Goal: Task Accomplishment & Management: Manage account settings

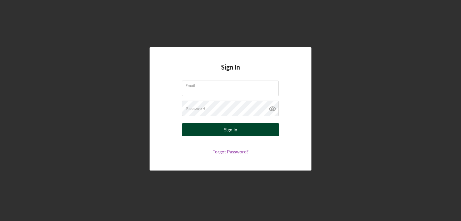
type input "[PERSON_NAME][EMAIL_ADDRESS][DOMAIN_NAME]"
click at [269, 132] on button "Sign In" at bounding box center [230, 129] width 97 height 13
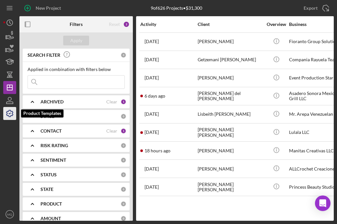
click at [9, 114] on icon "button" at bounding box center [10, 113] width 16 height 16
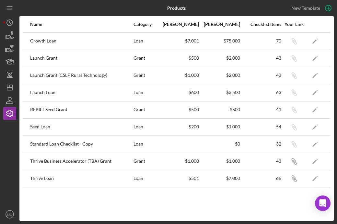
click at [42, 126] on div "Seed Loan" at bounding box center [81, 127] width 103 height 16
click at [314, 127] on polygon "button" at bounding box center [314, 127] width 5 height 5
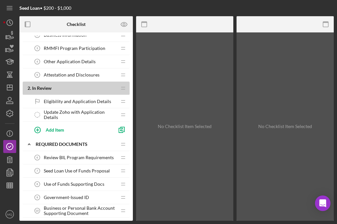
scroll to position [49, 0]
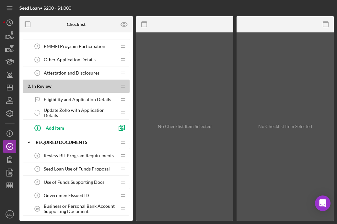
click at [77, 98] on span "Eligibility and Application Details" at bounding box center [77, 99] width 67 height 5
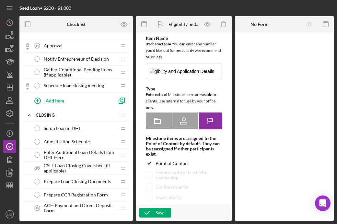
scroll to position [413, 0]
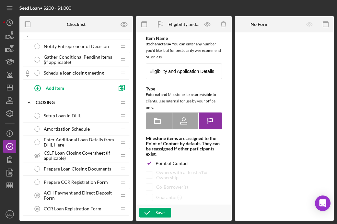
click at [60, 116] on span "Setup Loan in DHL" at bounding box center [62, 115] width 37 height 5
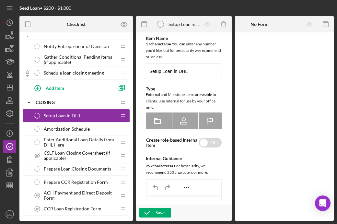
click at [83, 144] on span "Enter Additional Loan Details from DHL Here" at bounding box center [80, 142] width 73 height 10
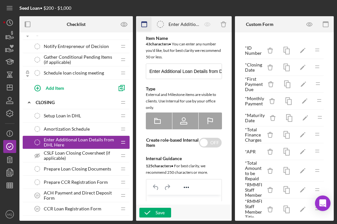
click at [143, 23] on icon "button" at bounding box center [144, 24] width 15 height 15
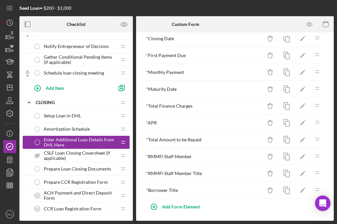
scroll to position [30, 0]
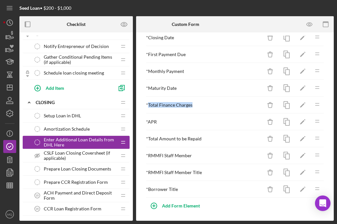
drag, startPoint x: 192, startPoint y: 105, endPoint x: 147, endPoint y: 105, distance: 45.0
click at [147, 105] on div "* Total Finance Charges" at bounding box center [204, 104] width 116 height 5
copy div "Total Finance Charges"
click at [303, 103] on icon "Icon/Edit" at bounding box center [302, 105] width 15 height 15
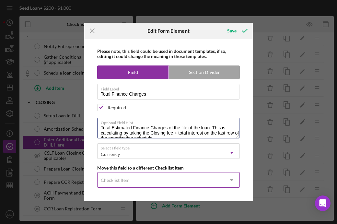
scroll to position [5, 0]
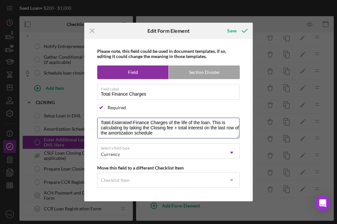
drag, startPoint x: 100, startPoint y: 127, endPoint x: 240, endPoint y: 184, distance: 151.2
click at [240, 184] on div "Please note, this field could be used in document templates, if so, editing it …" at bounding box center [168, 120] width 162 height 162
click at [91, 31] on line at bounding box center [92, 30] width 4 height 4
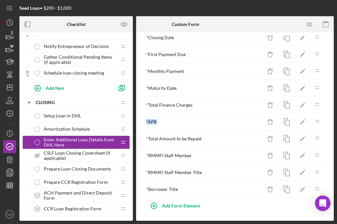
drag, startPoint x: 160, startPoint y: 119, endPoint x: 146, endPoint y: 119, distance: 13.9
click at [146, 119] on div "* APR" at bounding box center [204, 121] width 116 height 5
click at [191, 122] on div "* APR" at bounding box center [204, 121] width 116 height 5
drag, startPoint x: 158, startPoint y: 122, endPoint x: 148, endPoint y: 122, distance: 10.0
click at [148, 122] on div "* APR" at bounding box center [204, 121] width 116 height 5
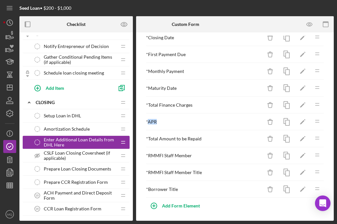
copy div "APR"
click at [301, 121] on icon "Icon/Edit" at bounding box center [302, 122] width 15 height 15
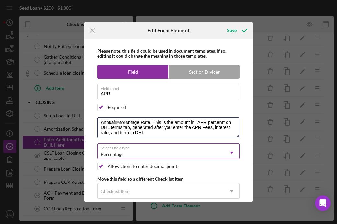
drag, startPoint x: 101, startPoint y: 126, endPoint x: 179, endPoint y: 156, distance: 84.0
click at [179, 156] on div "Please note, this field could be used in document templates, if so, editing it …" at bounding box center [168, 120] width 162 height 163
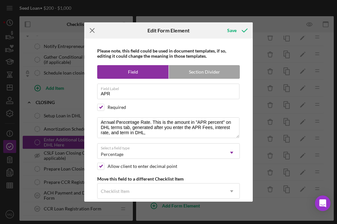
click at [94, 29] on icon "Icon/Menu Close" at bounding box center [92, 30] width 16 height 16
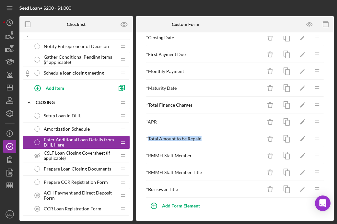
drag, startPoint x: 205, startPoint y: 140, endPoint x: 148, endPoint y: 139, distance: 57.3
click at [148, 139] on div "* Total Amount to be Repaid" at bounding box center [204, 138] width 116 height 5
copy div "Total Amount to be Repaid"
click at [301, 138] on polygon "button" at bounding box center [302, 139] width 5 height 5
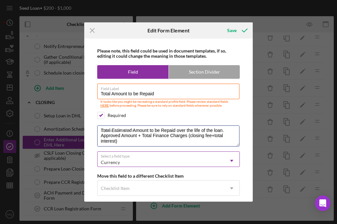
drag, startPoint x: 100, startPoint y: 135, endPoint x: 161, endPoint y: 165, distance: 68.4
click at [161, 165] on div "Please note, this field could be used in document templates, if so, editing it …" at bounding box center [168, 120] width 162 height 163
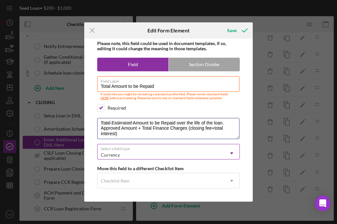
scroll to position [0, 0]
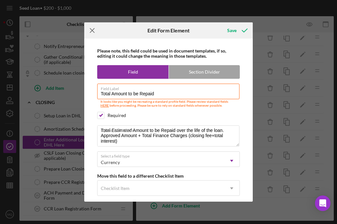
click at [95, 30] on icon "Icon/Menu Close" at bounding box center [92, 30] width 16 height 16
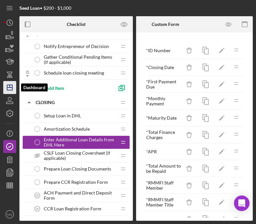
click at [9, 91] on icon "Icon/Dashboard" at bounding box center [10, 87] width 16 height 16
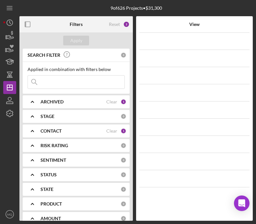
click at [85, 103] on div "ARCHIVED" at bounding box center [73, 101] width 66 height 5
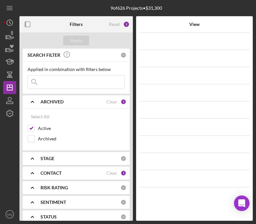
click at [35, 160] on icon "Icon/Expander" at bounding box center [32, 158] width 16 height 16
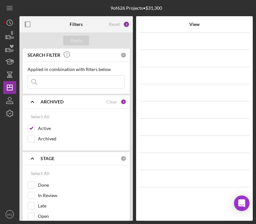
click at [36, 160] on icon "Icon/Expander" at bounding box center [32, 158] width 16 height 16
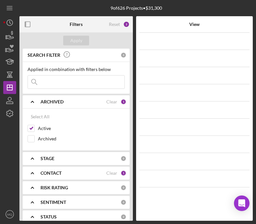
click at [37, 172] on icon "Icon/Expander" at bounding box center [32, 173] width 16 height 16
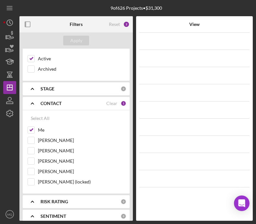
scroll to position [74, 0]
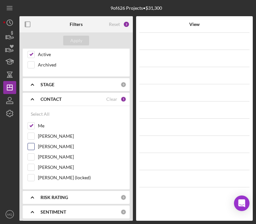
click at [30, 144] on input "[PERSON_NAME]" at bounding box center [31, 146] width 6 height 6
click at [30, 147] on input "[PERSON_NAME]" at bounding box center [31, 146] width 6 height 6
checkbox input "true"
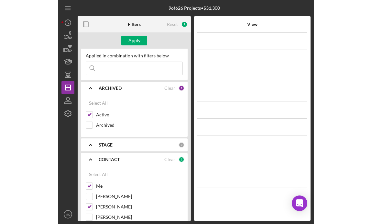
scroll to position [0, 0]
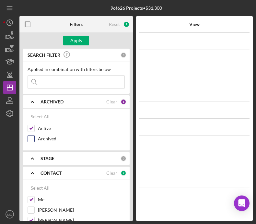
click at [30, 140] on input "Archived" at bounding box center [31, 138] width 6 height 6
checkbox input "true"
click at [77, 37] on div "Apply" at bounding box center [76, 41] width 12 height 10
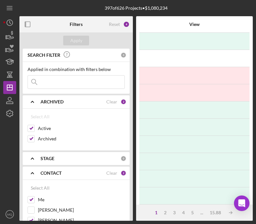
click at [79, 81] on input at bounding box center [76, 81] width 96 height 13
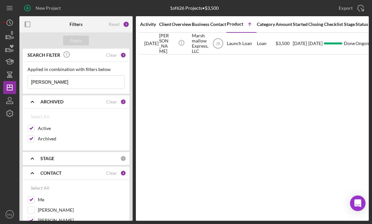
click at [50, 81] on input "cynthia" at bounding box center [76, 81] width 96 height 13
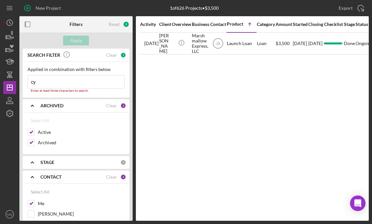
type input "c"
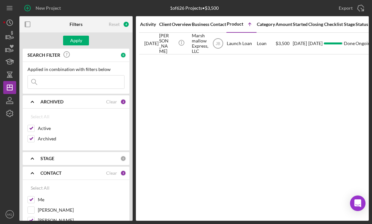
click at [87, 86] on input at bounding box center [76, 81] width 96 height 13
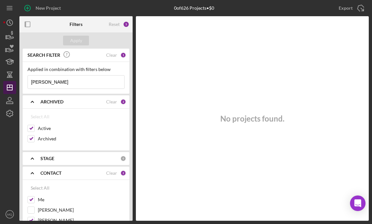
drag, startPoint x: 75, startPoint y: 82, endPoint x: 6, endPoint y: 82, distance: 68.6
click at [6, 82] on div "New Project 0 of 626 Projects • $0 Export Icon/Export Filters Reset 5 Apply SEA…" at bounding box center [186, 110] width 366 height 220
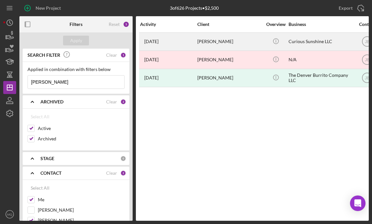
type input "[PERSON_NAME]"
click at [205, 39] on div "[PERSON_NAME]" at bounding box center [229, 41] width 65 height 17
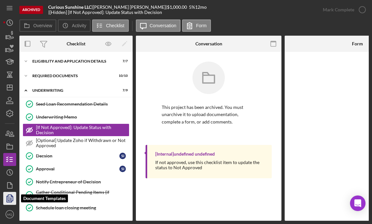
click at [9, 198] on icon "button" at bounding box center [10, 198] width 16 height 16
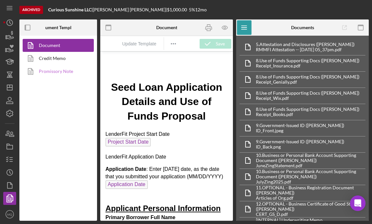
click at [61, 71] on link "Promissory Note" at bounding box center [57, 71] width 68 height 13
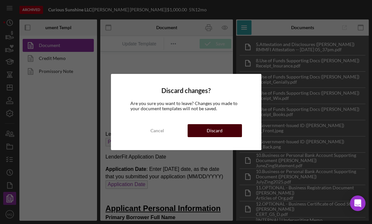
click at [225, 131] on button "Discard" at bounding box center [215, 130] width 54 height 13
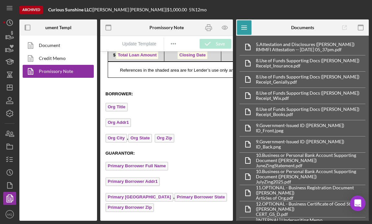
scroll to position [810, 0]
click at [360, 28] on icon "button" at bounding box center [361, 27] width 15 height 15
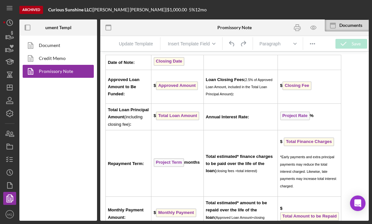
scroll to position [854, 0]
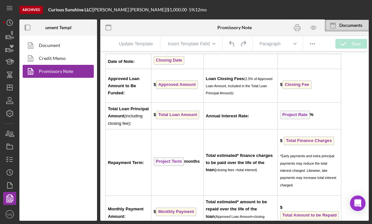
click at [108, 64] on span "Date of Note:" at bounding box center [121, 61] width 27 height 5
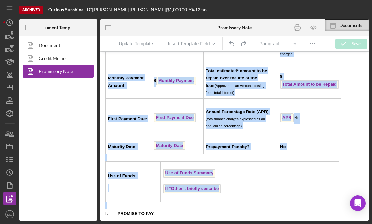
scroll to position [991, 0]
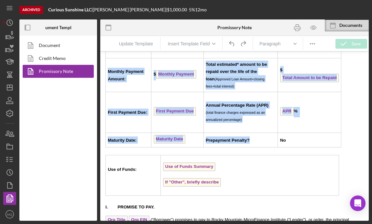
drag, startPoint x: 108, startPoint y: 65, endPoint x: 291, endPoint y: 145, distance: 199.0
click at [291, 145] on tbody "Date of Note: Closing Date Approved Loan Amount to Be Funded: $ Approved Amount…" at bounding box center [224, 32] width 236 height 231
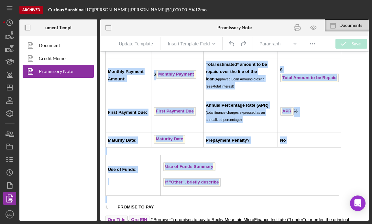
copy div "Date of Note: Closing Date Approved Loan Amount to Be Funded: $ Approved Amount…"
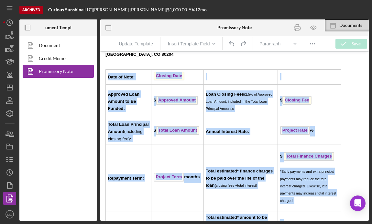
scroll to position [833, 0]
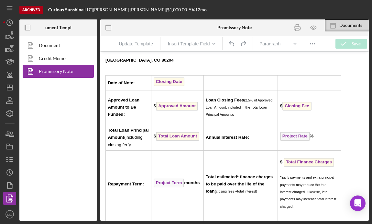
click at [355, 101] on div "GUARANTOR: Primary Borrower Full Name Primary Borrower Addr1 Primary Borrower C…" at bounding box center [234, 135] width 258 height 341
click at [334, 83] on td "Rich Text Area. Press ALT-0 for help." at bounding box center [309, 82] width 63 height 15
click at [339, 81] on td "Rich Text Area. Press ALT-0 for help." at bounding box center [309, 82] width 63 height 15
click at [340, 75] on p "Rich Text Area. Press ALT-0 for help." at bounding box center [234, 71] width 258 height 7
click at [155, 78] on td "Closing Date" at bounding box center [177, 82] width 52 height 15
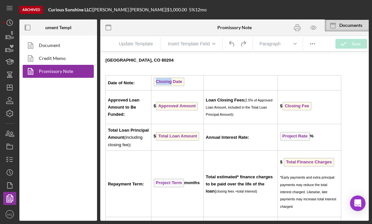
click at [155, 78] on td "Closing Date" at bounding box center [177, 82] width 52 height 15
click at [279, 99] on td "$ Closing Fee" at bounding box center [309, 107] width 63 height 34
click at [342, 93] on div "GUARANTOR: Primary Borrower Full Name Primary Borrower Addr1 Primary Borrower C…" at bounding box center [234, 135] width 258 height 341
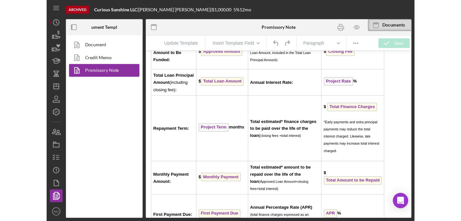
scroll to position [883, 0]
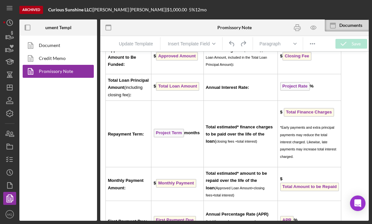
click at [318, 130] on td "$ Total Finance Charges *Early payments and extra principal payments may reduce…" at bounding box center [309, 133] width 63 height 67
click at [334, 167] on td "$ Total Finance Charges *Early payments and extra principal payments may reduce…" at bounding box center [309, 133] width 63 height 67
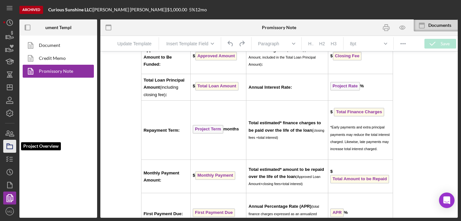
click at [10, 147] on icon "button" at bounding box center [10, 146] width 16 height 16
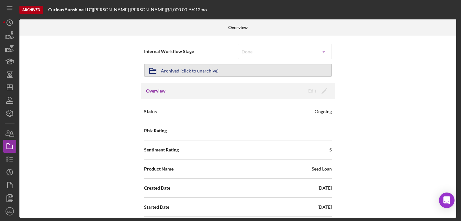
click at [279, 69] on button "Icon/Archived Archived (click to unarchive)" at bounding box center [238, 70] width 188 height 13
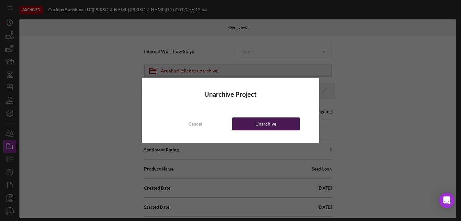
click at [261, 126] on div "Unarchive" at bounding box center [265, 123] width 21 height 13
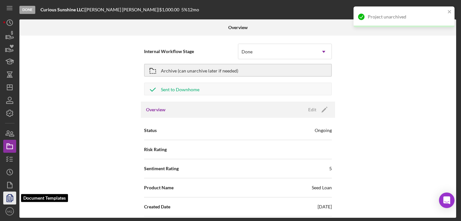
click at [12, 194] on polygon "button" at bounding box center [10, 197] width 5 height 6
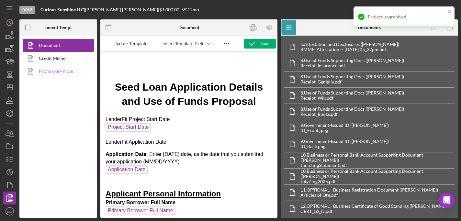
click at [42, 69] on link "Promissory Note" at bounding box center [57, 71] width 68 height 13
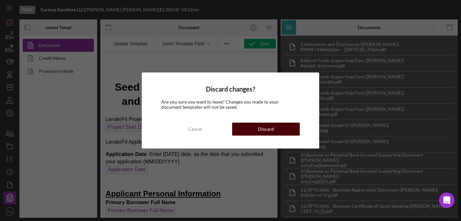
click at [264, 131] on div "Discard" at bounding box center [266, 129] width 16 height 13
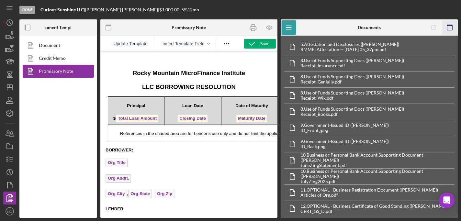
click at [450, 28] on icon "button" at bounding box center [449, 27] width 15 height 15
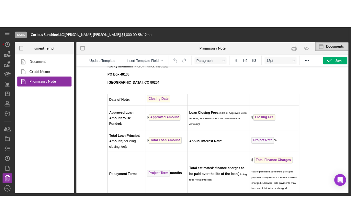
scroll to position [818, 0]
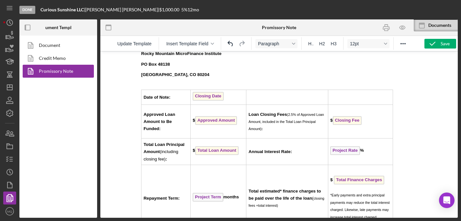
click at [145, 95] on td "Date of Note:" at bounding box center [165, 97] width 49 height 15
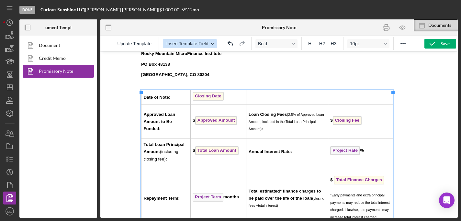
click at [215, 45] on div "button" at bounding box center [212, 43] width 5 height 3
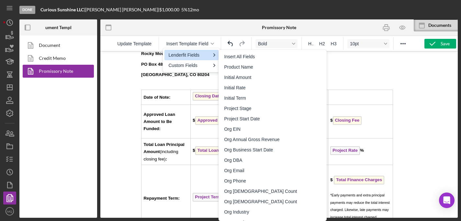
click at [161, 83] on div "GUARANTOR: Primary Borrower Full Name Primary Borrower Addr1 Primary Borrower C…" at bounding box center [278, 150] width 275 height 341
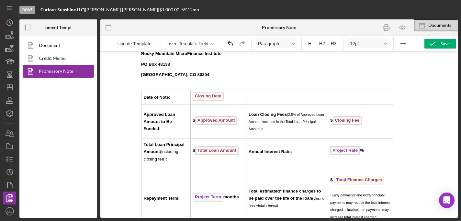
click at [142, 89] on p "Rich Text Area. Press ALT-0 for help." at bounding box center [278, 85] width 275 height 7
click at [142, 94] on td "Date of Note:" at bounding box center [165, 97] width 49 height 15
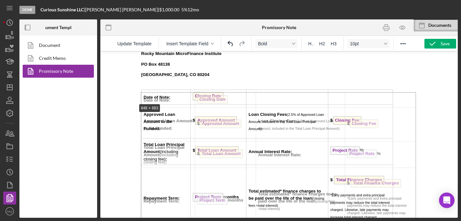
click at [119, 103] on div at bounding box center [278, 134] width 357 height 167
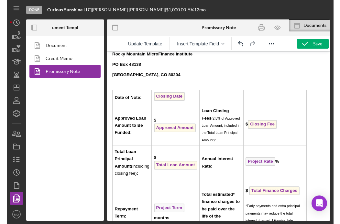
scroll to position [831, 0]
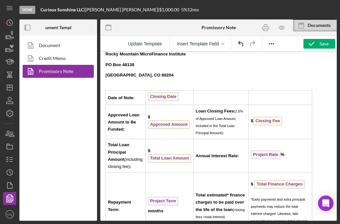
click at [212, 99] on td "Rich Text Area. Press ALT-0 for help." at bounding box center [221, 97] width 55 height 15
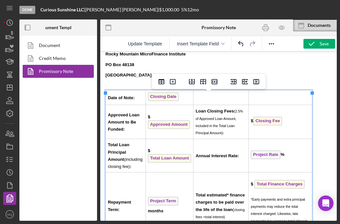
click at [110, 97] on td "Date of Note:" at bounding box center [126, 97] width 40 height 15
click at [107, 98] on td "Date of Note:" at bounding box center [126, 97] width 40 height 15
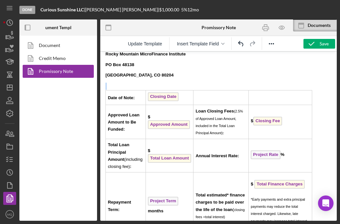
scroll to position [872, 0]
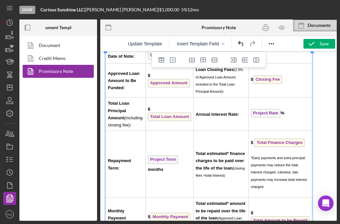
click at [326, 101] on div "GUARANTOR: Primary Borrower Full Name Primary Borrower Addr1 Primary Borrower C…" at bounding box center [218, 117] width 226 height 358
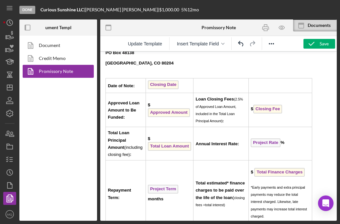
scroll to position [842, 0]
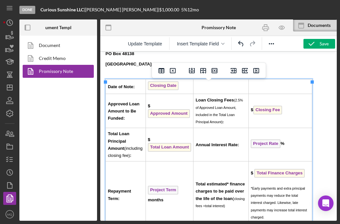
click at [112, 83] on td "Date of Note:" at bounding box center [126, 86] width 40 height 15
click at [108, 89] on span "Date of Note:" at bounding box center [121, 86] width 27 height 5
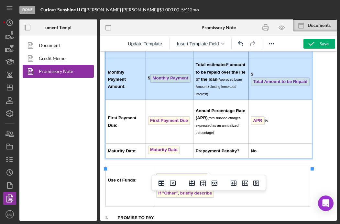
scroll to position [1008, 0]
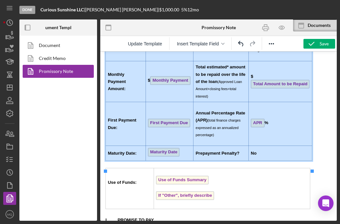
click at [125, 185] on p "Use of Funds:" at bounding box center [130, 181] width 44 height 7
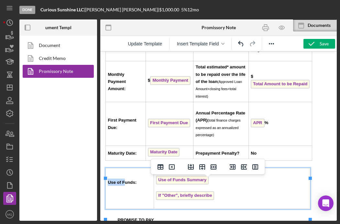
click at [117, 184] on td "Use of Funds:" at bounding box center [130, 188] width 48 height 41
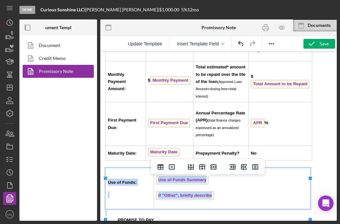
scroll to position [1014, 0]
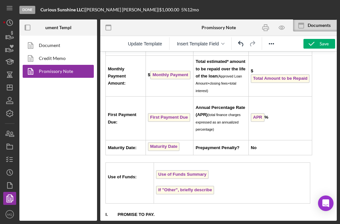
click at [124, 176] on td "Use of Funds:" at bounding box center [130, 182] width 48 height 41
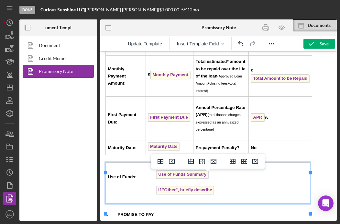
click at [112, 174] on td "Use of Funds:" at bounding box center [130, 182] width 48 height 41
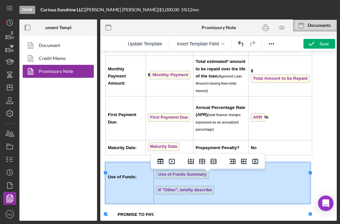
drag, startPoint x: 110, startPoint y: 176, endPoint x: 218, endPoint y: 203, distance: 112.2
click at [218, 203] on tr "Use of Funds: Use of Funds Summary If "Other", briefly describe" at bounding box center [208, 182] width 205 height 41
copy strong "Use of Funds Summary"
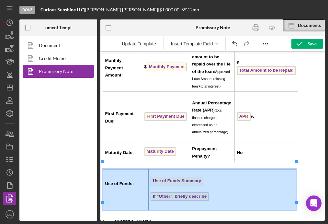
scroll to position [1029, 3]
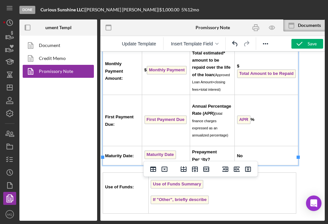
drag, startPoint x: 296, startPoint y: 83, endPoint x: 239, endPoint y: 75, distance: 57.5
click at [239, 75] on td "$ Total Amount to be Repaid ﻿" at bounding box center [266, 71] width 63 height 48
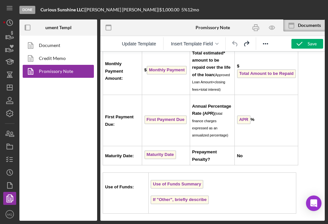
scroll to position [5, 65]
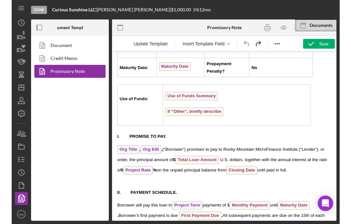
scroll to position [1118, 0]
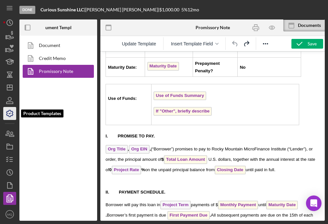
click at [10, 113] on polyline "button" at bounding box center [10, 113] width 2 height 1
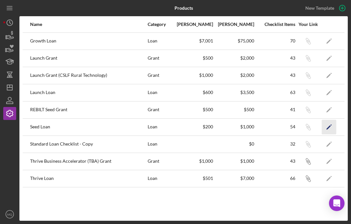
click at [332, 124] on icon "Icon/Edit" at bounding box center [329, 126] width 15 height 15
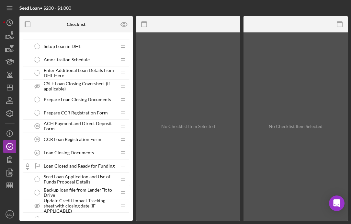
scroll to position [481, 0]
click at [83, 73] on span "Enter Additional Loan Details from DHL Here" at bounding box center [80, 73] width 73 height 10
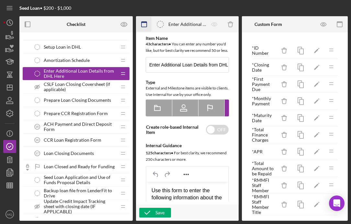
click at [145, 22] on rect "button" at bounding box center [143, 22] width 5 height 1
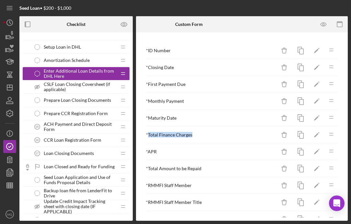
drag, startPoint x: 197, startPoint y: 136, endPoint x: 148, endPoint y: 136, distance: 49.5
click at [148, 136] on div "* Total Finance Charges" at bounding box center [211, 134] width 130 height 5
copy div "Total Finance Charges"
click at [315, 135] on polygon "button" at bounding box center [316, 135] width 5 height 5
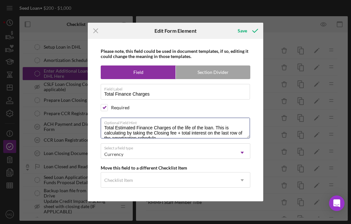
scroll to position [5, 0]
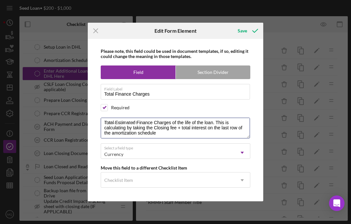
drag, startPoint x: 103, startPoint y: 126, endPoint x: 253, endPoint y: 160, distance: 154.4
click at [253, 160] on div "Please note, this field could be used in document templates, if so, editing it …" at bounding box center [175, 120] width 169 height 162
click at [96, 31] on line at bounding box center [96, 30] width 4 height 4
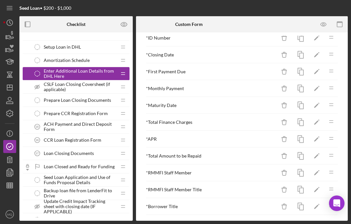
scroll to position [31, 0]
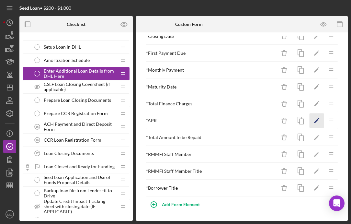
click at [316, 121] on polygon "button" at bounding box center [316, 121] width 5 height 5
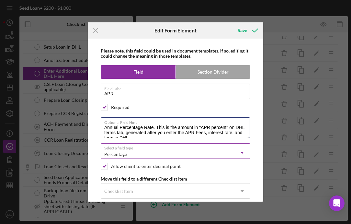
scroll to position [5, 0]
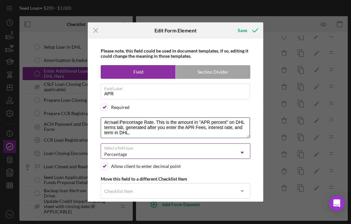
drag, startPoint x: 103, startPoint y: 128, endPoint x: 195, endPoint y: 153, distance: 95.3
click at [195, 153] on div "Please note, this field could be used in document templates, if so, editing it …" at bounding box center [175, 120] width 169 height 163
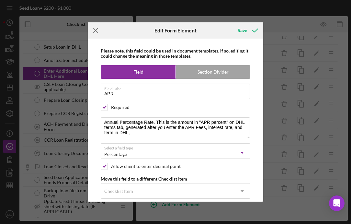
click at [96, 31] on line at bounding box center [96, 30] width 4 height 4
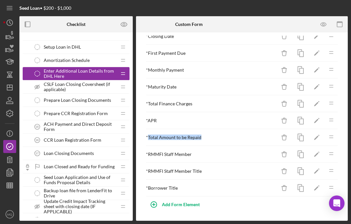
drag, startPoint x: 203, startPoint y: 138, endPoint x: 149, endPoint y: 137, distance: 54.0
click at [149, 137] on div "* Total Amount to be Repaid" at bounding box center [211, 137] width 130 height 5
copy div "Total Amount to be Repaid"
click at [318, 137] on icon "Icon/Edit" at bounding box center [316, 137] width 15 height 15
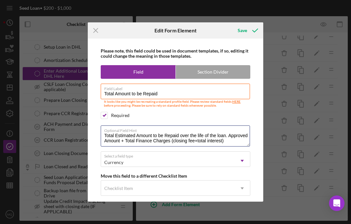
drag, startPoint x: 103, startPoint y: 135, endPoint x: 278, endPoint y: 148, distance: 175.2
click at [278, 148] on div "Icon/Menu Close Edit Form Element Save Please note, this field could be used in…" at bounding box center [175, 112] width 351 height 224
click at [96, 29] on icon "Icon/Menu Close" at bounding box center [96, 30] width 16 height 16
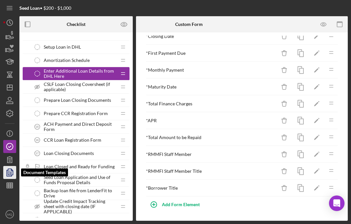
click at [8, 174] on polygon "button" at bounding box center [10, 172] width 5 height 6
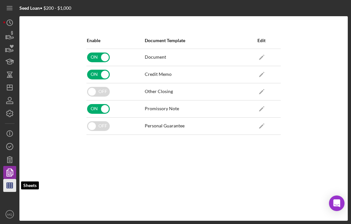
click at [13, 191] on icon "button" at bounding box center [10, 185] width 16 height 16
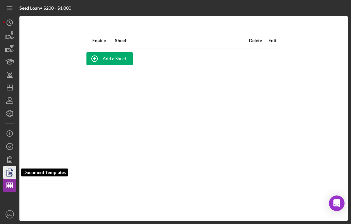
click at [9, 171] on icon "button" at bounding box center [10, 172] width 16 height 16
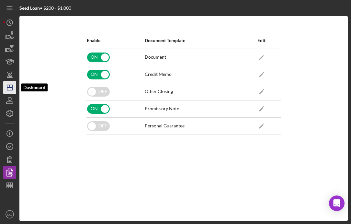
click at [10, 89] on icon "Icon/Dashboard" at bounding box center [10, 87] width 16 height 16
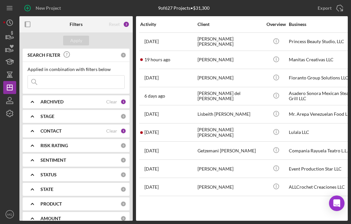
click at [68, 82] on input at bounding box center [76, 81] width 96 height 13
click at [49, 102] on b "ARCHIVED" at bounding box center [51, 101] width 23 height 5
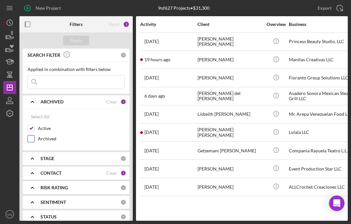
click at [32, 137] on input "Archived" at bounding box center [31, 138] width 6 height 6
checkbox input "true"
click at [75, 78] on input at bounding box center [76, 81] width 96 height 13
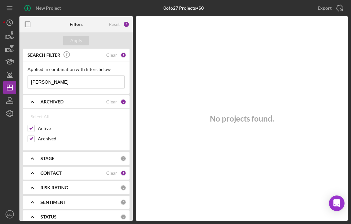
type input "[PERSON_NAME]"
click at [99, 168] on div "CONTACT Clear 1" at bounding box center [83, 172] width 86 height 13
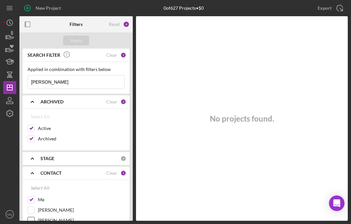
click at [29, 218] on input "[PERSON_NAME]" at bounding box center [31, 220] width 6 height 6
checkbox input "true"
click at [78, 40] on div "Apply" at bounding box center [76, 41] width 12 height 10
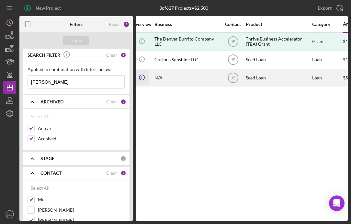
scroll to position [0, 110]
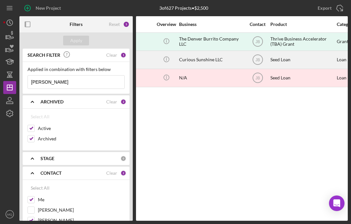
click at [194, 59] on div "Curious Sunshine LLC" at bounding box center [211, 59] width 65 height 17
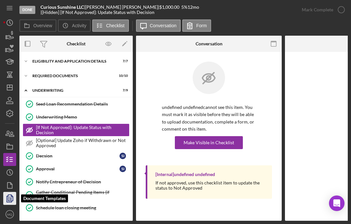
click at [9, 201] on icon "button" at bounding box center [10, 198] width 16 height 16
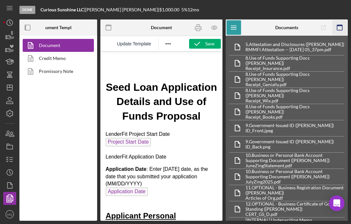
click at [340, 26] on rect "button" at bounding box center [339, 25] width 5 height 1
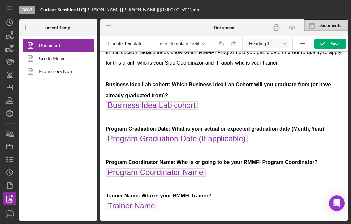
scroll to position [825, 0]
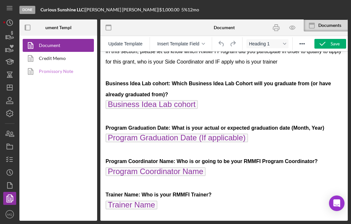
click at [59, 73] on link "Promissory Note" at bounding box center [57, 71] width 68 height 13
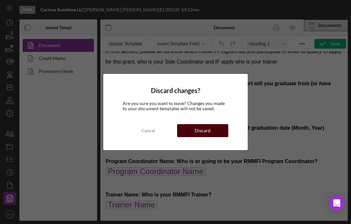
drag, startPoint x: 210, startPoint y: 134, endPoint x: 110, endPoint y: 82, distance: 113.0
click at [210, 134] on button "Discard" at bounding box center [202, 130] width 51 height 13
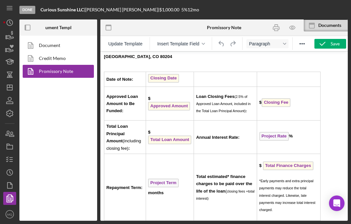
scroll to position [843, 2]
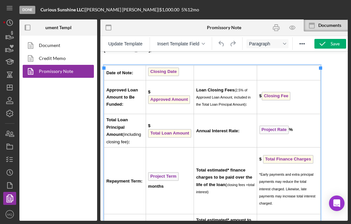
click at [107, 72] on td "Date of Note:" at bounding box center [125, 72] width 42 height 15
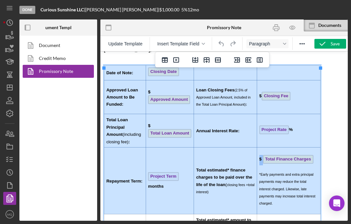
drag, startPoint x: 106, startPoint y: 71, endPoint x: 286, endPoint y: 166, distance: 203.5
click at [286, 166] on tbody "Date of Note: Closing Date Approved Loan Amount to Be Funded: $ Approved Amount…" at bounding box center [212, 185] width 216 height 241
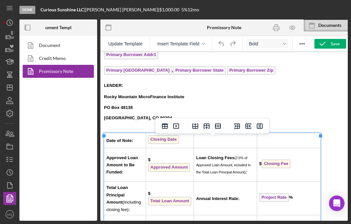
scroll to position [793, 2]
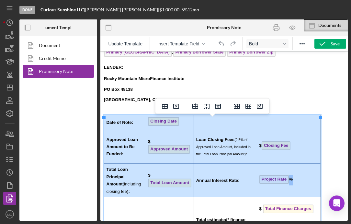
drag, startPoint x: 105, startPoint y: 125, endPoint x: 296, endPoint y: 201, distance: 205.7
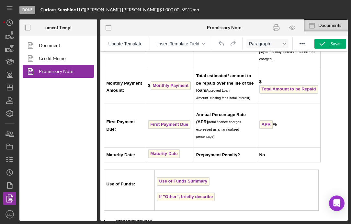
scroll to position [771, 2]
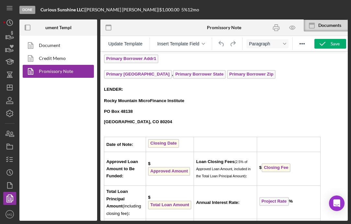
click at [237, 123] on p "[GEOGRAPHIC_DATA], CO 80204" at bounding box center [222, 121] width 237 height 5
click at [105, 140] on td "Date of Note:" at bounding box center [125, 144] width 42 height 15
click at [129, 150] on td "Date of Note:" at bounding box center [125, 144] width 42 height 15
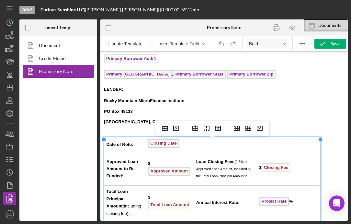
click at [107, 142] on td "Date of Note:" at bounding box center [125, 144] width 42 height 15
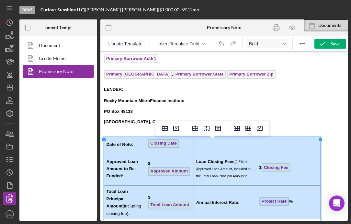
drag, startPoint x: 107, startPoint y: 142, endPoint x: 285, endPoint y: 192, distance: 184.4
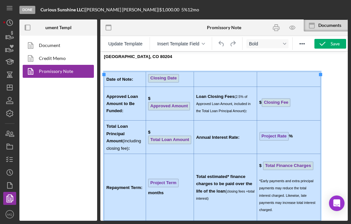
scroll to position [836, 2]
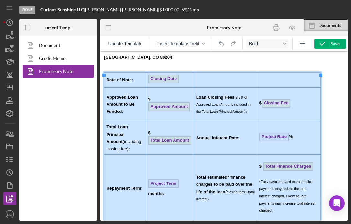
click at [215, 67] on div "GUARANTOR: Primary Borrower Full Name Primary Borrower Addr1 Primary Borrower C…" at bounding box center [222, 137] width 237 height 351
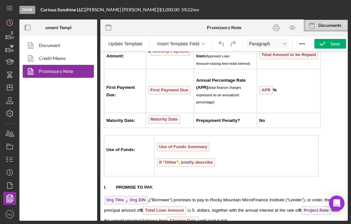
scroll to position [1020, 2]
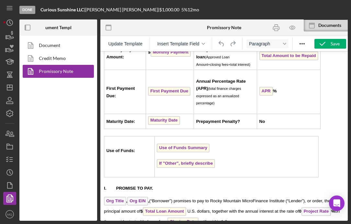
click at [108, 153] on td "Use of Funds:" at bounding box center [129, 156] width 50 height 41
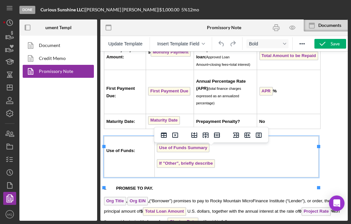
click at [110, 150] on td "Use of Funds:" at bounding box center [129, 156] width 50 height 41
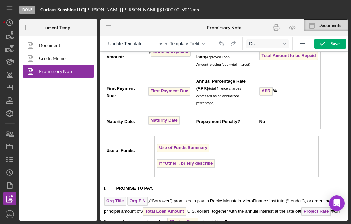
click at [109, 154] on td "Use of Funds:" at bounding box center [129, 156] width 50 height 41
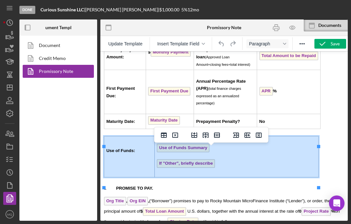
drag, startPoint x: 107, startPoint y: 150, endPoint x: 247, endPoint y: 180, distance: 142.8
click at [247, 177] on tr "Use of Funds: Use of Funds Summary If "Other", briefly describe" at bounding box center [211, 156] width 214 height 41
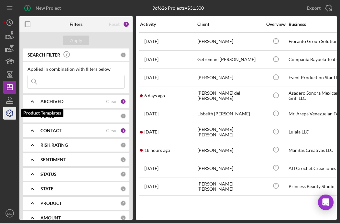
click at [12, 111] on icon "button" at bounding box center [9, 113] width 6 height 6
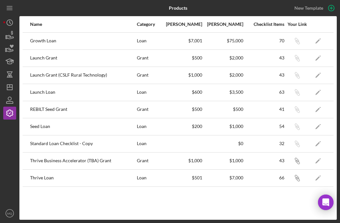
click at [49, 175] on div "Thrive Loan" at bounding box center [83, 178] width 106 height 16
click at [229, 180] on icon "Icon/Edit" at bounding box center [318, 178] width 15 height 15
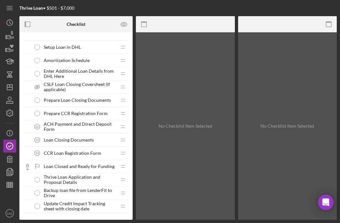
scroll to position [634, 0]
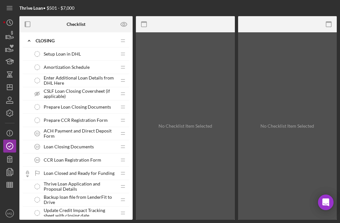
click at [87, 77] on span "Enter Additional Loan Details from DHL Here" at bounding box center [80, 80] width 73 height 10
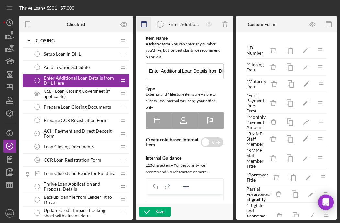
click at [143, 23] on icon "button" at bounding box center [144, 24] width 15 height 15
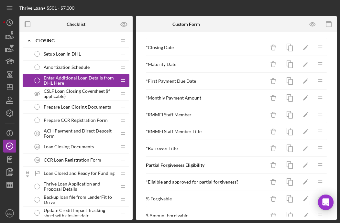
scroll to position [65, 0]
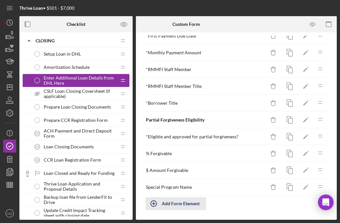
click at [179, 207] on div "Add Form Element" at bounding box center [181, 203] width 38 height 13
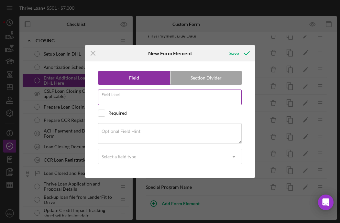
click at [150, 101] on input "Field Label" at bounding box center [170, 98] width 144 height 16
paste input "Total Finance Charges"
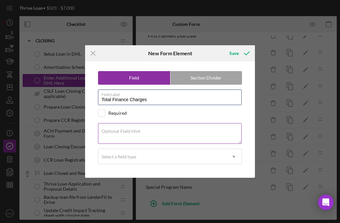
type input "Total Finance Charges"
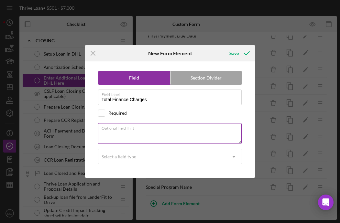
click at [140, 136] on textarea "Optional Field Hint" at bounding box center [170, 133] width 144 height 21
paste textarea "Total Estimated Finance Charges of the life of the loan. This is calculating by…"
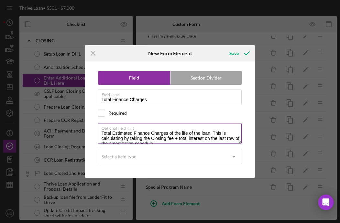
scroll to position [3, 0]
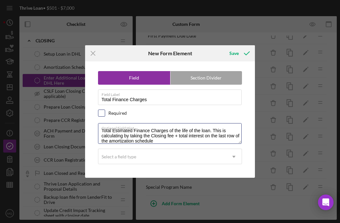
type textarea "Total Estimated Finance Charges of the life of the loan. This is calculating by…"
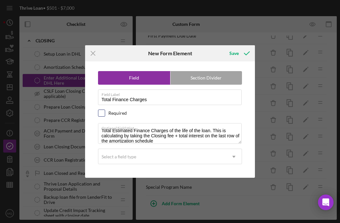
click at [104, 112] on input "checkbox" at bounding box center [101, 113] width 6 height 6
checkbox input "true"
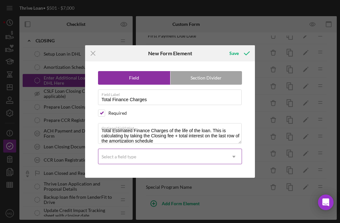
click at [229, 159] on icon "Icon/Dropdown Arrow" at bounding box center [234, 157] width 16 height 16
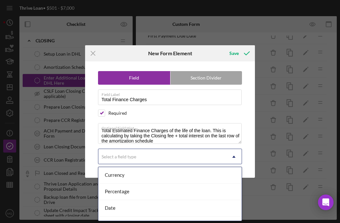
scroll to position [83, 0]
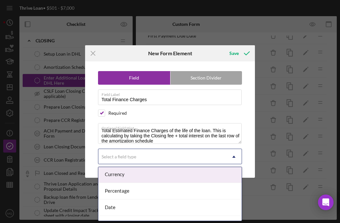
click at [120, 178] on div "Currency" at bounding box center [170, 175] width 144 height 17
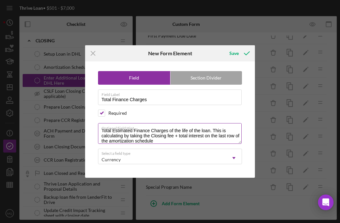
click at [167, 140] on textarea "Total Estimated Finance Charges of the life of the loan. This is calculating by…" at bounding box center [170, 133] width 144 height 21
click at [110, 137] on textarea "Total Estimated Finance Charges of the life of the loan. This is calculating by…" at bounding box center [170, 133] width 144 height 21
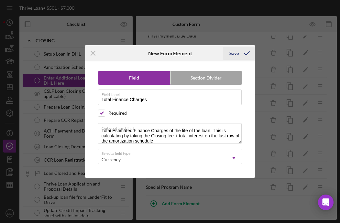
click at [229, 51] on icon "submit" at bounding box center [247, 53] width 16 height 16
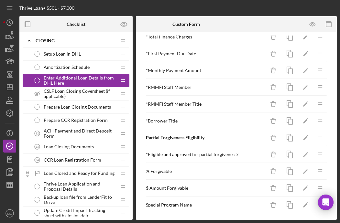
scroll to position [82, 0]
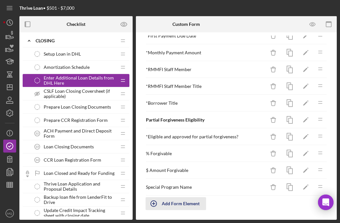
click at [160, 209] on icon "button" at bounding box center [154, 204] width 16 height 16
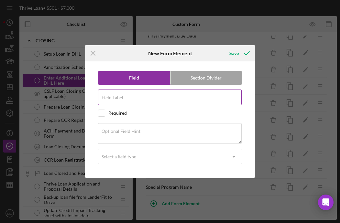
click at [151, 99] on input "Field Label" at bounding box center [170, 98] width 144 height 16
paste input "APR"
type input "APR"
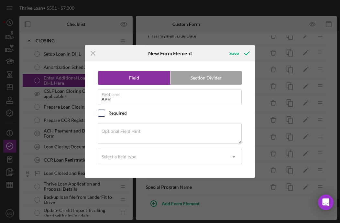
click at [104, 113] on input "checkbox" at bounding box center [101, 113] width 6 height 6
checkbox input "true"
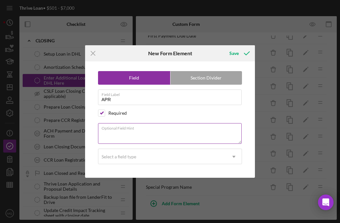
click at [193, 129] on div "Optional Field Hint" at bounding box center [170, 134] width 144 height 22
paste textarea "Annual Percentage Rate. This is the amount in "APR percent" on DHL terms tab, g…"
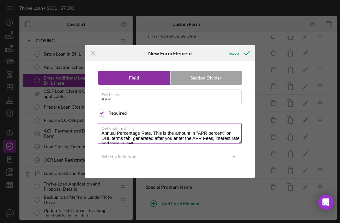
scroll to position [3, 0]
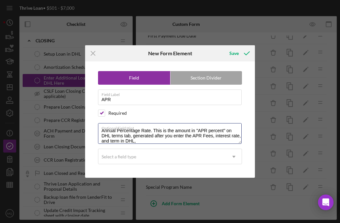
type textarea "Annual Percentage Rate. This is the amount in "APR percent" on DHL terms tab, g…"
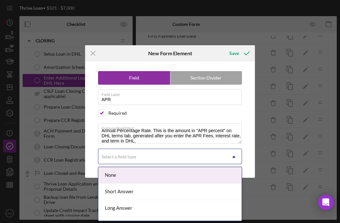
click at [229, 159] on icon "Icon/Dropdown Arrow" at bounding box center [234, 157] width 16 height 16
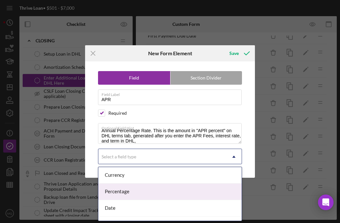
click at [149, 194] on div "Percentage" at bounding box center [170, 192] width 144 height 17
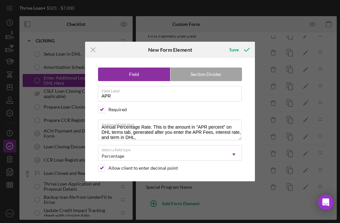
click at [229, 120] on div "Field Section Divider Field Label APR Required Optional Field Hint Annual Perce…" at bounding box center [170, 120] width 164 height 124
click at [229, 47] on icon "submit" at bounding box center [247, 50] width 16 height 16
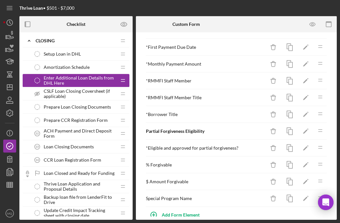
scroll to position [99, 0]
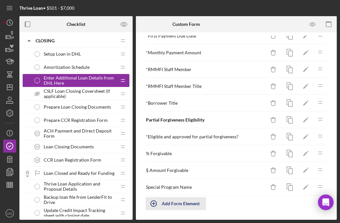
click at [174, 204] on div "Add Form Element" at bounding box center [181, 203] width 38 height 13
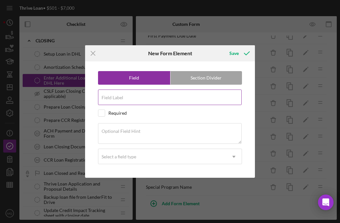
click at [154, 96] on div "Field Label" at bounding box center [170, 98] width 144 height 16
paste input "Total Amount to be Repaid"
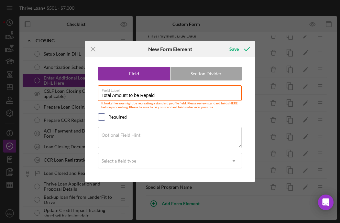
type input "Total Amount to be Repaid"
click at [103, 116] on input "checkbox" at bounding box center [101, 117] width 6 height 6
checkbox input "true"
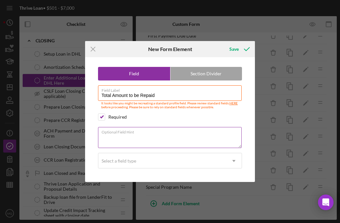
click at [172, 135] on textarea "Optional Field Hint" at bounding box center [170, 137] width 144 height 21
paste textarea "Total Estimated Amount to be Repaid over the life of the loan. Approved Amount …"
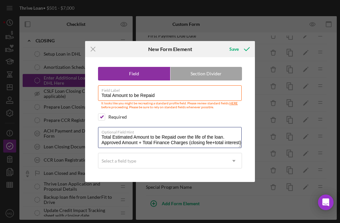
type textarea "Total Estimated Amount to be Repaid over the life of the loan. Approved Amount …"
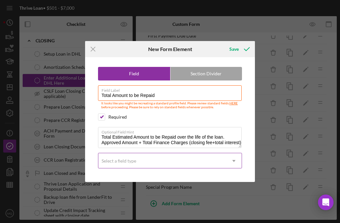
click at [229, 161] on icon "Icon/Dropdown Arrow" at bounding box center [234, 161] width 16 height 16
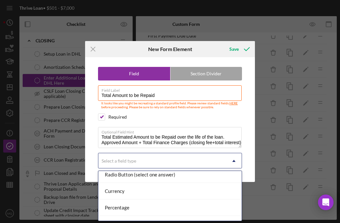
scroll to position [72, 0]
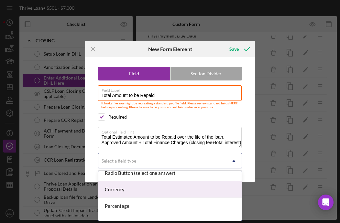
click at [127, 194] on div "Currency" at bounding box center [170, 190] width 144 height 17
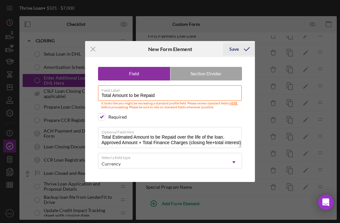
click at [229, 49] on icon "submit" at bounding box center [247, 49] width 16 height 16
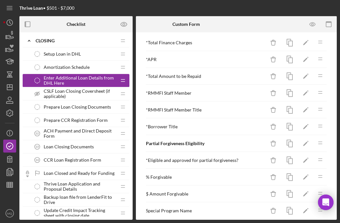
scroll to position [116, 0]
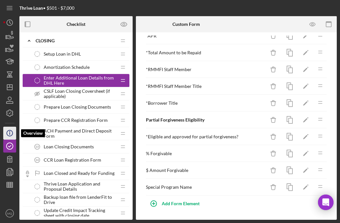
click at [11, 132] on icon "Icon/Info" at bounding box center [10, 133] width 16 height 16
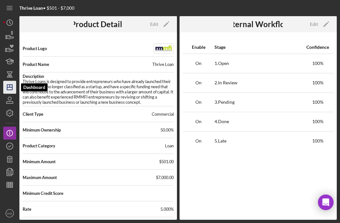
click at [10, 86] on line "button" at bounding box center [10, 86] width 0 height 3
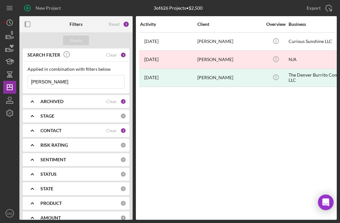
click at [61, 80] on input "[PERSON_NAME]" at bounding box center [76, 81] width 96 height 13
type input "s"
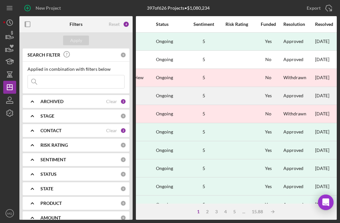
scroll to position [0, 573]
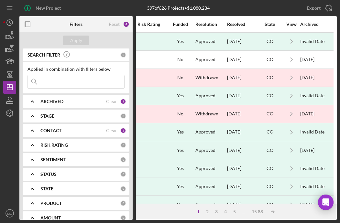
click at [81, 85] on input at bounding box center [76, 81] width 96 height 13
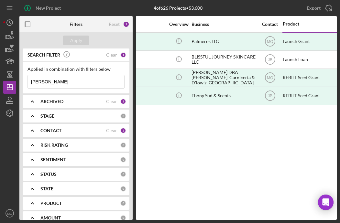
scroll to position [0, 0]
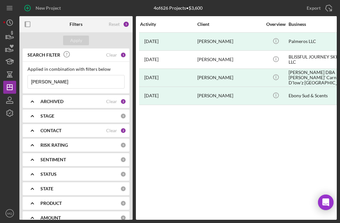
drag, startPoint x: 57, startPoint y: 83, endPoint x: -21, endPoint y: 76, distance: 78.3
click at [0, 76] on html "New Project 4 of 626 Projects • $3,600 sarah Export Icon/Export Filters Reset 5…" at bounding box center [170, 111] width 340 height 223
type input "seed loan"
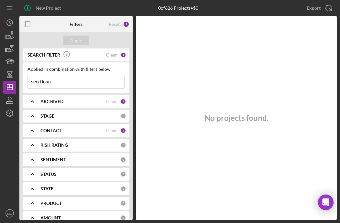
drag, startPoint x: 54, startPoint y: 83, endPoint x: -39, endPoint y: 83, distance: 93.5
click at [0, 83] on html "New Project 0 of 626 Projects • $0 sarah Export Icon/Export Filters Reset 5 App…" at bounding box center [170, 111] width 340 height 223
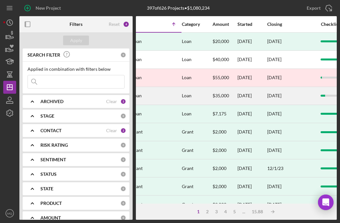
scroll to position [0, 245]
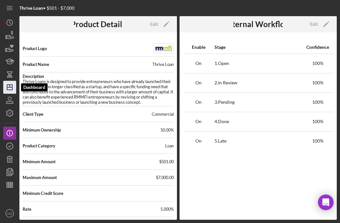
click at [12, 91] on icon "Icon/Dashboard" at bounding box center [10, 87] width 16 height 16
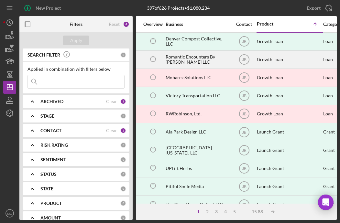
scroll to position [0, 124]
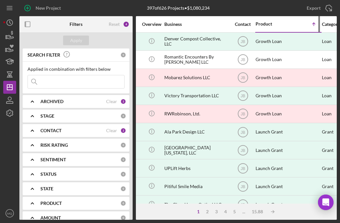
click at [229, 25] on div "Product" at bounding box center [272, 23] width 32 height 5
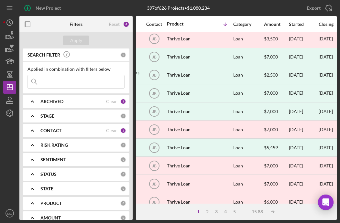
scroll to position [0, 213]
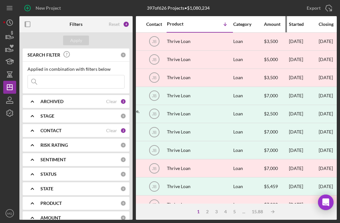
click at [229, 24] on div "Amount" at bounding box center [276, 24] width 24 height 5
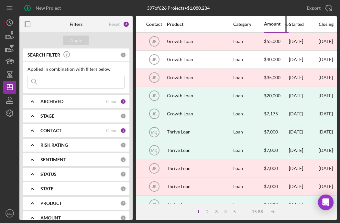
click at [229, 25] on div "Amount" at bounding box center [272, 23] width 17 height 5
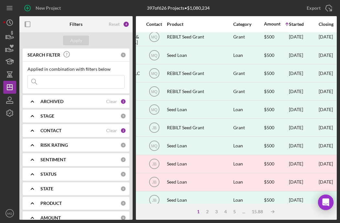
scroll to position [282, 213]
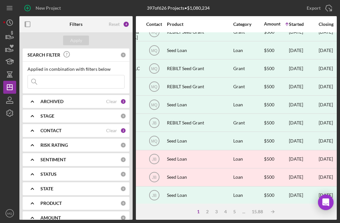
click at [78, 102] on div "ARCHIVED" at bounding box center [73, 101] width 66 height 5
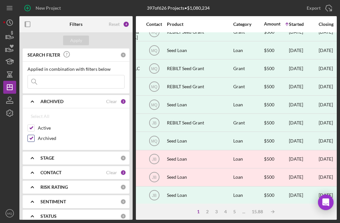
click at [32, 139] on input "Archived" at bounding box center [31, 138] width 6 height 6
checkbox input "false"
click at [79, 40] on div "Apply" at bounding box center [76, 41] width 12 height 10
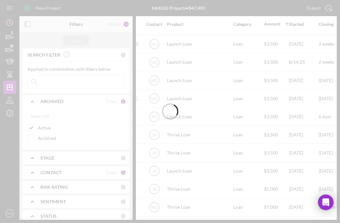
scroll to position [68, 213]
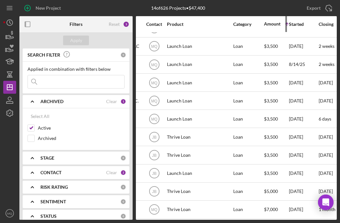
click at [229, 27] on div "Amount" at bounding box center [272, 23] width 17 height 5
click at [229, 27] on div "Amount" at bounding box center [276, 24] width 24 height 5
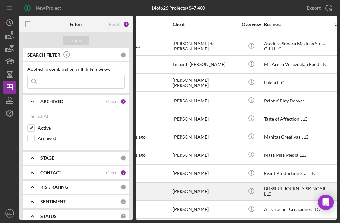
scroll to position [68, 0]
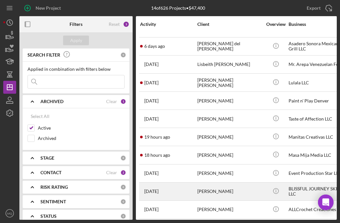
click at [205, 191] on div "[PERSON_NAME]" at bounding box center [229, 191] width 65 height 17
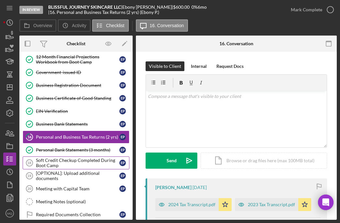
scroll to position [83, 0]
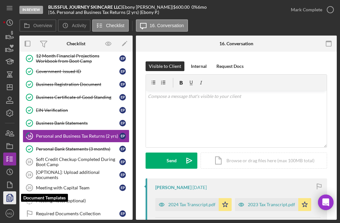
click at [11, 200] on polygon "button" at bounding box center [10, 197] width 5 height 6
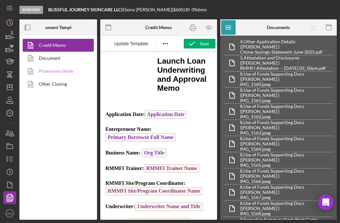
click at [54, 71] on link "Promissory Note" at bounding box center [57, 71] width 68 height 13
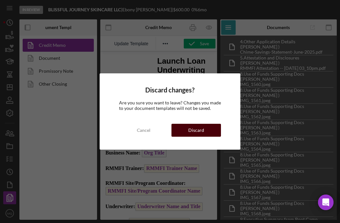
click at [195, 132] on div "Discard" at bounding box center [196, 130] width 16 height 13
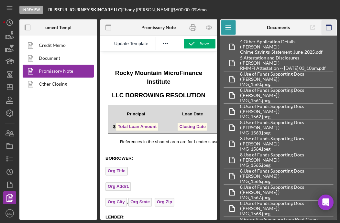
click at [229, 25] on icon "button" at bounding box center [329, 27] width 15 height 15
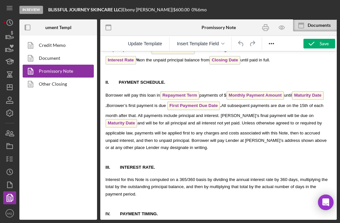
scroll to position [1045, 0]
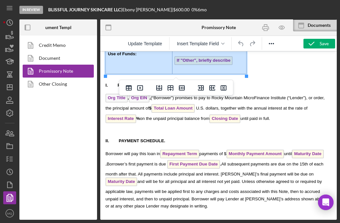
drag, startPoint x: 106, startPoint y: 73, endPoint x: 237, endPoint y: 62, distance: 130.9
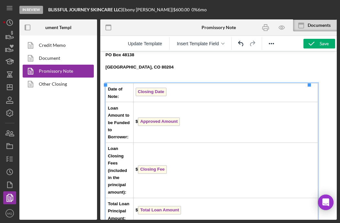
scroll to position [1398, 0]
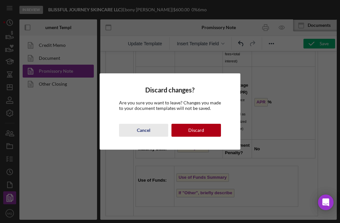
click at [143, 130] on div "Cancel" at bounding box center [144, 130] width 14 height 13
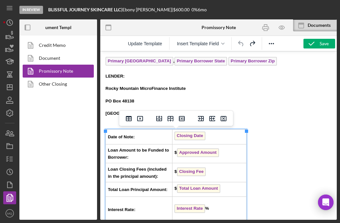
scroll to position [799, 0]
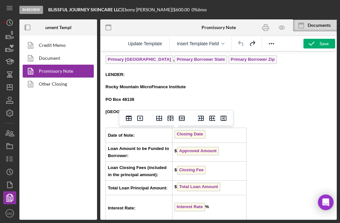
click at [229, 123] on p "Rich Text Area. Press ALT-0 for help." at bounding box center [218, 123] width 226 height 7
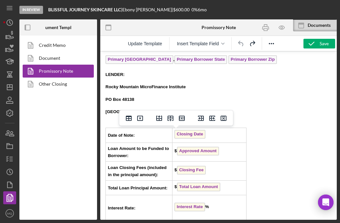
click at [108, 130] on td "Date of Note:" at bounding box center [139, 135] width 67 height 15
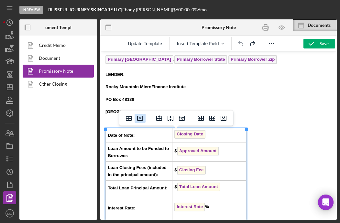
click at [139, 118] on icon "Delete table" at bounding box center [140, 118] width 2 height 2
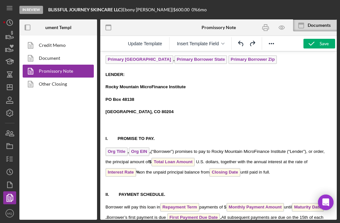
click at [107, 125] on p "Rich Text Area. Press ALT-0 for help." at bounding box center [218, 123] width 226 height 7
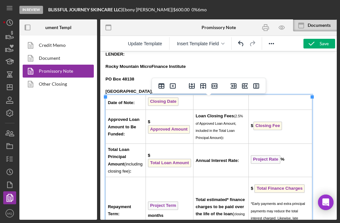
scroll to position [818, 0]
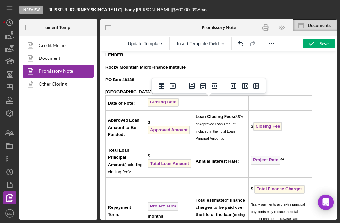
click at [174, 94] on span "Rich Text Area. Press ALT-0 for help." at bounding box center [176, 92] width 4 height 5
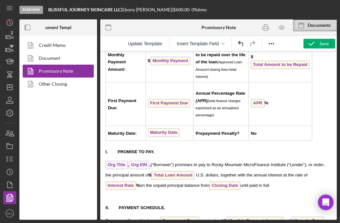
scroll to position [1034, 0]
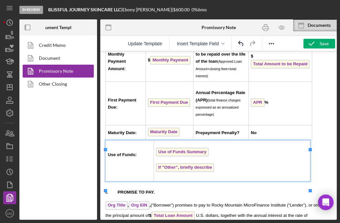
scroll to position [1058, 0]
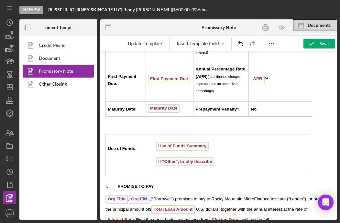
scroll to position [1075, 0]
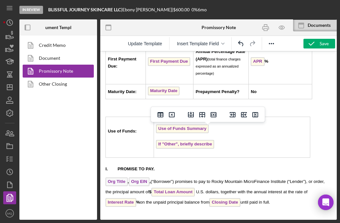
click at [229, 146] on td "Use of Funds Summary If "Other", briefly describe" at bounding box center [232, 137] width 156 height 41
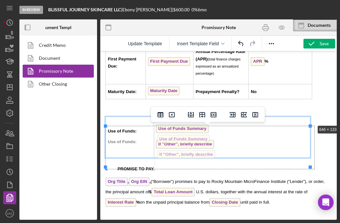
drag, startPoint x: 311, startPoint y: 126, endPoint x: 315, endPoint y: 124, distance: 4.6
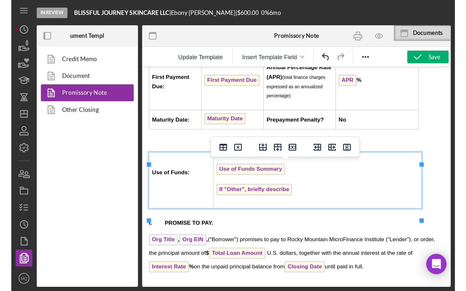
scroll to position [1077, 0]
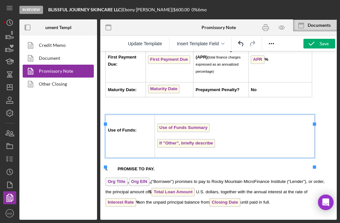
click at [229, 110] on p "Rich Text Area. Press ALT-0 for help." at bounding box center [218, 106] width 226 height 7
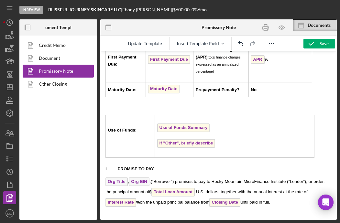
click at [106, 110] on p "Rich Text Area. Press ALT-0 for help." at bounding box center [218, 106] width 226 height 7
click at [108, 110] on p "Rich Text Area. Press ALT-0 for help." at bounding box center [218, 106] width 226 height 7
click at [106, 110] on p "Rich Text Area. Press ALT-0 for help." at bounding box center [218, 106] width 226 height 7
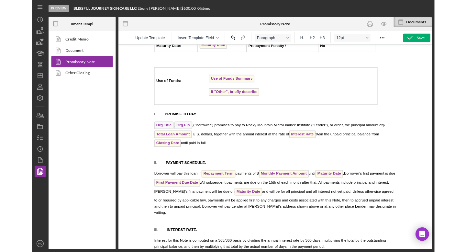
scroll to position [1057, 0]
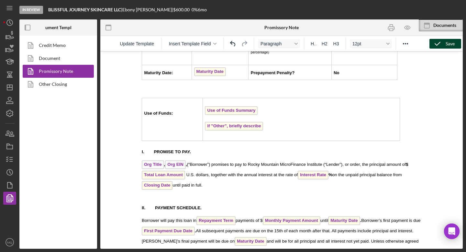
click at [229, 45] on icon "button" at bounding box center [437, 44] width 16 height 16
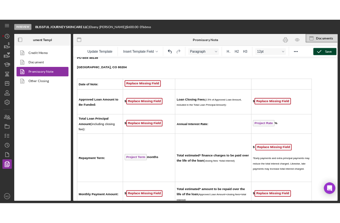
scroll to position [846, 0]
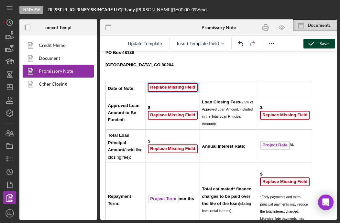
click at [188, 90] on span "Replace Missing Field" at bounding box center [173, 87] width 50 height 9
click at [223, 42] on icon "button" at bounding box center [222, 43] width 3 height 3
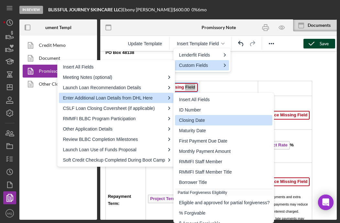
click at [193, 120] on div "Closing Date" at bounding box center [224, 120] width 91 height 8
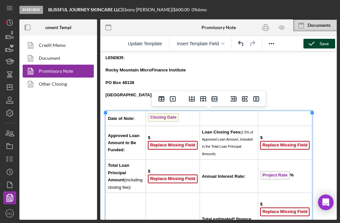
scroll to position [818, 0]
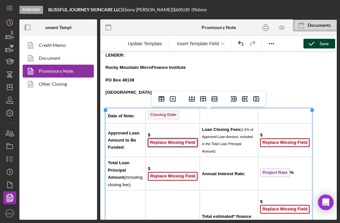
click at [188, 145] on span "Replace Missing Field" at bounding box center [173, 142] width 50 height 9
click at [216, 47] on button "Insert Template Field" at bounding box center [200, 43] width 54 height 9
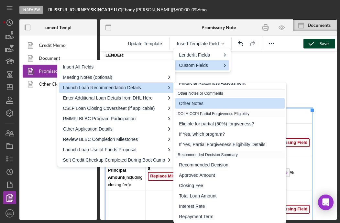
scroll to position [234, 0]
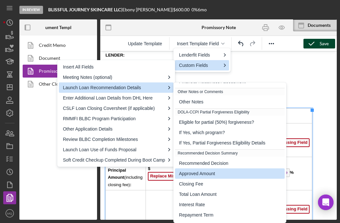
click at [207, 173] on div "Approved Amount" at bounding box center [230, 174] width 103 height 8
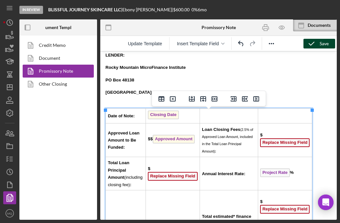
click at [148, 140] on span "$$ Approved Amount ﻿" at bounding box center [171, 139] width 47 height 5
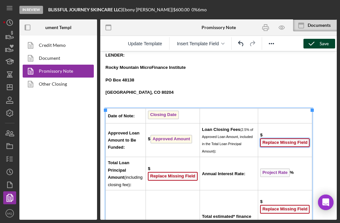
click at [229, 144] on span "Replace Missing Field" at bounding box center [285, 142] width 50 height 9
click at [220, 44] on button "Insert Template Field" at bounding box center [200, 43] width 54 height 9
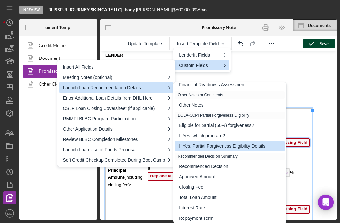
scroll to position [274, 0]
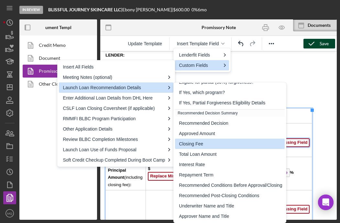
click at [208, 144] on div "Closing Fee" at bounding box center [230, 144] width 103 height 8
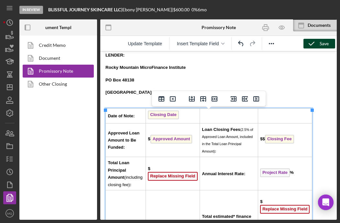
click at [229, 141] on span "$$ Closing Fee" at bounding box center [277, 139] width 34 height 5
click at [176, 181] on span "Replace Missing Field" at bounding box center [173, 176] width 50 height 9
click at [207, 49] on div "Insert Template Field" at bounding box center [201, 43] width 62 height 13
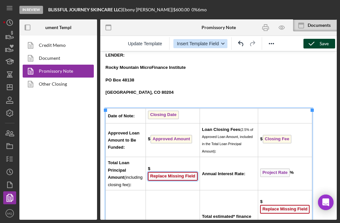
click at [215, 46] on span "Insert Template Field" at bounding box center [198, 43] width 42 height 5
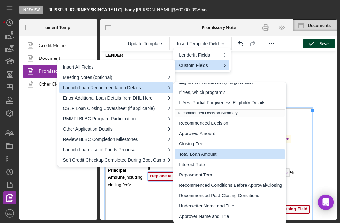
click at [207, 155] on div "Total Loan Amount" at bounding box center [230, 154] width 103 height 8
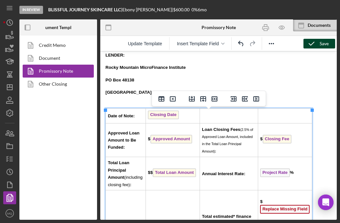
click at [152, 174] on td "$$ Total Loan Amount ﻿" at bounding box center [173, 173] width 54 height 33
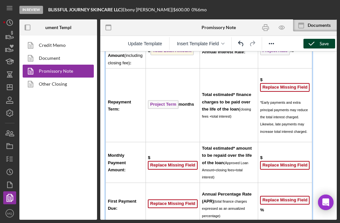
scroll to position [943, 0]
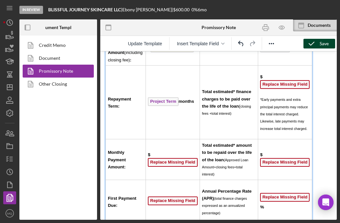
click at [229, 89] on span "Replace Missing Field" at bounding box center [285, 84] width 50 height 9
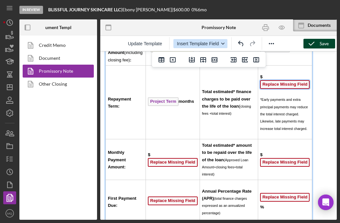
click at [206, 44] on span "Insert Template Field" at bounding box center [198, 43] width 42 height 5
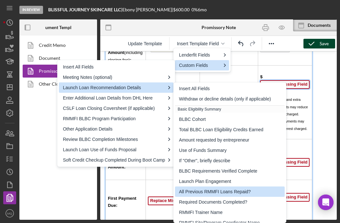
scroll to position [0, 0]
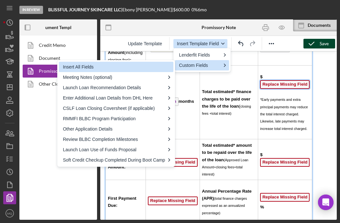
click at [200, 40] on button "Insert Template Field" at bounding box center [200, 43] width 54 height 9
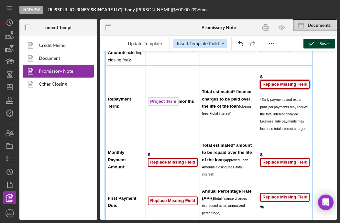
click at [208, 41] on span "Insert Template Field" at bounding box center [198, 43] width 42 height 5
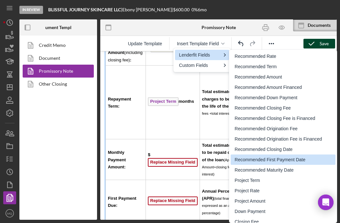
scroll to position [1041, 0]
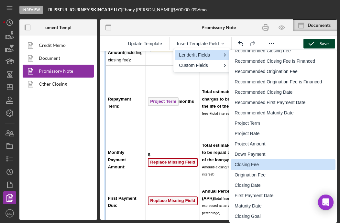
click at [195, 139] on td "Project Term months" at bounding box center [173, 103] width 54 height 74
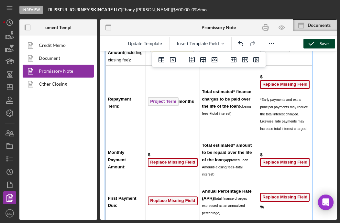
click at [229, 89] on span "Replace Missing Field" at bounding box center [285, 84] width 50 height 9
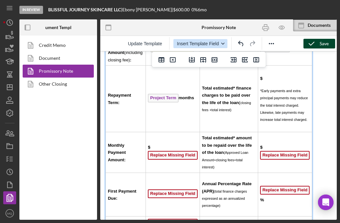
click at [220, 43] on button "Insert Template Field" at bounding box center [200, 43] width 54 height 9
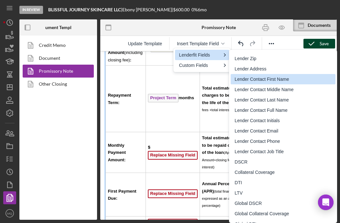
scroll to position [687, 0]
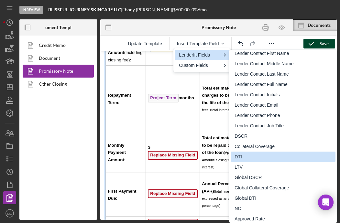
click at [204, 126] on td "Total estimated* finance charges to be paid over the life of the loan ( closing…" at bounding box center [229, 99] width 58 height 67
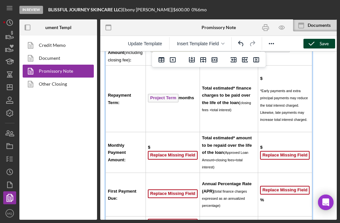
click at [229, 82] on p "$" at bounding box center [285, 78] width 50 height 7
drag, startPoint x: 307, startPoint y: 87, endPoint x: 263, endPoint y: 86, distance: 43.7
click at [229, 82] on p "$total finance charges" at bounding box center [285, 78] width 50 height 7
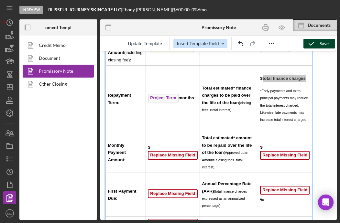
click at [220, 43] on button "Insert Template Field" at bounding box center [200, 43] width 54 height 9
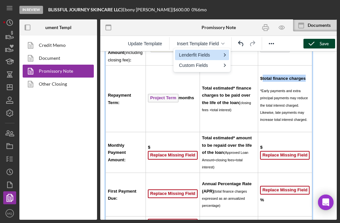
click at [229, 81] on span "$total finance charges" at bounding box center [283, 78] width 46 height 5
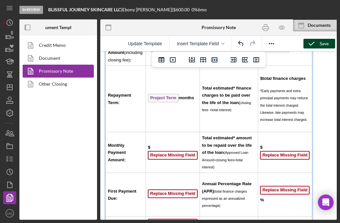
click at [229, 81] on span "$total finance charges" at bounding box center [283, 78] width 46 height 5
click at [229, 81] on span "$Total finance charges" at bounding box center [283, 78] width 46 height 5
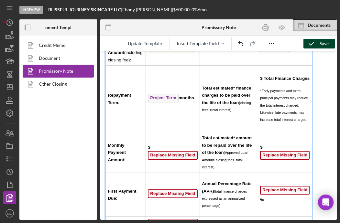
click at [229, 85] on td "$ Total Finance Charges *Early payments and extra principal payments may reduce…" at bounding box center [285, 99] width 54 height 67
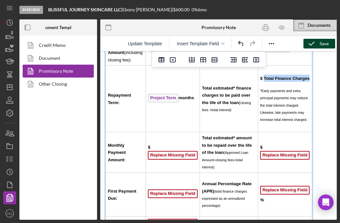
drag, startPoint x: 311, startPoint y: 85, endPoint x: 263, endPoint y: 85, distance: 47.2
click at [229, 85] on td "$ Total Finance Charges *Early payments and extra principal payments may reduce…" at bounding box center [285, 99] width 54 height 67
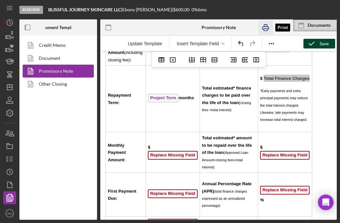
click at [229, 27] on icon "button" at bounding box center [265, 28] width 6 height 3
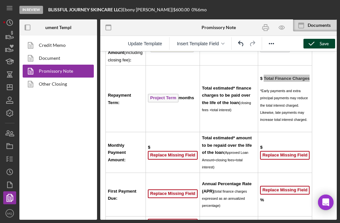
click at [229, 43] on div "Save" at bounding box center [324, 44] width 9 height 10
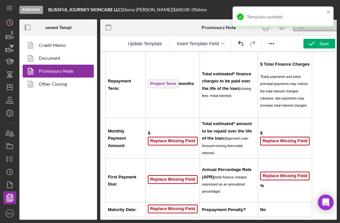
scroll to position [999, 0]
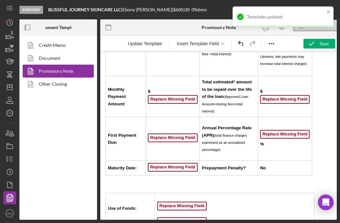
click at [186, 104] on span "Replace Missing Field" at bounding box center [173, 99] width 50 height 9
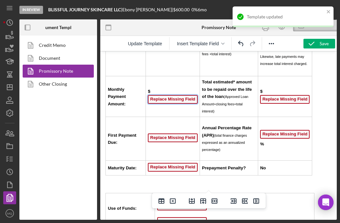
click at [219, 50] on div "Update Template Insert Template Field" at bounding box center [218, 43] width 237 height 15
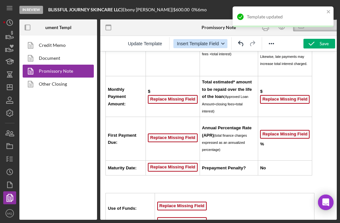
click at [222, 40] on button "Insert Template Field" at bounding box center [200, 43] width 54 height 9
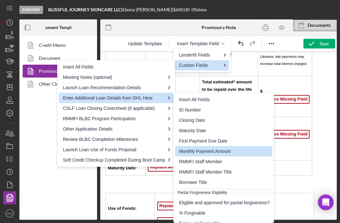
click at [210, 151] on div "Monthly Payment Amount" at bounding box center [224, 152] width 91 height 8
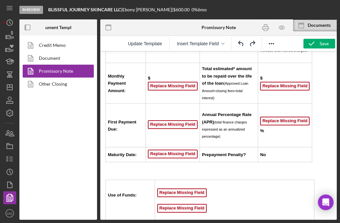
scroll to position [1007, 0]
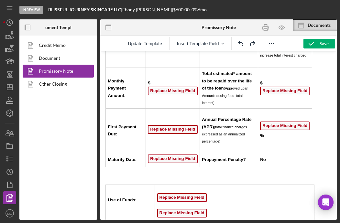
click at [178, 95] on span "Replace Missing Field" at bounding box center [173, 91] width 50 height 9
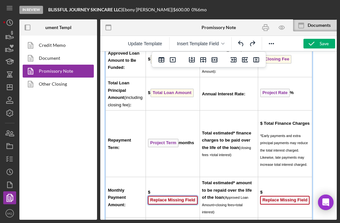
scroll to position [898, 0]
click at [226, 144] on strong "Total estimated* finance charges to be paid over the life of the loan" at bounding box center [226, 139] width 49 height 19
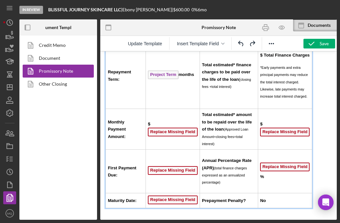
scroll to position [967, 0]
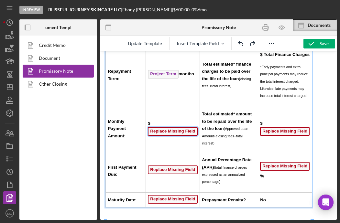
click at [181, 136] on span "Replace Missing Field" at bounding box center [173, 131] width 50 height 9
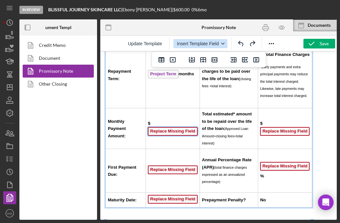
click at [203, 42] on span "Insert Template Field" at bounding box center [198, 43] width 42 height 5
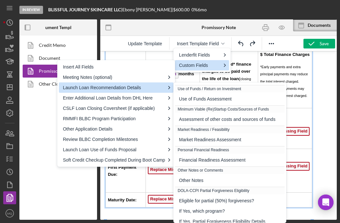
scroll to position [156, 0]
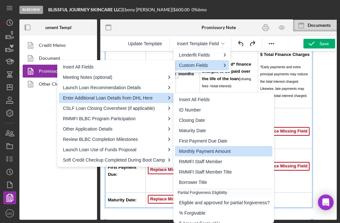
click at [216, 152] on div "Monthly Payment Amount" at bounding box center [224, 152] width 91 height 8
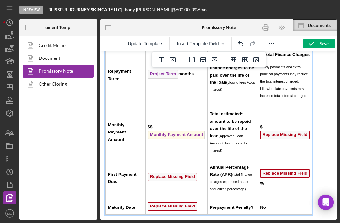
click at [148, 137] on span "$$ Monthly Payment Amount" at bounding box center [177, 131] width 58 height 12
click at [229, 139] on span "Replace Missing Field" at bounding box center [285, 135] width 50 height 9
click at [198, 44] on span "Insert Template Field" at bounding box center [198, 43] width 42 height 5
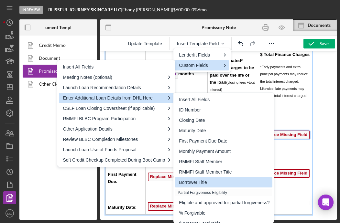
scroll to position [17, 0]
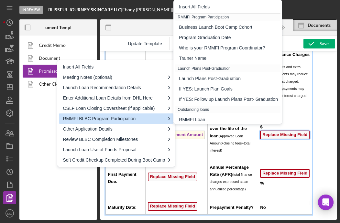
click at [229, 139] on span "Replace Missing Field" at bounding box center [285, 135] width 50 height 9
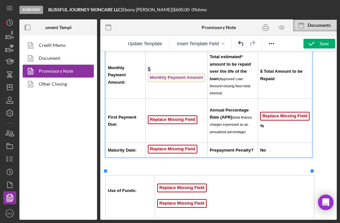
scroll to position [1025, 0]
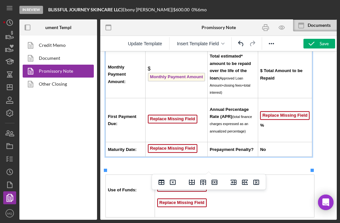
click at [177, 124] on span "Replace Missing Field" at bounding box center [173, 119] width 50 height 9
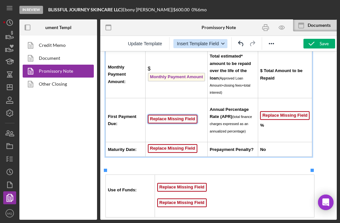
click at [219, 46] on span "Insert Template Field" at bounding box center [198, 43] width 42 height 5
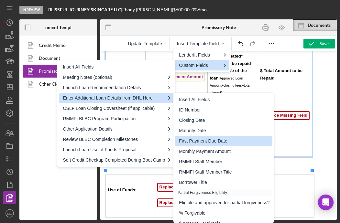
click at [227, 141] on div "First Payment Due Date" at bounding box center [224, 141] width 91 height 8
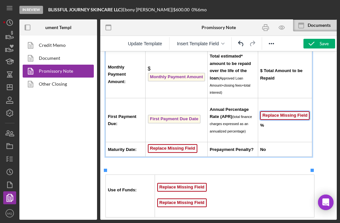
click at [229, 120] on span "Replace Missing Field" at bounding box center [285, 115] width 50 height 9
click at [205, 40] on button "Insert Template Field" at bounding box center [200, 43] width 54 height 9
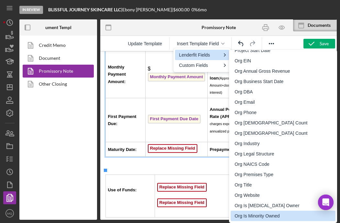
scroll to position [0, 0]
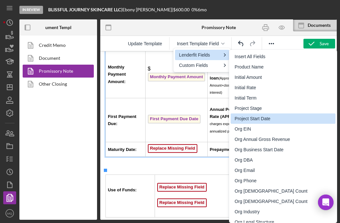
click at [205, 169] on p "Rich Text Area. Press ALT-0 for help." at bounding box center [218, 165] width 226 height 7
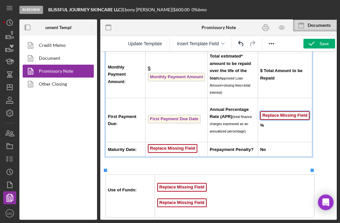
click at [229, 120] on span "Replace Missing Field" at bounding box center [285, 115] width 50 height 9
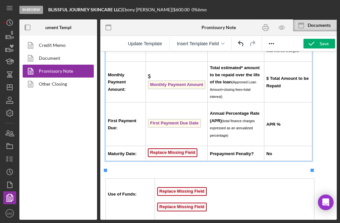
click at [178, 157] on span "Replace Missing Field" at bounding box center [173, 153] width 50 height 9
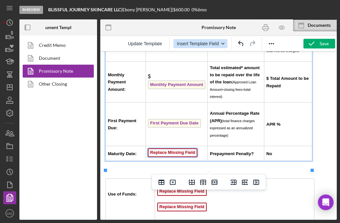
click at [207, 39] on button "Insert Template Field" at bounding box center [200, 43] width 54 height 9
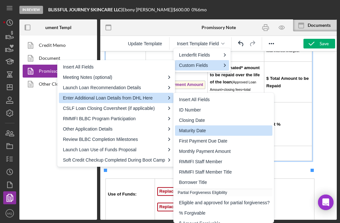
click at [208, 132] on div "Maturity Date" at bounding box center [224, 131] width 91 height 8
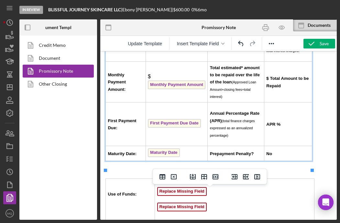
click at [186, 196] on span "Replace Missing Field" at bounding box center [182, 191] width 50 height 9
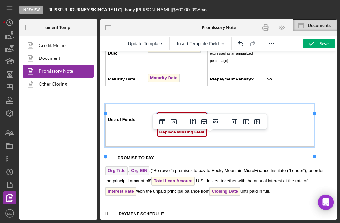
scroll to position [1104, 0]
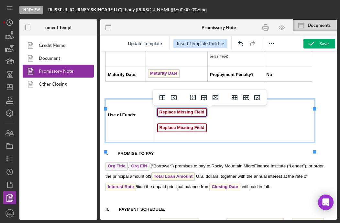
click at [205, 44] on span "Insert Template Field" at bounding box center [198, 43] width 42 height 5
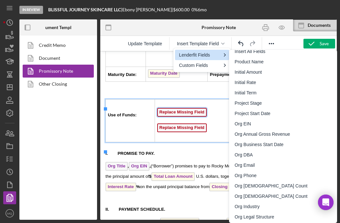
scroll to position [0, 0]
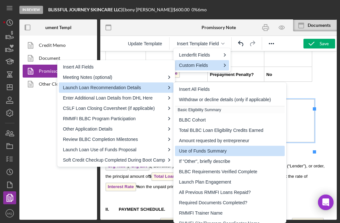
click at [229, 152] on div "Use of Funds Summary" at bounding box center [230, 151] width 103 height 8
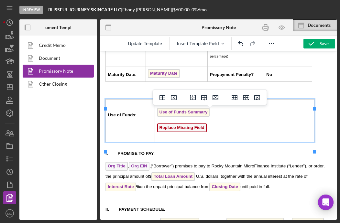
click at [199, 132] on span "Replace Missing Field" at bounding box center [182, 128] width 50 height 9
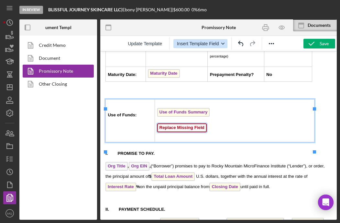
click at [217, 40] on button "Insert Template Field" at bounding box center [200, 43] width 54 height 9
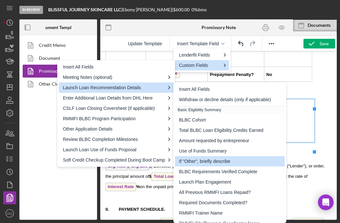
click at [209, 161] on div "If "Other", briefly describe" at bounding box center [230, 162] width 103 height 8
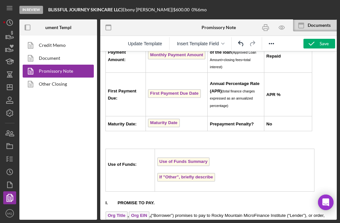
scroll to position [1020, 0]
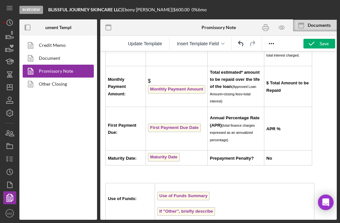
click at [229, 109] on div "GUARANTOR: Primary Borrower Full Name Primary Borrower Addr1 Primary Borrower C…" at bounding box center [218, 8] width 226 height 436
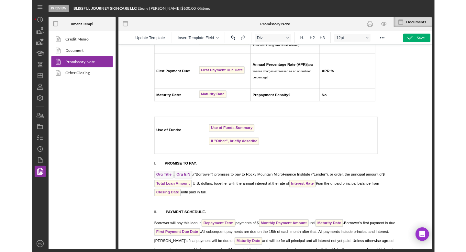
scroll to position [1000, 0]
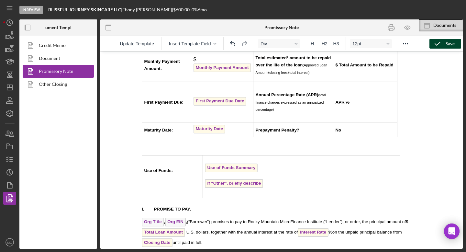
click at [229, 44] on div "Save" at bounding box center [450, 44] width 9 height 10
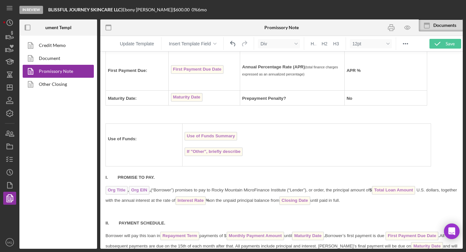
scroll to position [968, 0]
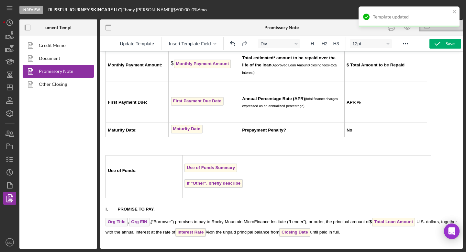
click at [229, 28] on div "Template updated" at bounding box center [409, 19] width 104 height 28
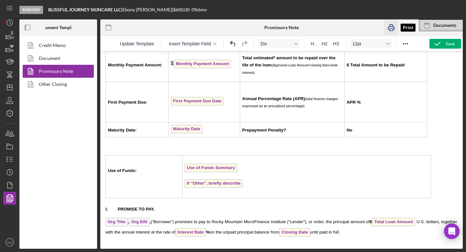
click at [229, 27] on icon "button" at bounding box center [391, 27] width 15 height 15
click at [11, 160] on icon "button" at bounding box center [10, 159] width 16 height 16
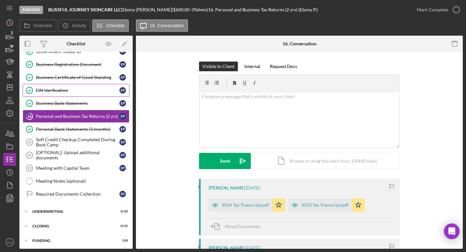
scroll to position [119, 0]
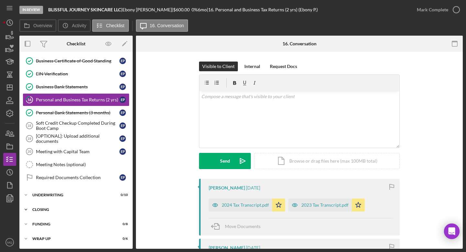
click at [50, 208] on div "Closing" at bounding box center [78, 209] width 92 height 4
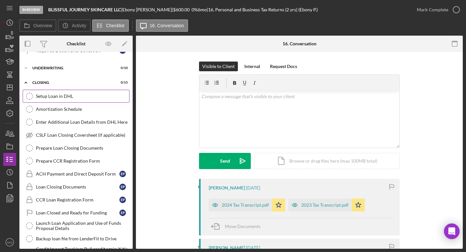
scroll to position [247, 0]
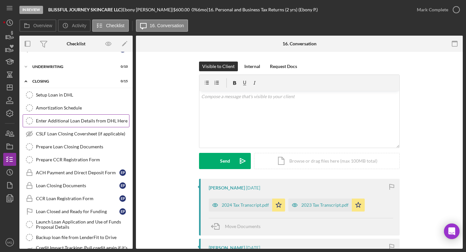
click at [80, 125] on link "Enter Additional Loan Details from DHL Here Enter Additional Loan Details from …" at bounding box center [76, 120] width 107 height 13
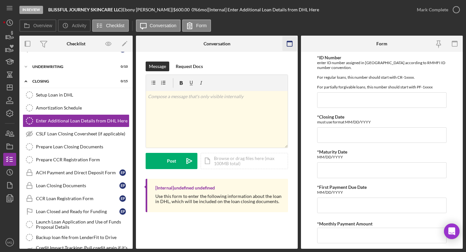
click at [229, 42] on rect "button" at bounding box center [289, 43] width 5 height 5
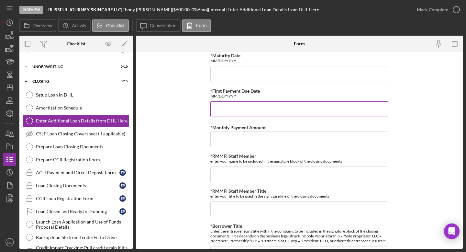
scroll to position [111, 0]
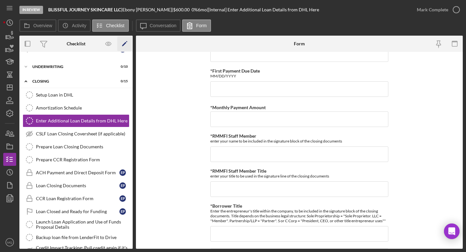
click at [128, 45] on icon "Icon/Edit" at bounding box center [124, 44] width 15 height 15
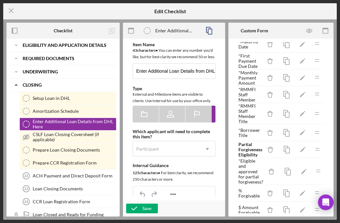
scroll to position [44, 0]
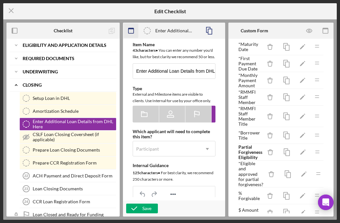
click at [130, 32] on icon "button" at bounding box center [131, 31] width 15 height 15
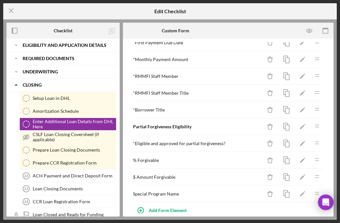
scroll to position [75, 0]
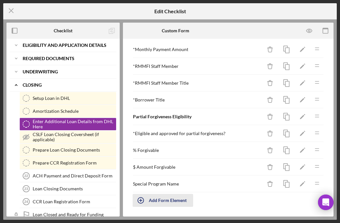
click at [167, 200] on div "Add Form Element" at bounding box center [168, 200] width 38 height 13
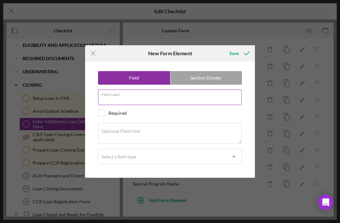
click at [125, 100] on input "Field Label" at bounding box center [170, 98] width 144 height 16
paste input "Total Finance Charges"
type input "Total Finance Charges"
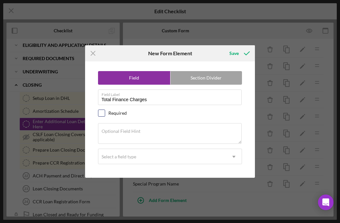
click at [101, 114] on input "checkbox" at bounding box center [101, 113] width 6 height 6
checkbox input "true"
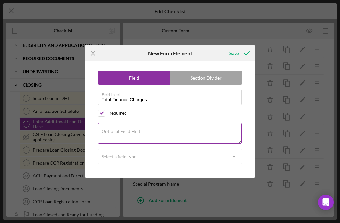
click at [138, 132] on label "Optional Field Hint" at bounding box center [121, 131] width 39 height 5
click at [138, 132] on textarea "Optional Field Hint" at bounding box center [170, 133] width 144 height 21
paste textarea "Total Estimated Finance Charges of the life of the loan. This is calculating by…"
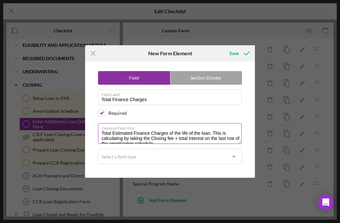
scroll to position [3, 0]
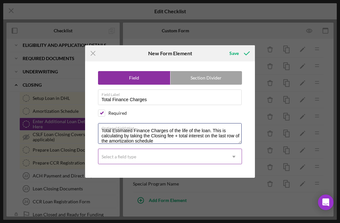
type textarea "Total Estimated Finance Charges of the life of the loan. This is calculating by…"
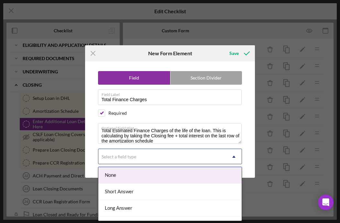
click at [148, 157] on div "Select a field type" at bounding box center [162, 156] width 128 height 15
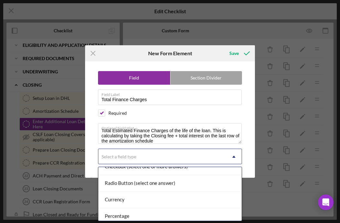
scroll to position [84, 0]
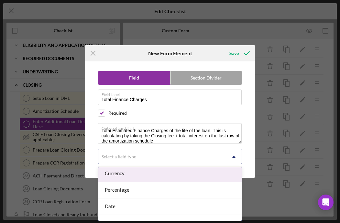
click at [125, 176] on div "Currency" at bounding box center [170, 174] width 144 height 17
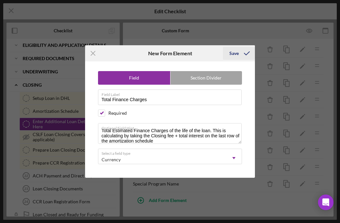
click at [229, 56] on div "Save" at bounding box center [233, 53] width 9 height 13
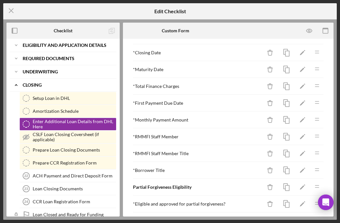
scroll to position [92, 0]
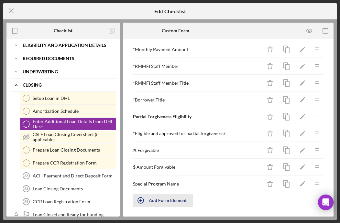
click at [168, 203] on div "Add Form Element" at bounding box center [168, 200] width 38 height 13
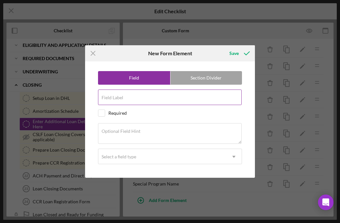
click at [120, 100] on label "Field Label" at bounding box center [113, 97] width 22 height 5
click at [120, 100] on input "Field Label" at bounding box center [170, 98] width 144 height 16
type input "a"
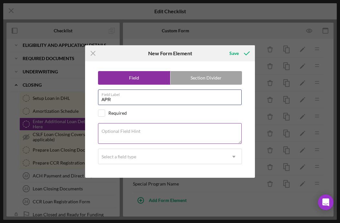
type input "APR"
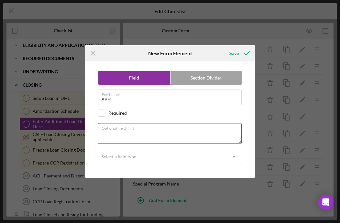
click at [128, 128] on div "Optional Field Hint" at bounding box center [170, 134] width 144 height 22
paste textarea "Annual Percentage Rate. This is the amount in "APR percent" on DHL terms tab, g…"
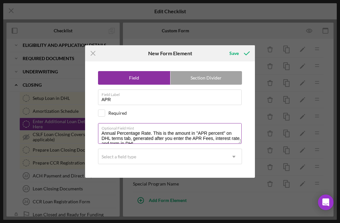
scroll to position [3, 0]
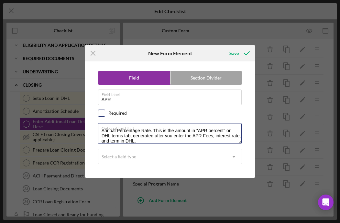
type textarea "Annual Percentage Rate. This is the amount in "APR percent" on DHL terms tab, g…"
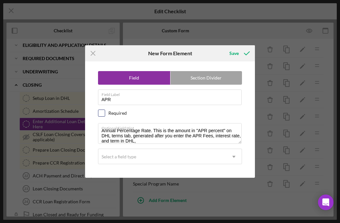
click at [101, 113] on input "checkbox" at bounding box center [101, 113] width 6 height 6
checkbox input "true"
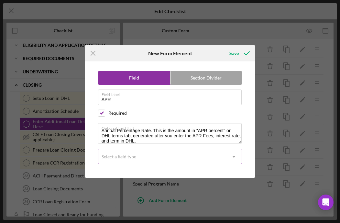
click at [229, 156] on icon "Icon/Dropdown Arrow" at bounding box center [234, 157] width 16 height 16
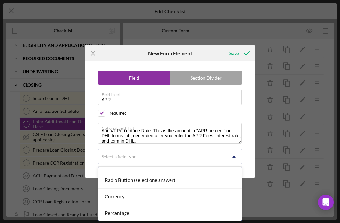
scroll to position [63, 0]
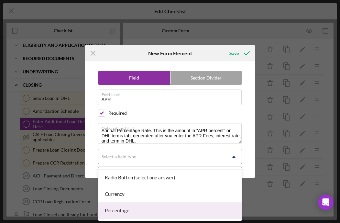
click at [143, 204] on div "Percentage" at bounding box center [170, 211] width 144 height 17
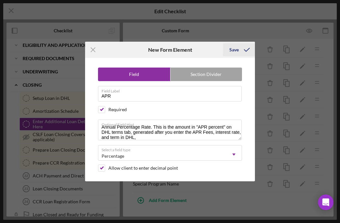
click at [229, 45] on div "Save" at bounding box center [233, 49] width 9 height 13
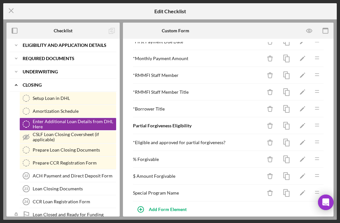
scroll to position [108, 0]
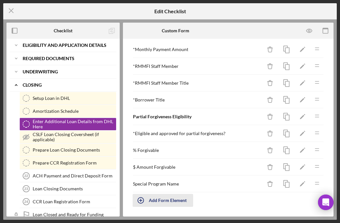
click at [166, 200] on div "Add Form Element" at bounding box center [168, 200] width 38 height 13
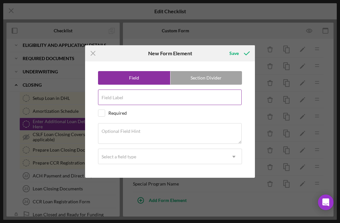
click at [116, 100] on input "Field Label" at bounding box center [170, 98] width 144 height 16
paste input "Total Amount to be Repaid"
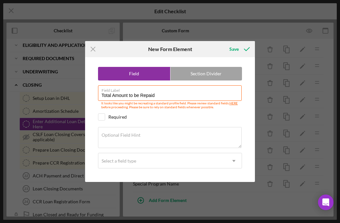
type input "Total Amount to be Repaid"
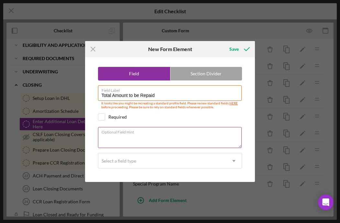
click at [216, 138] on textarea "Optional Field Hint" at bounding box center [170, 137] width 144 height 21
paste textarea "Total Estimated Amount to be Repaid over the life of the loan. Approved Amount …"
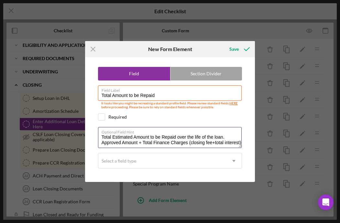
type textarea "Total Estimated Amount to be Repaid over the life of the loan. Approved Amount …"
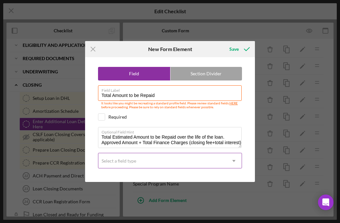
click at [229, 165] on icon "Icon/Dropdown Arrow" at bounding box center [234, 161] width 16 height 16
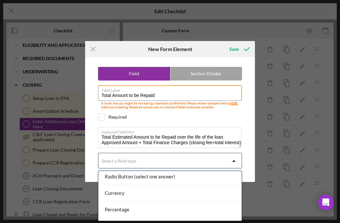
scroll to position [69, 0]
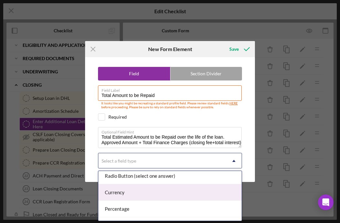
click at [131, 194] on div "Currency" at bounding box center [170, 192] width 144 height 17
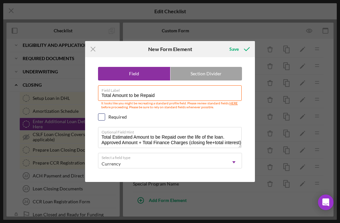
click at [103, 119] on input "checkbox" at bounding box center [101, 117] width 6 height 6
checkbox input "true"
click at [229, 50] on icon "submit" at bounding box center [247, 49] width 16 height 16
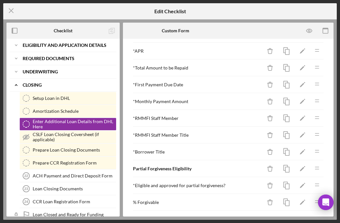
scroll to position [125, 0]
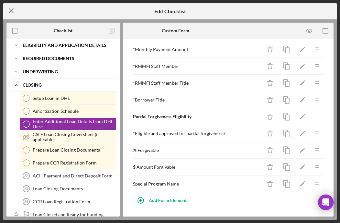
click at [11, 11] on line at bounding box center [11, 11] width 4 height 4
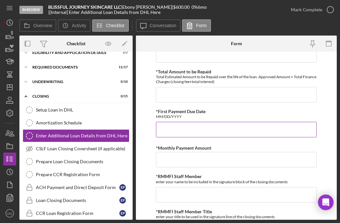
scroll to position [195, 0]
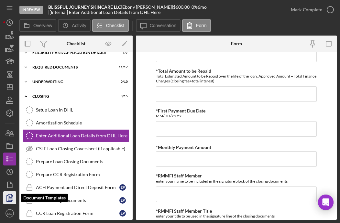
click at [11, 200] on icon "button" at bounding box center [10, 198] width 16 height 16
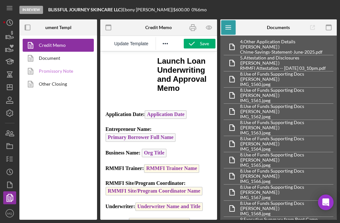
click at [60, 72] on link "Promissory Note" at bounding box center [57, 71] width 68 height 13
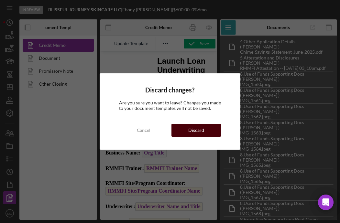
click at [193, 130] on div "Discard" at bounding box center [196, 130] width 16 height 13
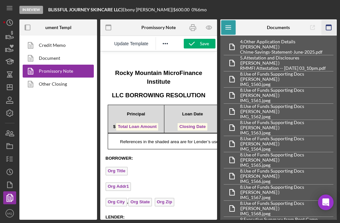
click at [229, 28] on icon "button" at bounding box center [329, 27] width 15 height 15
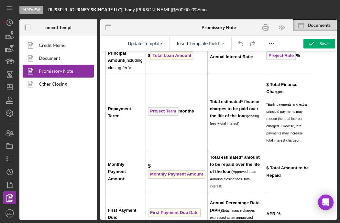
scroll to position [936, 0]
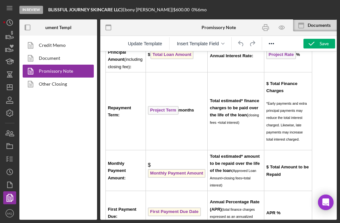
click at [229, 94] on p "$ Total Finance Charges" at bounding box center [287, 87] width 43 height 15
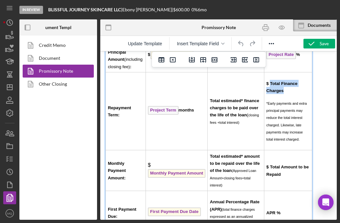
drag, startPoint x: 283, startPoint y: 99, endPoint x: 269, endPoint y: 93, distance: 15.3
click at [229, 93] on p "$ Total Finance Charges" at bounding box center [287, 87] width 43 height 15
click at [209, 43] on span "Insert Template Field" at bounding box center [198, 43] width 42 height 5
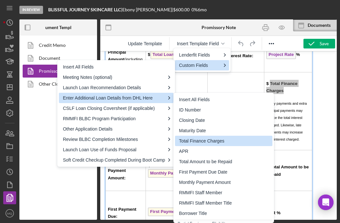
click at [218, 139] on div "Total Finance Charges" at bounding box center [224, 141] width 91 height 8
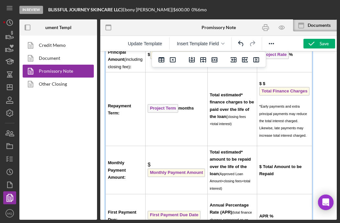
click at [229, 93] on p "$ $ Total Finance Charges ﻿" at bounding box center [284, 88] width 50 height 17
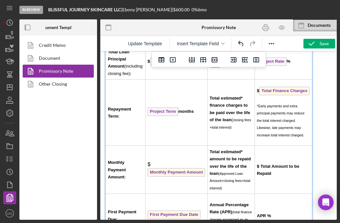
click at [186, 171] on td "$ Monthly Payment Amount" at bounding box center [176, 170] width 62 height 48
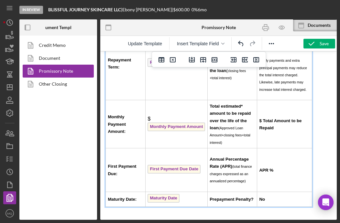
scroll to position [1003, 0]
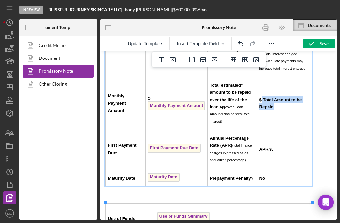
drag, startPoint x: 274, startPoint y: 127, endPoint x: 261, endPoint y: 115, distance: 17.6
click at [229, 115] on td "$ Total Amount to be Repaid" at bounding box center [284, 103] width 55 height 48
click at [217, 42] on span "Insert Template Field" at bounding box center [198, 43] width 42 height 5
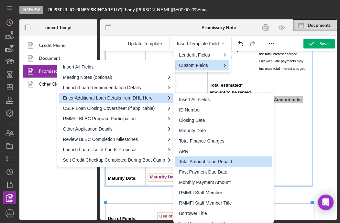
click at [217, 160] on div "Total Amount to be Repaid" at bounding box center [224, 162] width 91 height 8
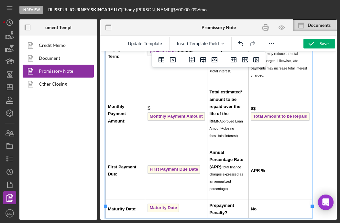
click at [229, 108] on p "$$ Total Amount to be Repaid ﻿" at bounding box center [280, 113] width 59 height 17
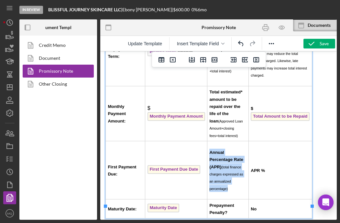
drag, startPoint x: 259, startPoint y: 161, endPoint x: 251, endPoint y: 162, distance: 7.6
click at [229, 168] on strong "APR %" at bounding box center [258, 170] width 14 height 5
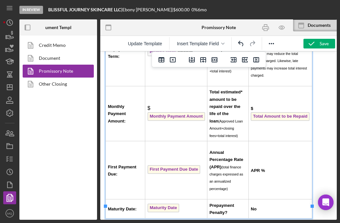
click at [229, 168] on strong "APR %" at bounding box center [258, 170] width 14 height 5
drag, startPoint x: 260, startPoint y: 163, endPoint x: 251, endPoint y: 163, distance: 8.1
click at [229, 168] on strong "APR %" at bounding box center [258, 170] width 14 height 5
click at [216, 41] on button "Insert Template Field" at bounding box center [200, 43] width 54 height 9
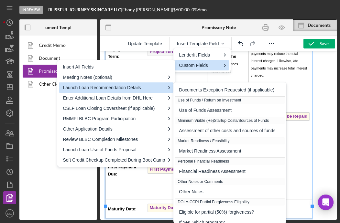
scroll to position [147, 0]
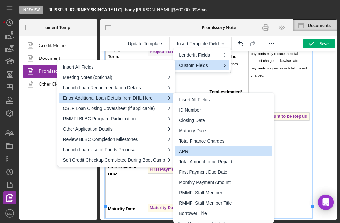
click at [198, 149] on div "APR" at bounding box center [224, 152] width 91 height 8
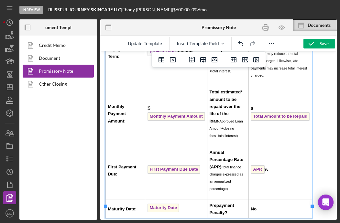
click at [229, 177] on div "GUARANTOR: Primary Borrower Full Name Primary Borrower Addr1 Primary Borrower C…" at bounding box center [218, 43] width 226 height 472
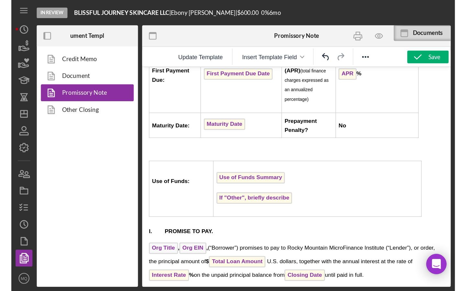
scroll to position [1116, 0]
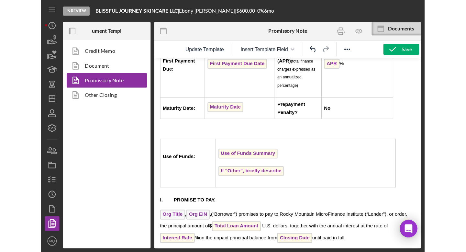
scroll to position [1096, 0]
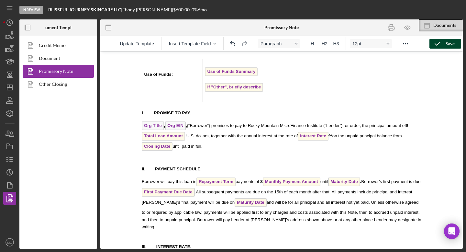
click at [229, 45] on icon "button" at bounding box center [437, 44] width 16 height 16
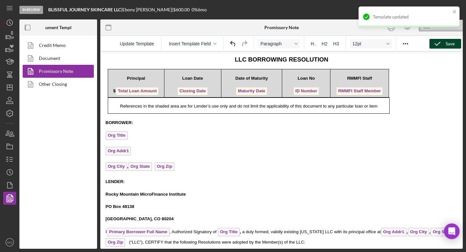
scroll to position [0, 0]
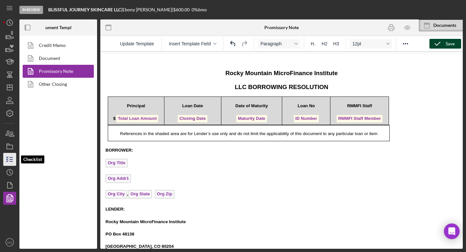
click at [13, 162] on icon "button" at bounding box center [10, 159] width 16 height 16
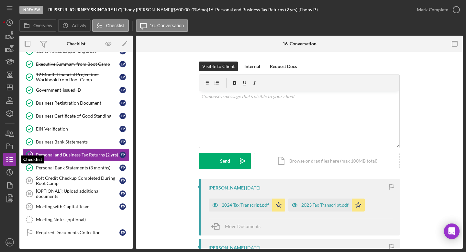
scroll to position [69, 0]
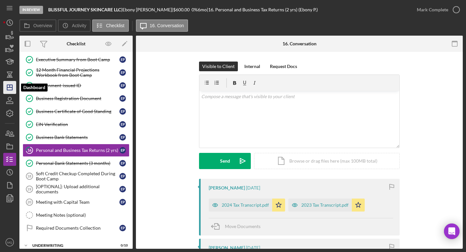
click at [8, 88] on icon "Icon/Dashboard" at bounding box center [10, 87] width 16 height 16
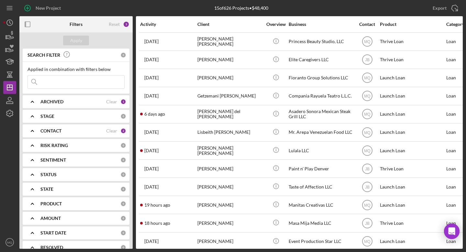
click at [84, 134] on div "CONTACT Clear 2" at bounding box center [83, 130] width 86 height 13
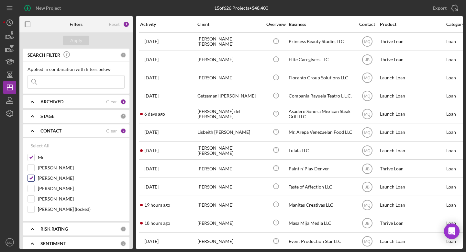
click at [31, 178] on input "[PERSON_NAME]" at bounding box center [31, 178] width 6 height 6
checkbox input "false"
click at [73, 43] on div "Apply" at bounding box center [76, 41] width 12 height 10
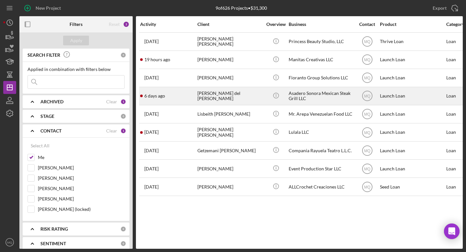
click at [229, 95] on div "[PERSON_NAME] del [PERSON_NAME]" at bounding box center [229, 95] width 65 height 17
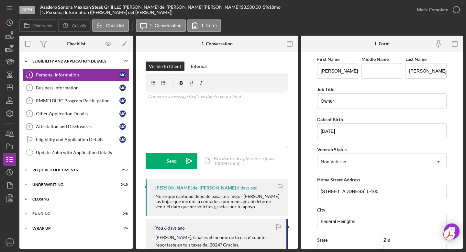
click at [46, 201] on div "Closing" at bounding box center [78, 199] width 92 height 4
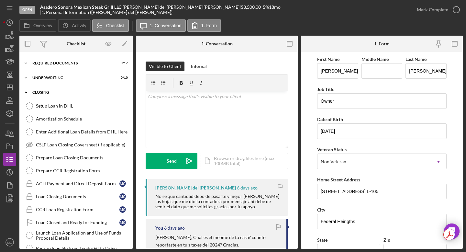
scroll to position [108, 0]
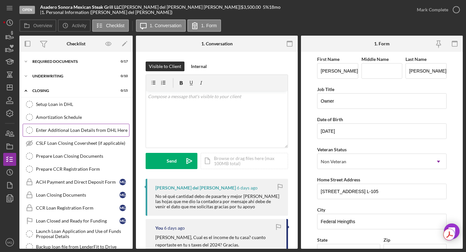
click at [81, 133] on link "Enter Additional Loan Details from DHL Here Enter Additional Loan Details from …" at bounding box center [76, 130] width 107 height 13
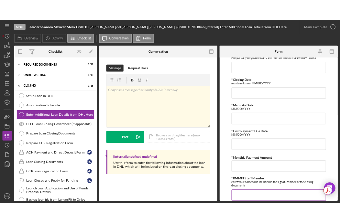
scroll to position [37, 0]
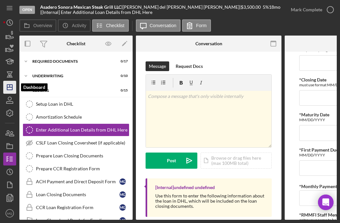
click at [10, 90] on icon "Icon/Dashboard" at bounding box center [10, 87] width 16 height 16
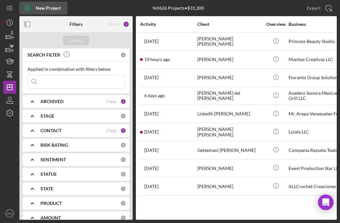
click at [45, 7] on div "New Project" at bounding box center [48, 8] width 25 height 13
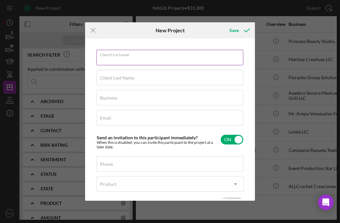
click at [134, 64] on input "Client First Name" at bounding box center [169, 58] width 147 height 16
type input "m"
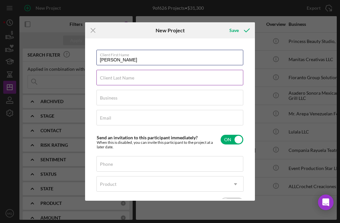
type input "[PERSON_NAME]"
click at [111, 77] on label "Client Last Name" at bounding box center [117, 77] width 34 height 5
click at [111, 77] on input "Client Last Name" at bounding box center [169, 78] width 147 height 16
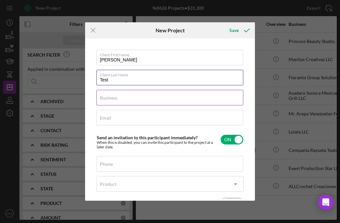
type input "Test"
click at [118, 101] on input "Business" at bounding box center [169, 98] width 147 height 16
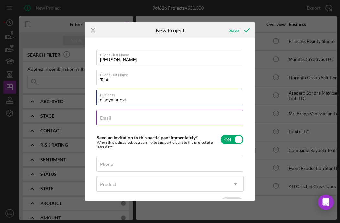
type input "gladymartest"
click at [117, 118] on input "Email" at bounding box center [169, 118] width 147 height 16
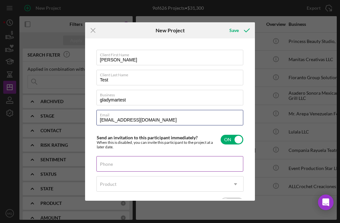
type input "[EMAIL_ADDRESS][DOMAIN_NAME]"
click at [118, 165] on input "Phone" at bounding box center [169, 164] width 147 height 16
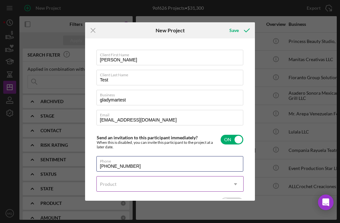
type input "[PHONE_NUMBER]"
click at [149, 186] on div "Product" at bounding box center [162, 184] width 131 height 15
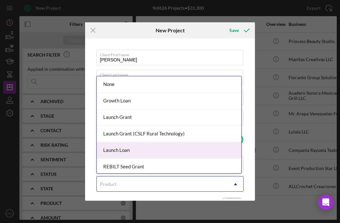
click at [135, 149] on div "Launch Loan" at bounding box center [169, 150] width 145 height 17
checkbox input "true"
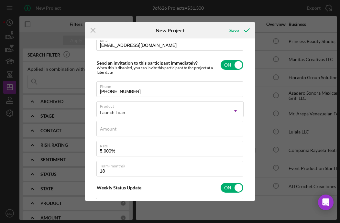
scroll to position [75, 0]
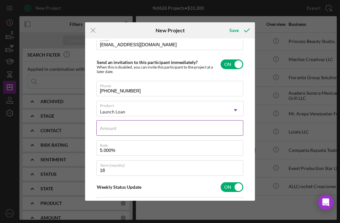
click at [139, 129] on input "Amount" at bounding box center [169, 128] width 147 height 16
type input "$3,500"
click at [229, 35] on div "Save" at bounding box center [233, 30] width 9 height 13
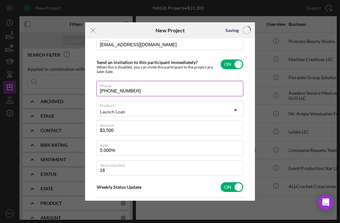
checkbox input "false"
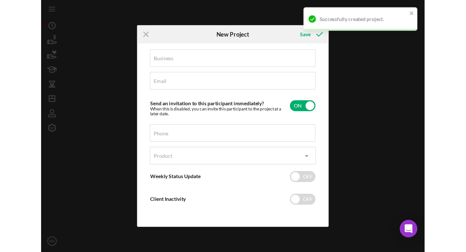
scroll to position [46, 0]
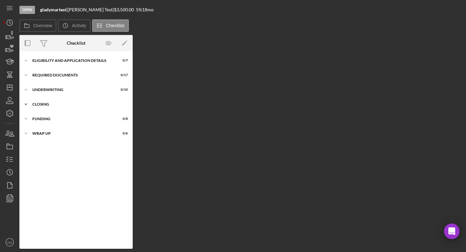
click at [44, 104] on div "Closing" at bounding box center [78, 104] width 92 height 4
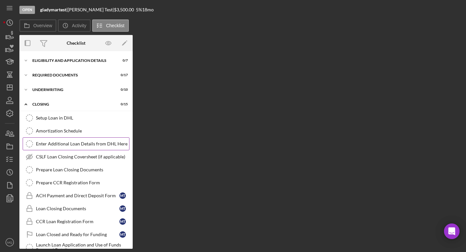
click at [86, 146] on div "Enter Additional Loan Details from DHL Here" at bounding box center [82, 143] width 93 height 5
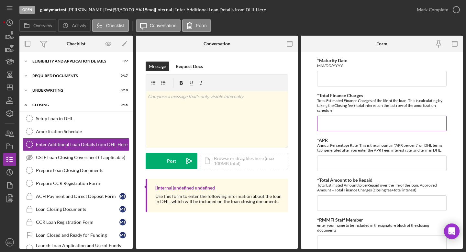
scroll to position [168, 0]
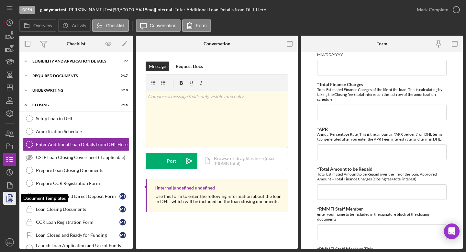
click at [10, 203] on icon "button" at bounding box center [10, 198] width 16 height 16
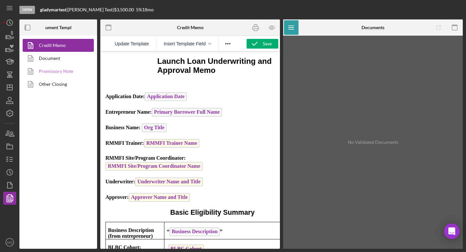
click at [66, 70] on link "Promissory Note" at bounding box center [57, 71] width 68 height 13
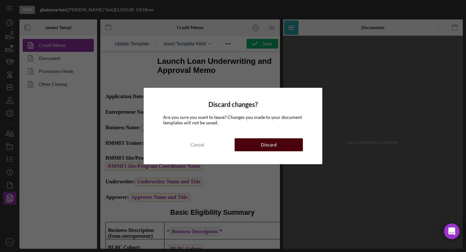
click at [229, 145] on button "Discard" at bounding box center [269, 144] width 68 height 13
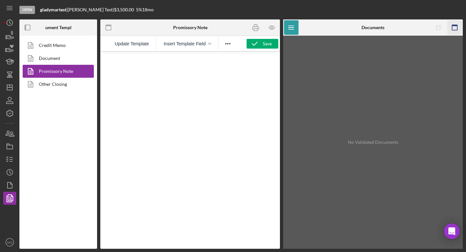
click at [229, 29] on icon "button" at bounding box center [455, 27] width 15 height 15
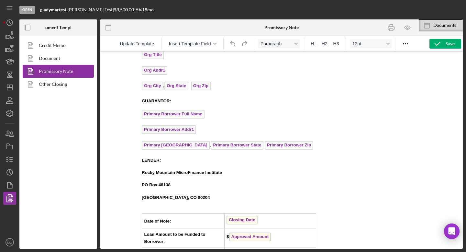
scroll to position [758, 0]
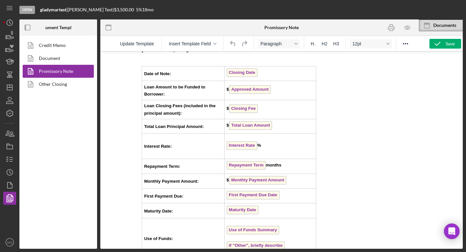
scroll to position [839, 0]
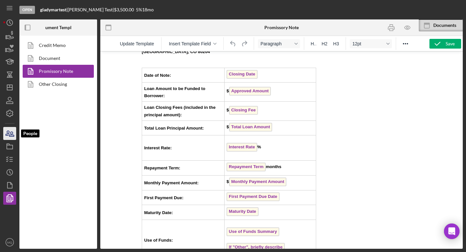
click at [11, 133] on icon "button" at bounding box center [10, 133] width 16 height 16
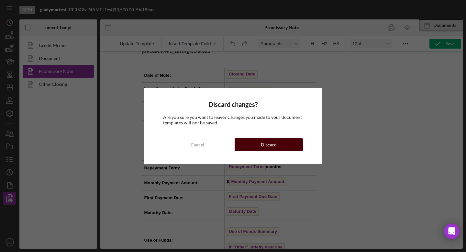
drag, startPoint x: 265, startPoint y: 149, endPoint x: 125, endPoint y: 98, distance: 149.0
click at [265, 149] on div "Discard" at bounding box center [269, 144] width 16 height 13
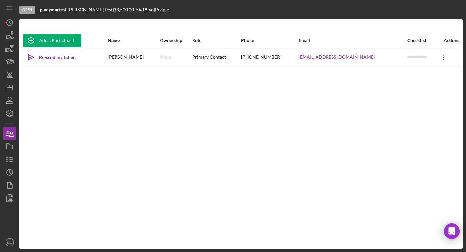
click at [438, 60] on icon "Icon/Overflow" at bounding box center [444, 57] width 16 height 16
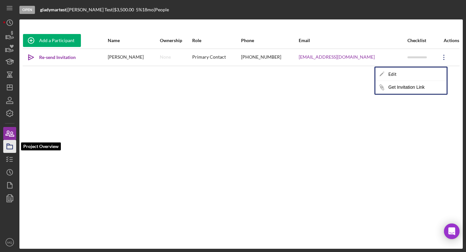
click at [10, 145] on polygon "button" at bounding box center [8, 144] width 3 height 1
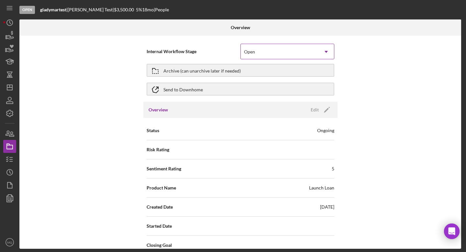
click at [322, 49] on icon "Icon/Dropdown Arrow" at bounding box center [326, 52] width 16 height 16
click at [120, 82] on div "Internal Workflow Stage Open Icon/Dropdown Arrow Archive (can unarchive later i…" at bounding box center [240, 142] width 442 height 213
click at [176, 69] on div "Archive (can unarchive later if needed)" at bounding box center [201, 70] width 77 height 12
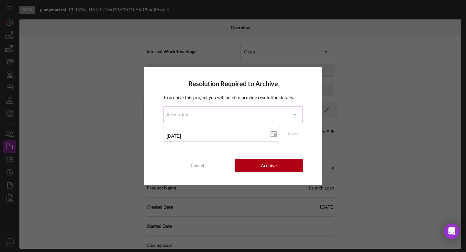
click at [292, 112] on icon "Icon/Dropdown Arrow" at bounding box center [295, 115] width 16 height 16
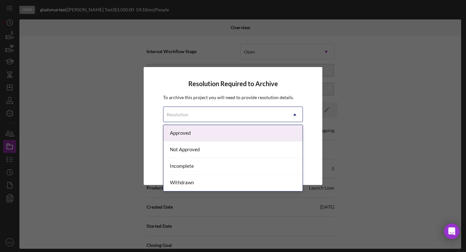
click at [225, 110] on div "Resolution" at bounding box center [225, 114] width 124 height 15
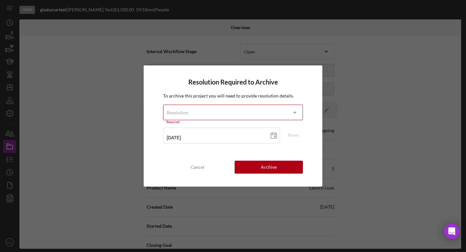
click at [289, 108] on icon "Icon/Dropdown Arrow" at bounding box center [295, 113] width 16 height 16
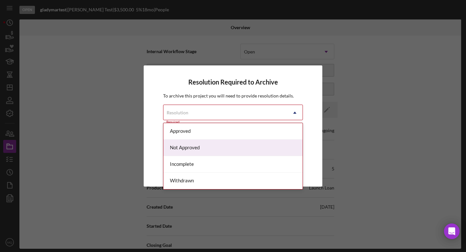
click at [219, 151] on div "Not Approved" at bounding box center [232, 147] width 139 height 17
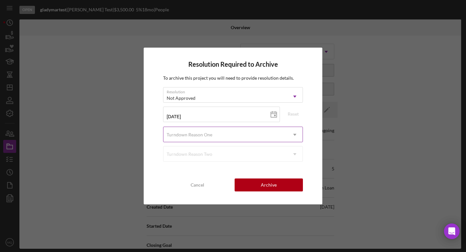
click at [251, 136] on div "Turndown Reason One" at bounding box center [225, 134] width 124 height 15
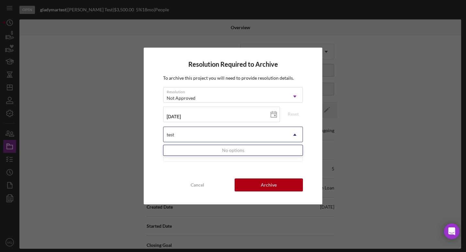
type input "test"
click at [311, 165] on div "Resolution Required to Archive To archive this project you will need to provide…" at bounding box center [233, 126] width 179 height 156
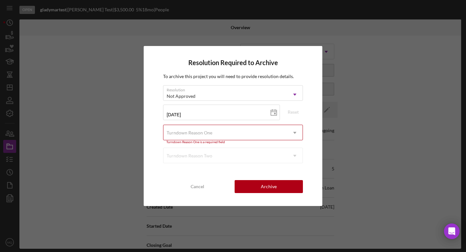
click at [272, 154] on div "Turndown Reason Two Icon/Dropdown Arrow" at bounding box center [233, 156] width 140 height 16
click at [296, 157] on div "Turndown Reason Two Icon/Dropdown Arrow" at bounding box center [233, 156] width 140 height 16
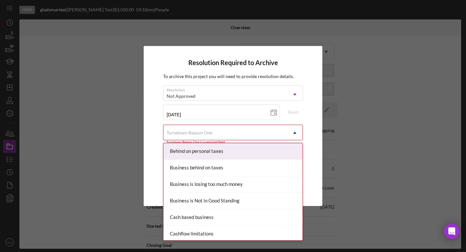
click at [298, 134] on icon "Icon/Dropdown Arrow" at bounding box center [295, 133] width 16 height 16
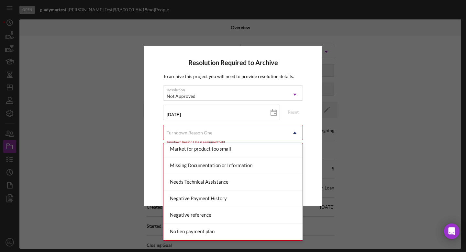
scroll to position [712, 0]
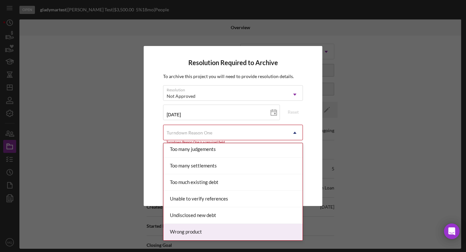
click at [205, 232] on div "Wrong product" at bounding box center [232, 232] width 139 height 17
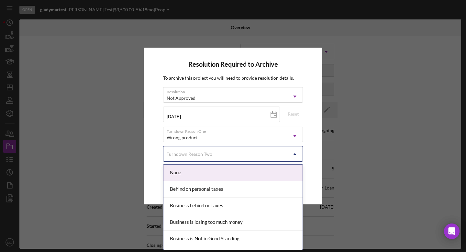
click at [286, 154] on div "Turndown Reason Two" at bounding box center [225, 154] width 124 height 15
click at [233, 170] on div "None" at bounding box center [232, 172] width 139 height 17
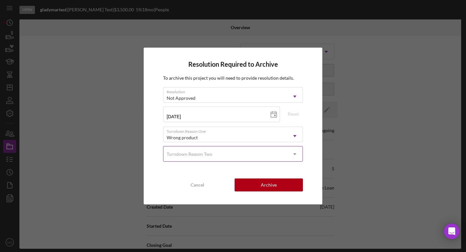
click at [292, 152] on icon "Icon/Dropdown Arrow" at bounding box center [295, 154] width 16 height 16
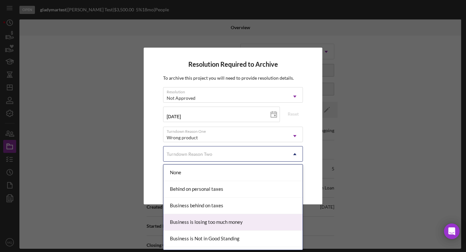
scroll to position [723, 0]
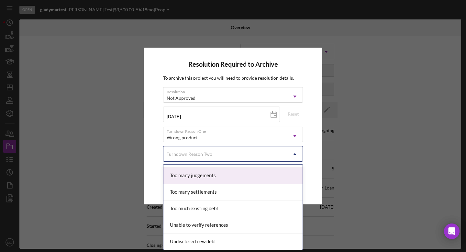
click at [316, 156] on div "Resolution Required to Archive To archive this project you will need to provide…" at bounding box center [233, 126] width 179 height 156
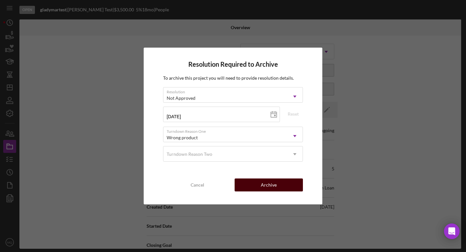
click at [271, 189] on div "Archive" at bounding box center [269, 184] width 16 height 13
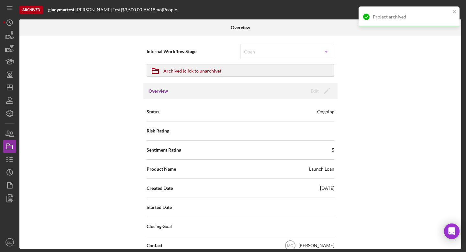
click at [100, 118] on div "Internal Workflow Stage Open Icon/Dropdown Arrow Icon/Archived Archived (click …" at bounding box center [240, 142] width 442 height 213
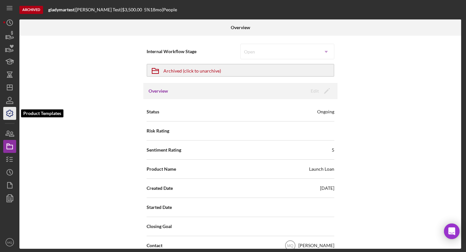
click at [8, 117] on icon "button" at bounding box center [10, 113] width 16 height 16
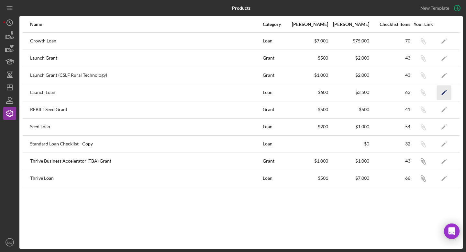
click at [446, 92] on icon "Icon/Edit" at bounding box center [444, 92] width 15 height 15
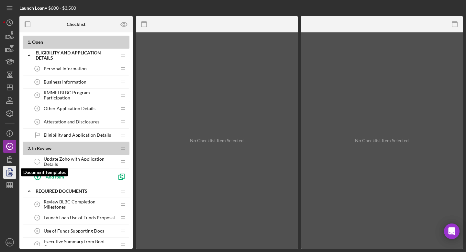
click at [7, 171] on polyline "button" at bounding box center [9, 173] width 5 height 6
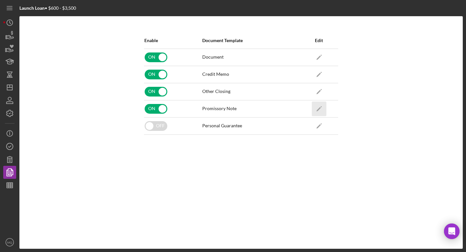
click at [320, 106] on icon "Icon/Edit" at bounding box center [319, 108] width 15 height 15
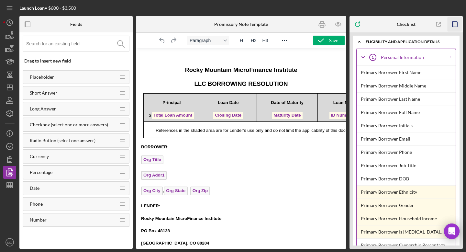
click at [458, 23] on icon "button" at bounding box center [455, 24] width 15 height 15
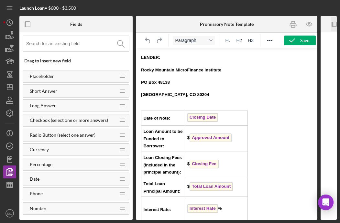
scroll to position [927, 0]
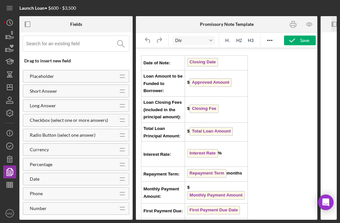
click at [283, 116] on div "GUARANTOR: Primary Borrower Full Name Primary Borrower Addr1 Primary [GEOGRAPHI…" at bounding box center [226, 101] width 171 height 345
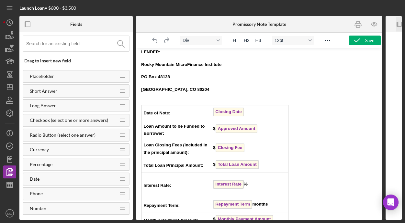
scroll to position [803, 0]
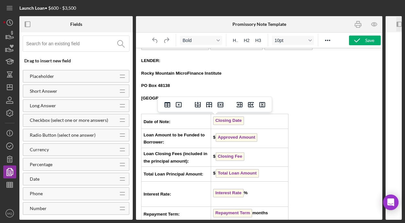
click at [148, 120] on td "Date of Note:" at bounding box center [176, 121] width 70 height 15
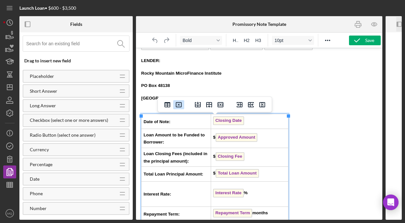
click at [179, 105] on icon "Delete table" at bounding box center [179, 105] width 2 height 2
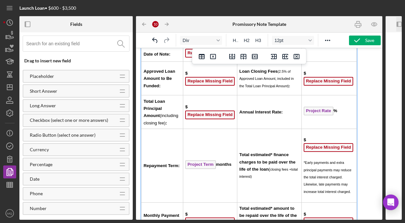
scroll to position [0, 0]
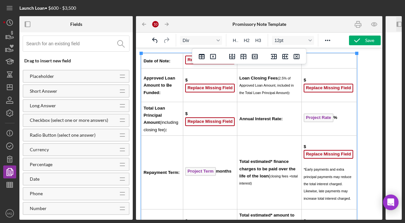
click at [372, 101] on div "Date of Note: Replace Missing Field Approved Loan Amount to Be Funded: $ Replac…" at bounding box center [259, 216] width 236 height 326
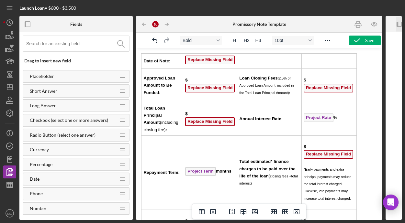
drag, startPoint x: 217, startPoint y: 61, endPoint x: 326, endPoint y: 105, distance: 117.4
click at [217, 61] on span "Replace Missing Field" at bounding box center [210, 60] width 50 height 9
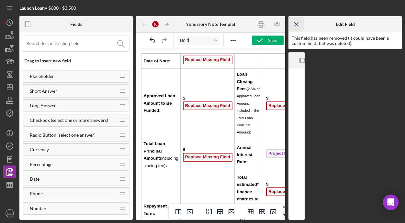
click at [295, 24] on line "button" at bounding box center [296, 24] width 4 height 4
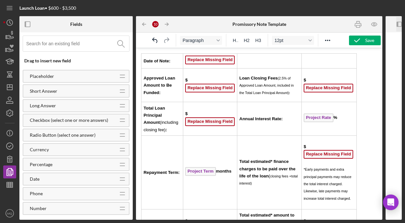
click at [214, 61] on span "Replace Missing Field" at bounding box center [210, 60] width 50 height 9
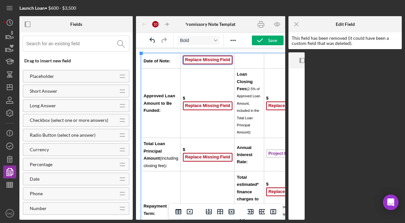
click at [193, 61] on span "Replace Missing Field" at bounding box center [208, 60] width 50 height 9
click at [231, 41] on icon "Reveal or hide additional toolbar items" at bounding box center [233, 41] width 8 height 8
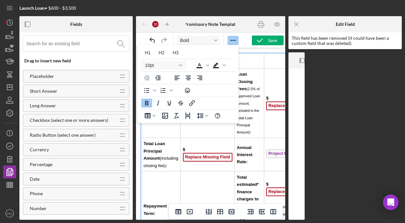
click at [245, 41] on div "Bold" at bounding box center [193, 40] width 114 height 13
click at [326, 40] on div "This field has been removed (it could have been a custom field that was deleted…" at bounding box center [345, 41] width 107 height 10
click at [298, 24] on icon "Icon/Menu Close" at bounding box center [296, 24] width 15 height 15
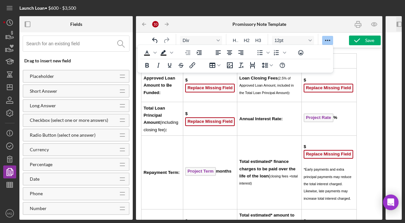
click at [374, 85] on div "Date of Note: Replace Missing Field Approved Loan Amount to Be Funded: $ Replac…" at bounding box center [259, 216] width 236 height 326
click at [365, 73] on div "Date of Note: Replace Missing Field Approved Loan Amount to Be Funded: $ Replac…" at bounding box center [259, 216] width 236 height 326
click at [328, 39] on icon "Reveal or hide additional toolbar items" at bounding box center [328, 41] width 8 height 8
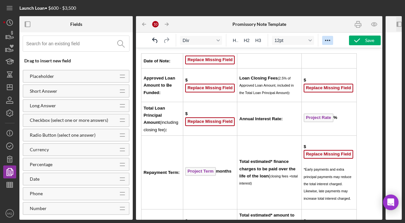
click at [228, 63] on span "Replace Missing Field" at bounding box center [210, 60] width 50 height 9
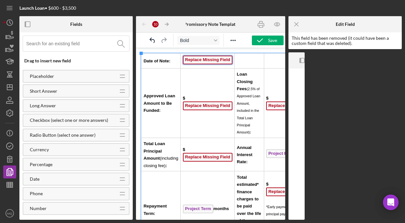
click at [299, 76] on div "Icon/Expander Personal Information 1 Personal Information ! Primary Borrower Fi…" at bounding box center [297, 113] width 10 height 310
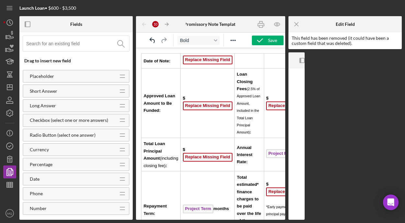
click at [212, 64] on span "Replace Missing Field" at bounding box center [208, 60] width 50 height 9
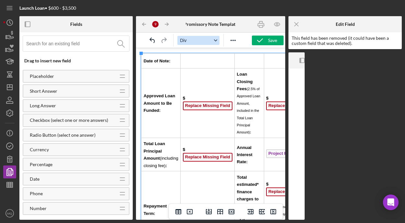
click at [217, 42] on button "Div" at bounding box center [198, 40] width 42 height 9
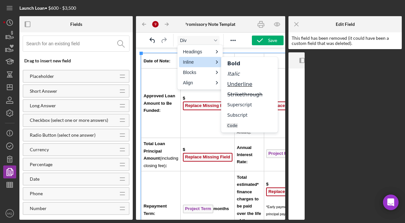
click at [181, 65] on td "Rich Text Area. Press ALT-0 for help." at bounding box center [208, 61] width 54 height 15
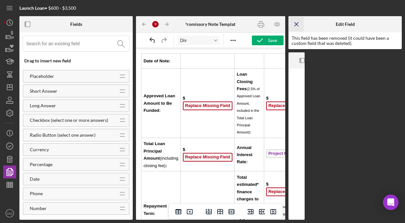
click at [297, 24] on icon "Icon/Menu Close" at bounding box center [296, 24] width 15 height 15
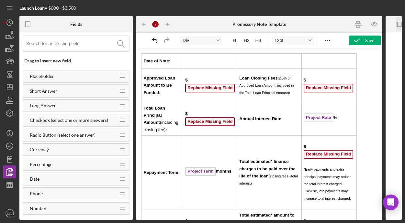
click at [196, 61] on td "Rich Text Area. Press ALT-0 for help." at bounding box center [210, 61] width 54 height 15
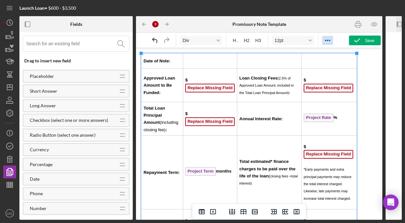
click at [326, 39] on icon "Reveal or hide additional toolbar items" at bounding box center [328, 41] width 8 height 8
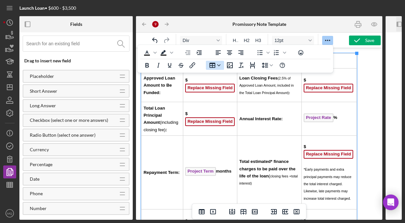
click at [220, 65] on icon "Table" at bounding box center [218, 65] width 3 height 3
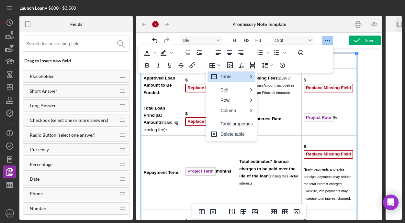
click at [307, 61] on div "To open the popup, press Shift+Enter To open the popup, press Shift+Enter To op…" at bounding box center [235, 59] width 195 height 28
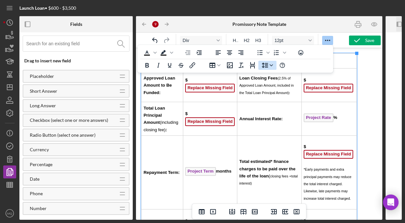
click at [274, 64] on button "Line height" at bounding box center [267, 65] width 18 height 9
click at [322, 65] on div "To open the popup, press Shift+Enter To open the popup, press Shift+Enter To op…" at bounding box center [235, 59] width 195 height 28
click at [156, 54] on icon "Text color Black" at bounding box center [154, 52] width 3 height 3
click at [319, 63] on div "To open the popup, press Shift+Enter To open the popup, press Shift+Enter To op…" at bounding box center [235, 59] width 195 height 28
click at [374, 80] on div "Date of Note: Approved Loan Amount to Be Funded: $ Replace Missing Field Loan C…" at bounding box center [259, 216] width 236 height 326
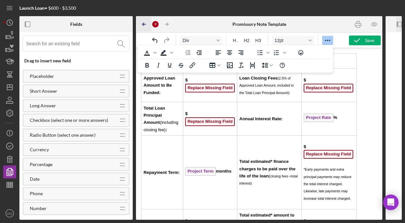
click at [145, 23] on icon "Icon/Table Pagination Arrow" at bounding box center [144, 24] width 15 height 15
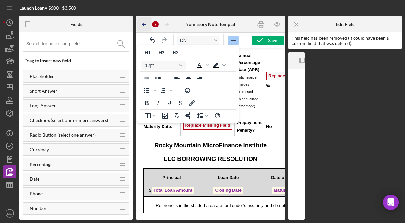
scroll to position [294, 0]
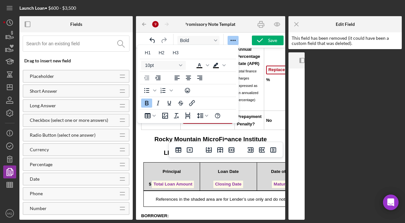
click at [280, 122] on td "No" at bounding box center [291, 120] width 54 height 19
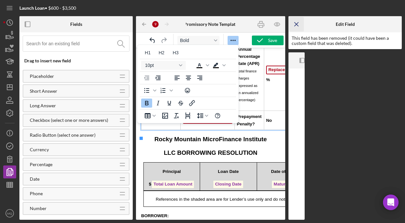
click at [299, 23] on icon "Icon/Menu Close" at bounding box center [296, 24] width 15 height 15
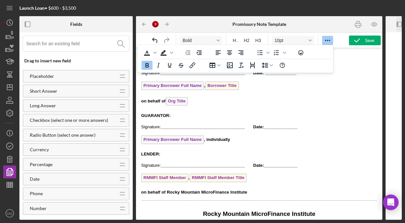
scroll to position [2075, 0]
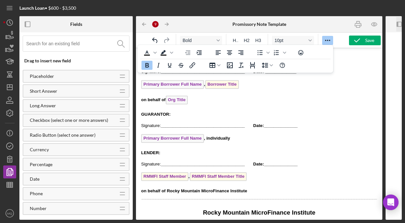
click at [230, 172] on p "RMMFI Staff Member , RMMFI Staff Member Title" at bounding box center [259, 177] width 236 height 10
drag, startPoint x: 231, startPoint y: 162, endPoint x: 441, endPoint y: 134, distance: 211.9
click at [231, 172] on span "RMMFI Staff Member Title" at bounding box center [218, 176] width 57 height 9
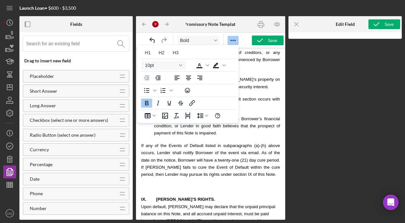
scroll to position [2787, 0]
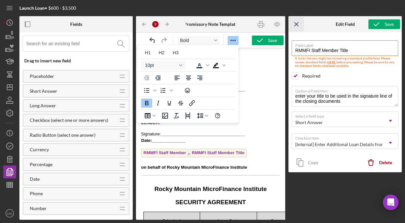
click at [295, 22] on icon "Icon/Menu Close" at bounding box center [296, 24] width 15 height 15
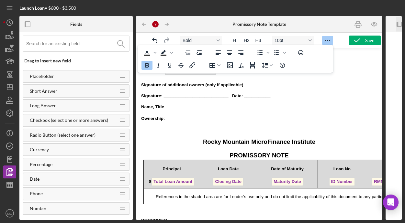
scroll to position [622, 0]
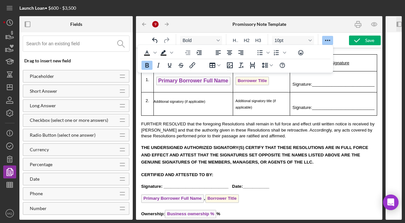
click at [328, 42] on icon "Reveal or hide additional toolbar items" at bounding box center [328, 41] width 8 height 8
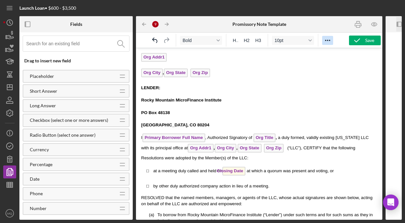
scroll to position [0, 0]
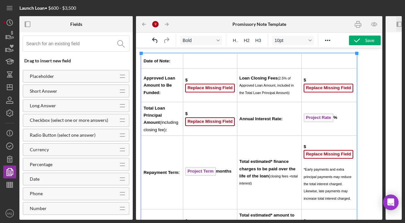
click at [202, 63] on td "Rich Text Area. Press ALT-0 for help." at bounding box center [210, 61] width 54 height 15
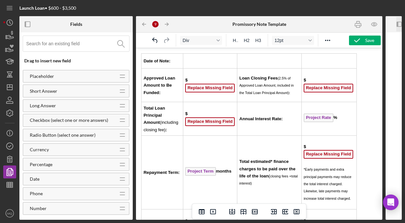
click at [62, 45] on input at bounding box center [77, 44] width 103 height 16
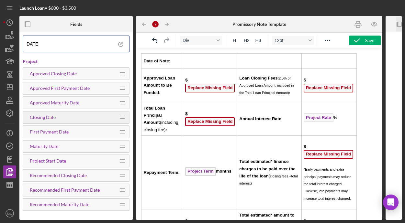
type input "DATE"
click at [49, 119] on div "Closing Date" at bounding box center [68, 117] width 91 height 5
click at [194, 61] on td "Rich Text Area. Press ALT-0 for help." at bounding box center [210, 61] width 54 height 15
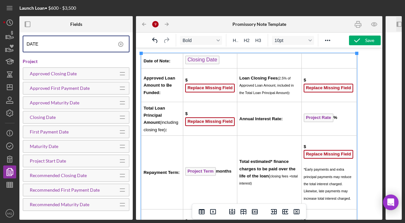
click at [371, 100] on div "Date of Note: Closing Date Approved Loan Amount to Be Funded: $ Replace Missing…" at bounding box center [259, 216] width 236 height 326
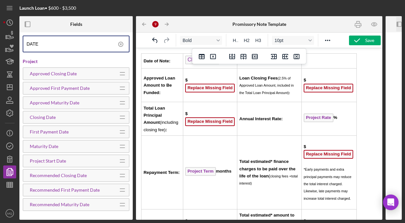
click at [203, 88] on span "Replace Missing Field" at bounding box center [210, 88] width 50 height 9
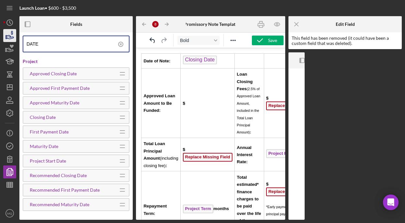
drag, startPoint x: 42, startPoint y: 44, endPoint x: 6, endPoint y: 39, distance: 36.5
click at [6, 39] on div "Launch Loan • $600 - $3,500 Fields DATE Project Approved Closing Date Icon/Drag…" at bounding box center [202, 110] width 398 height 220
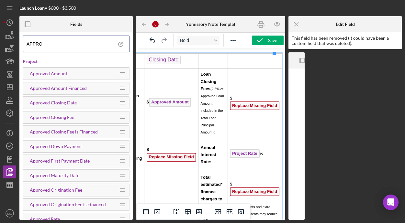
scroll to position [0, 36]
click at [297, 23] on icon "Icon/Menu Close" at bounding box center [296, 24] width 15 height 15
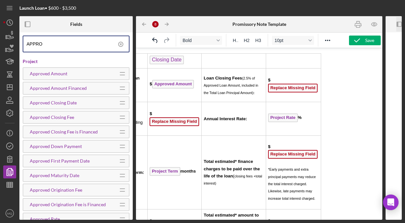
drag, startPoint x: 433, startPoint y: 71, endPoint x: 263, endPoint y: 106, distance: 173.3
click at [263, 106] on td "Annual Interest Rate:" at bounding box center [233, 118] width 64 height 33
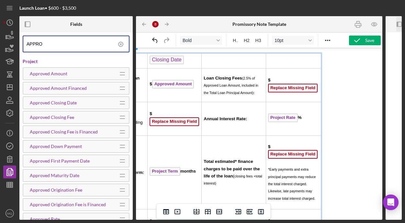
click at [293, 89] on span "Replace Missing Field" at bounding box center [293, 88] width 50 height 9
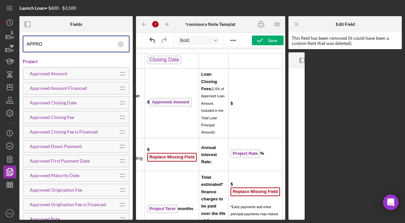
drag, startPoint x: 48, startPoint y: 45, endPoint x: -9, endPoint y: 38, distance: 57.7
click at [0, 38] on html "Launch Loan • $600 - $3,500 Fields APPRO Project Approved Amount Icon/Drag Appr…" at bounding box center [202, 111] width 405 height 223
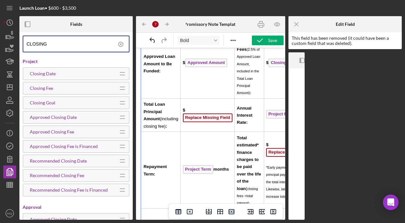
scroll to position [41, 0]
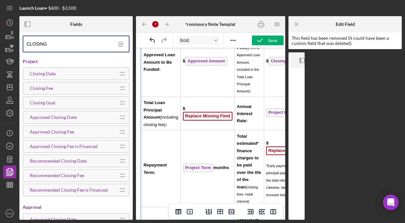
click at [205, 118] on span "Replace Missing Field" at bounding box center [208, 116] width 50 height 9
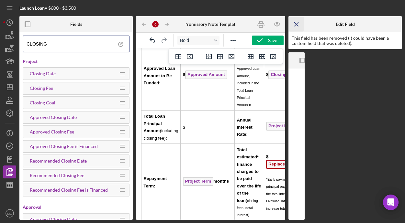
click at [295, 23] on line "button" at bounding box center [296, 24] width 4 height 4
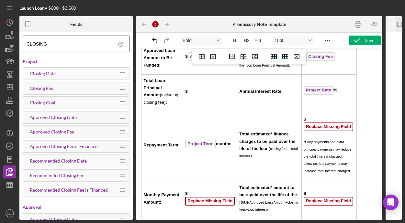
click at [189, 93] on td "$" at bounding box center [210, 91] width 54 height 33
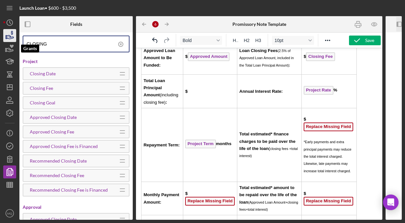
drag, startPoint x: 61, startPoint y: 43, endPoint x: 5, endPoint y: 42, distance: 55.7
click at [5, 42] on div "Launch Loan • $600 - $3,500 Fields CLOSING Project Closing Date Icon/Drag Closi…" at bounding box center [202, 110] width 398 height 220
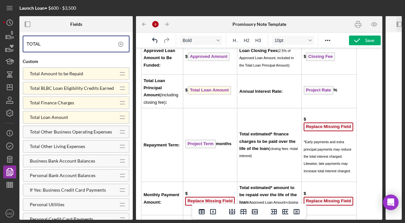
drag, startPoint x: 187, startPoint y: 169, endPoint x: 519, endPoint y: 140, distance: 333.0
click at [373, 94] on div "Date of Note: Closing Date Approved Loan Amount to Be Funded: $ Approved Amount…" at bounding box center [259, 189] width 236 height 326
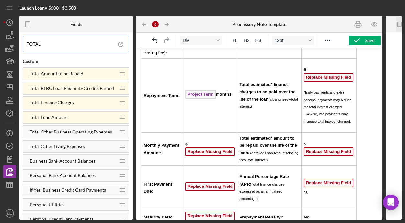
scroll to position [79, 0]
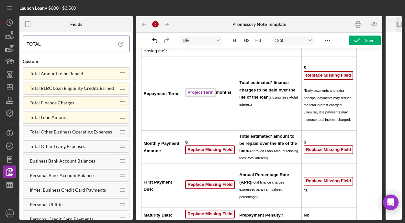
drag, startPoint x: 342, startPoint y: 76, endPoint x: 433, endPoint y: 72, distance: 91.0
click at [342, 76] on span "Replace Missing Field" at bounding box center [329, 75] width 50 height 9
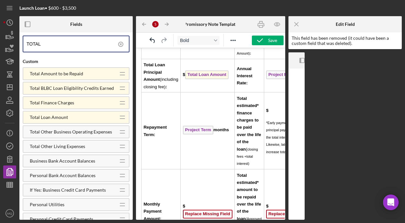
drag, startPoint x: 297, startPoint y: 24, endPoint x: 50, endPoint y: 17, distance: 246.7
click at [297, 24] on icon "Icon/Menu Close" at bounding box center [296, 24] width 15 height 15
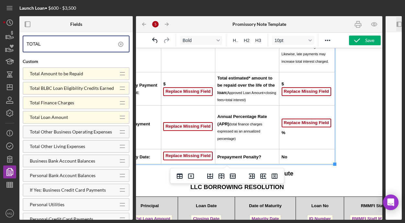
scroll to position [137, 0]
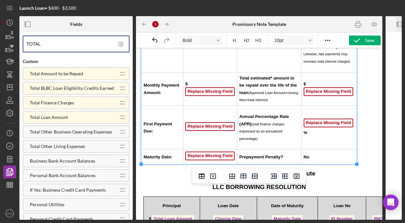
click at [218, 91] on span "Replace Missing Field" at bounding box center [210, 91] width 50 height 9
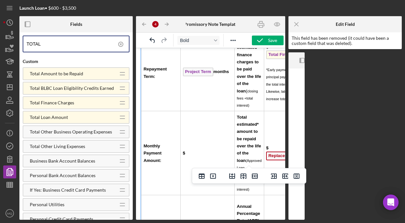
scroll to position [173, 0]
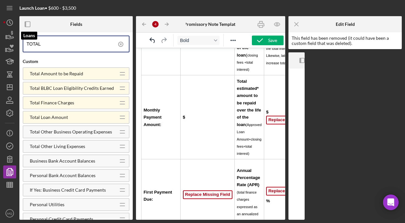
drag, startPoint x: 45, startPoint y: 42, endPoint x: -16, endPoint y: 42, distance: 60.2
click at [0, 42] on html "Launch Loan • $600 - $3,500 Fields TOTAL Custom Total Amount to be Repaid Icon/…" at bounding box center [202, 111] width 405 height 223
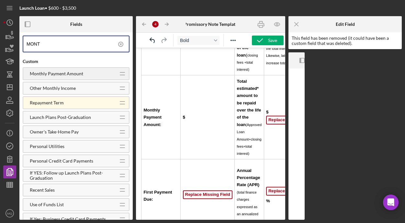
type input "MONT"
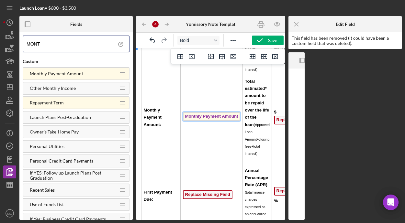
drag, startPoint x: 201, startPoint y: 120, endPoint x: 172, endPoint y: 123, distance: 29.6
click at [183, 121] on span "Monthly Payment Amount" at bounding box center [212, 116] width 58 height 9
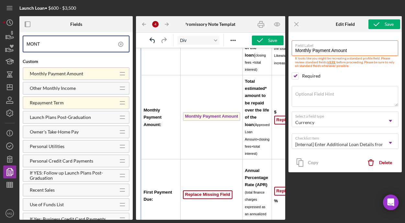
scroll to position [163, 0]
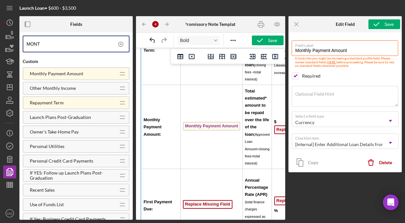
click at [181, 134] on td "﻿ Monthly Payment Amount" at bounding box center [212, 127] width 62 height 84
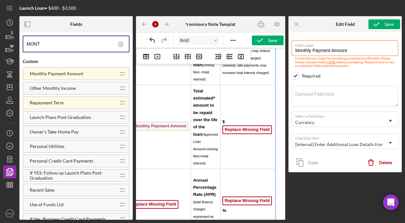
scroll to position [163, 55]
click at [296, 25] on icon "Icon/Menu Close" at bounding box center [296, 24] width 15 height 15
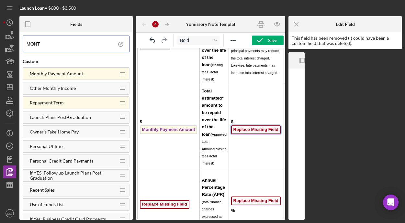
scroll to position [173, 29]
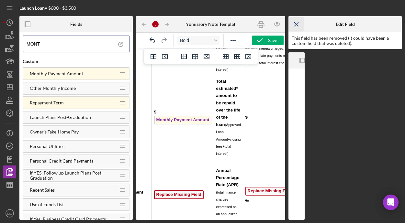
click at [299, 23] on icon "Icon/Menu Close" at bounding box center [296, 24] width 15 height 15
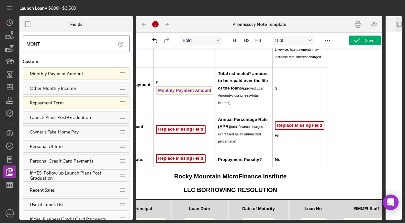
scroll to position [150, 29]
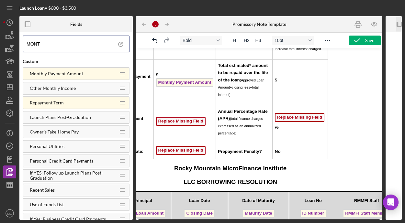
click at [282, 83] on p "$" at bounding box center [300, 79] width 51 height 7
drag, startPoint x: 46, startPoint y: 44, endPoint x: -13, endPoint y: 32, distance: 60.2
click at [0, 32] on html "Launch Loan • $600 - $3,500 Fields MONT Custom Monthly Payment Amount Icon/Drag…" at bounding box center [202, 111] width 405 height 223
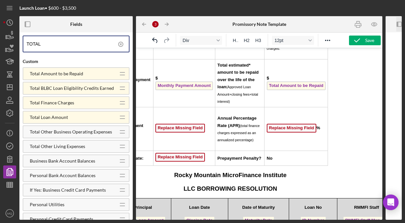
click at [344, 109] on div "Date of Note: Closing Date Approved Loan Amount to Be Funded: $ Approved Amount…" at bounding box center [230, 73] width 236 height 339
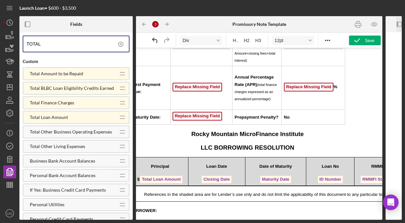
scroll to position [191, 0]
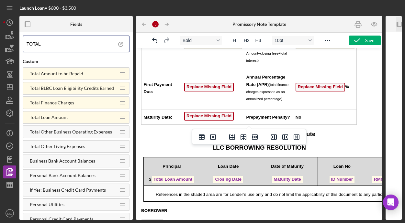
click at [204, 87] on span "Replace Missing Field" at bounding box center [209, 87] width 50 height 9
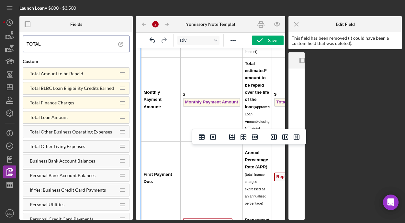
click at [50, 44] on input "TOTAL" at bounding box center [78, 44] width 102 height 16
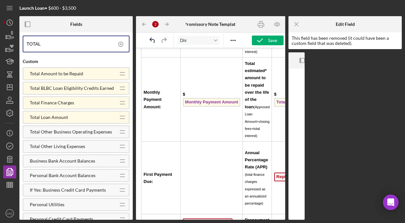
scroll to position [245, 0]
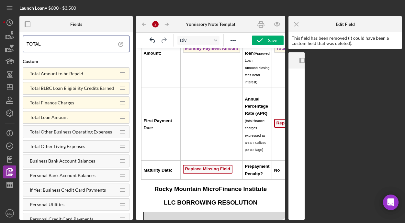
drag, startPoint x: 50, startPoint y: 44, endPoint x: -30, endPoint y: 43, distance: 79.9
click at [0, 43] on html "Launch Loan • $600 - $3,500 Fields TOTAL Custom Total Amount to be Repaid Icon/…" at bounding box center [202, 111] width 405 height 223
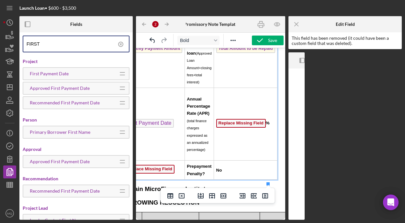
scroll to position [245, 61]
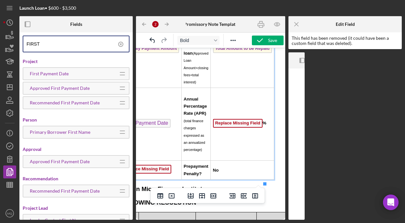
click at [233, 128] on span "Replace Missing Field" at bounding box center [238, 123] width 50 height 9
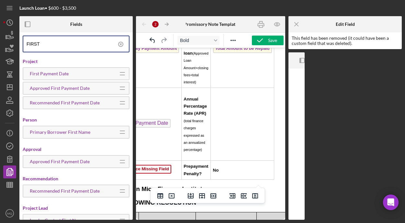
scroll to position [238, 61]
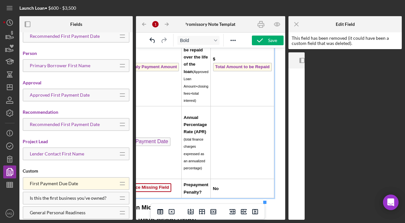
scroll to position [250, 61]
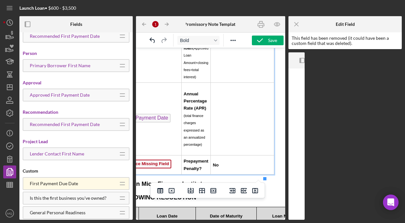
click at [219, 116] on td "Rich Text Area. Press ALT-0 for help." at bounding box center [242, 119] width 63 height 73
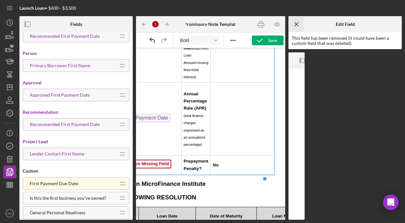
click at [297, 23] on icon "Icon/Menu Close" at bounding box center [296, 24] width 15 height 15
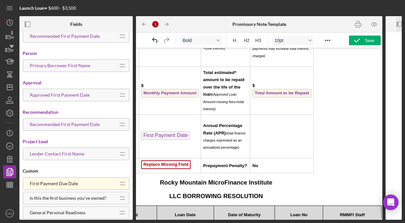
scroll to position [143, 43]
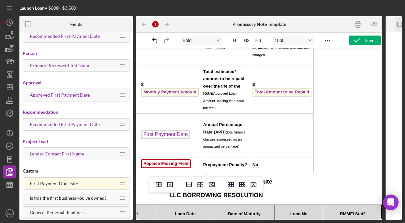
click at [267, 133] on td "Rich Text Area. Press ALT-0 for help." at bounding box center [281, 136] width 63 height 44
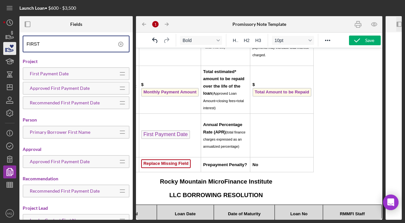
drag, startPoint x: 45, startPoint y: 44, endPoint x: 9, endPoint y: 43, distance: 35.9
click at [9, 42] on div "Launch Loan • $600 - $3,500 Fields FIRST Project First Payment Date Icon/Drag A…" at bounding box center [202, 110] width 398 height 220
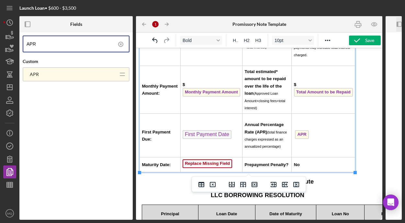
scroll to position [143, 0]
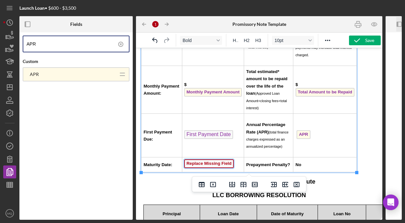
drag, startPoint x: 192, startPoint y: 166, endPoint x: 200, endPoint y: 89, distance: 77.4
click at [192, 166] on span "Replace Missing Field" at bounding box center [209, 164] width 50 height 9
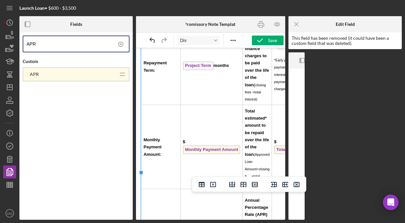
click at [64, 40] on input "APR" at bounding box center [78, 44] width 102 height 16
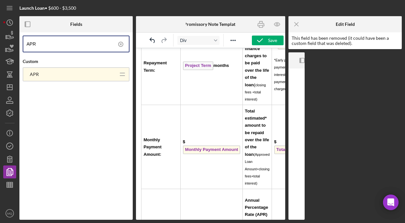
scroll to position [290, 0]
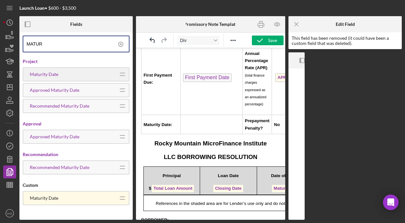
type input "MATUR"
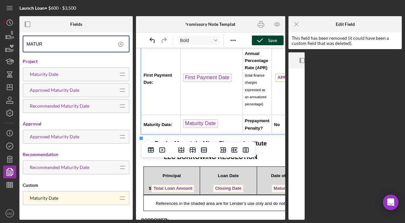
click at [271, 40] on div "Save" at bounding box center [272, 41] width 9 height 10
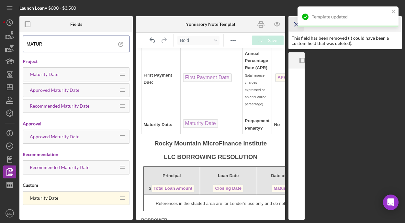
click at [294, 23] on icon "Icon/Menu Close" at bounding box center [296, 24] width 15 height 15
click at [236, 23] on div "Promissory Note Template" at bounding box center [211, 24] width 50 height 16
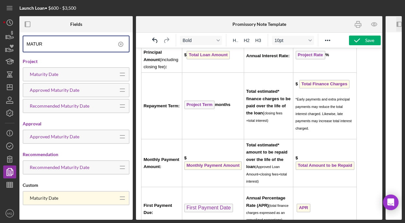
scroll to position [0, 0]
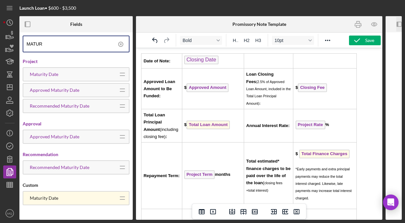
click at [144, 60] on span "Date of Note:" at bounding box center [156, 61] width 27 height 5
drag, startPoint x: 350, startPoint y: 53, endPoint x: 361, endPoint y: 158, distance: 105.7
click at [361, 158] on div "Date of Note: Closing Date Approved Loan Amount to Be Funded: $ Approved Amount…" at bounding box center [259, 222] width 236 height 339
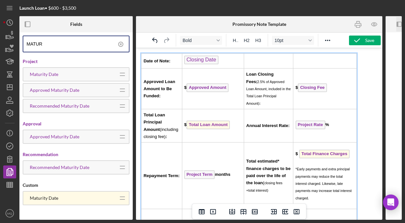
click at [143, 56] on td "Date of Note:" at bounding box center [161, 61] width 41 height 15
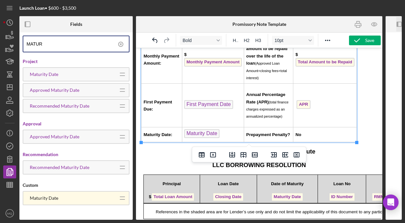
scroll to position [174, 0]
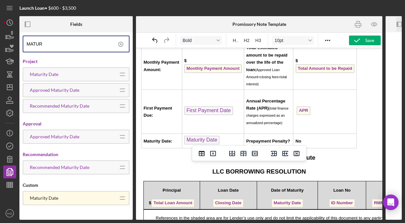
click at [367, 127] on div "Date of Note: Closing Date Approved Loan Amount to Be Funded: $ Approved Amount…" at bounding box center [259, 52] width 236 height 347
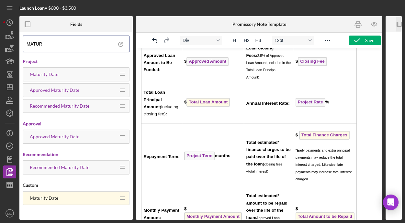
scroll to position [0, 0]
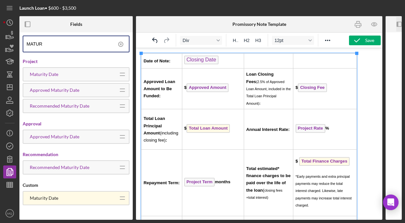
click at [142, 61] on td "Date of Note:" at bounding box center [161, 61] width 41 height 15
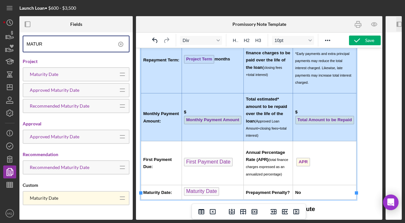
scroll to position [154, 0]
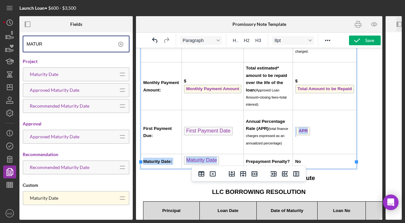
drag, startPoint x: 246, startPoint y: 121, endPoint x: 254, endPoint y: 142, distance: 22.2
click at [254, 141] on td "Annual Percentage Rate (APR) (total finance charges expressed as an annualized …" at bounding box center [268, 132] width 49 height 44
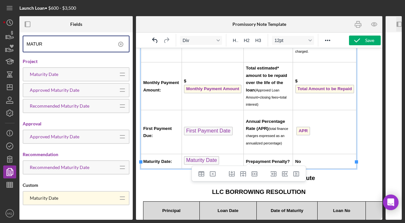
click at [368, 151] on div "Date of Note: Closing Date Approved Loan Amount to Be Funded: $ Approved Amount…" at bounding box center [259, 72] width 236 height 347
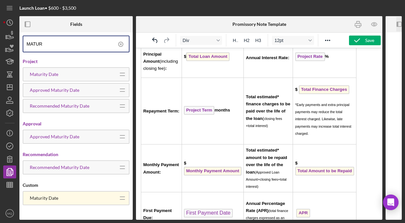
scroll to position [0, 0]
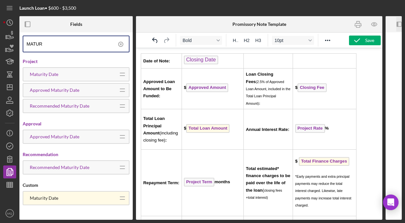
click at [143, 58] on td "Date of Note:" at bounding box center [161, 61] width 41 height 15
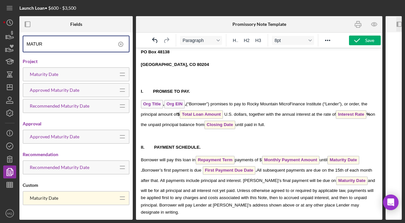
scroll to position [1100, 0]
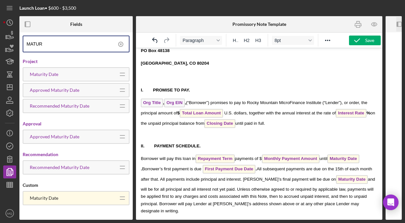
click at [153, 72] on p "Rich Text Area. Press ALT-0 for help." at bounding box center [259, 75] width 236 height 7
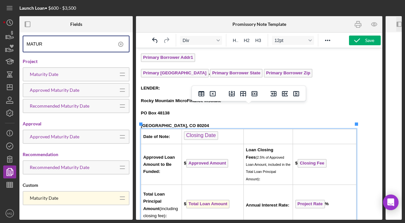
scroll to position [1036, 0]
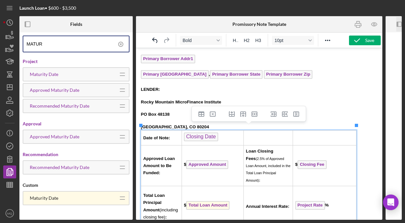
click at [209, 125] on span "Rich Text Area. Press ALT-0 for help." at bounding box center [211, 127] width 4 height 5
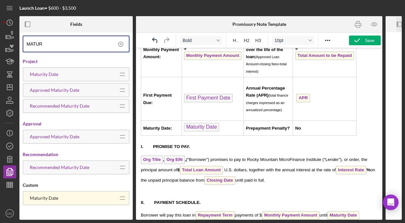
scroll to position [1300, 0]
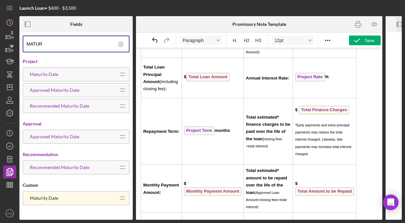
scroll to position [0, 0]
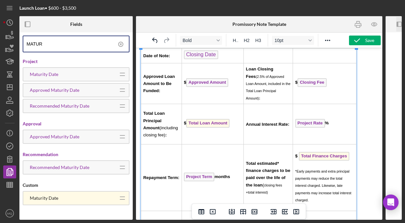
click at [146, 56] on span "Date of Note:" at bounding box center [156, 55] width 27 height 5
drag, startPoint x: 213, startPoint y: 213, endPoint x: 242, endPoint y: 148, distance: 71.3
click at [213, 213] on icon "Delete table" at bounding box center [212, 212] width 2 height 2
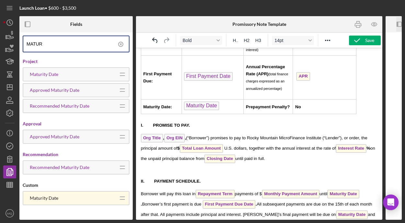
scroll to position [1057, 0]
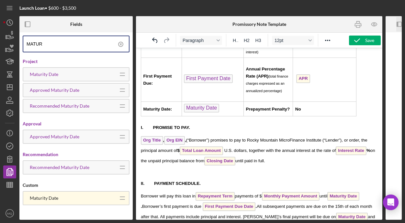
click at [361, 116] on p "Rich Text Area. Press ALT-0 for help." at bounding box center [263, 119] width 228 height 7
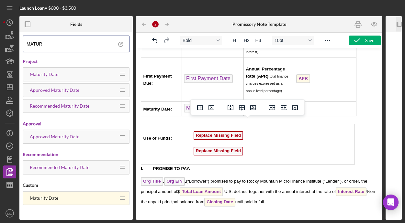
click at [217, 132] on span "Replace Missing Field" at bounding box center [219, 135] width 50 height 9
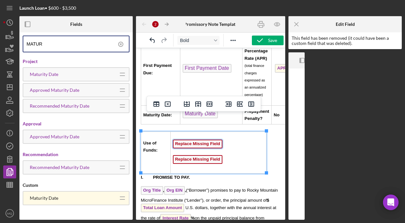
scroll to position [1282, 0]
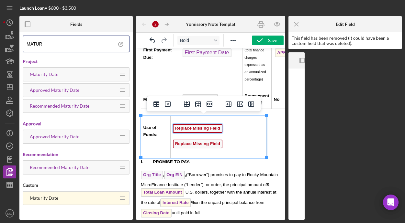
click at [215, 125] on span "Replace Missing Field" at bounding box center [198, 128] width 50 height 9
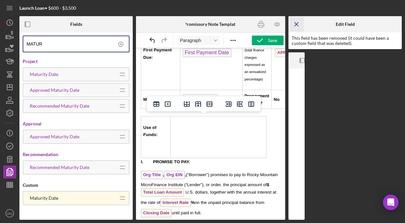
click at [297, 25] on line "button" at bounding box center [296, 24] width 4 height 4
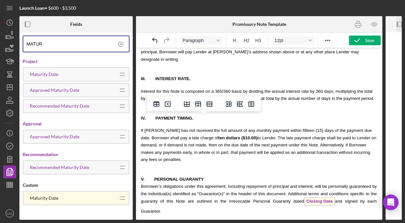
scroll to position [1289, 0]
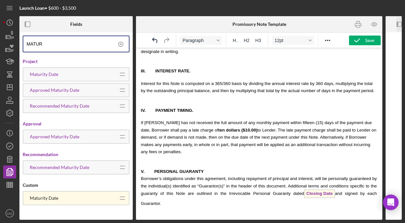
drag, startPoint x: 45, startPoint y: 43, endPoint x: 26, endPoint y: 43, distance: 19.4
click at [26, 43] on div "MATUR" at bounding box center [76, 44] width 107 height 17
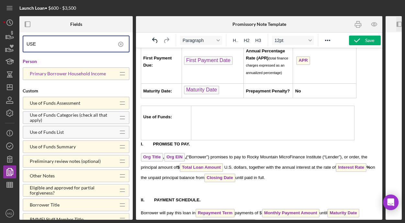
scroll to position [1073, 0]
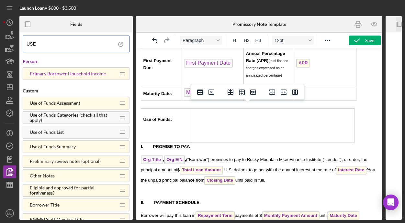
click at [222, 118] on td "Rich Text Area. Press ALT-0 for help." at bounding box center [272, 125] width 163 height 35
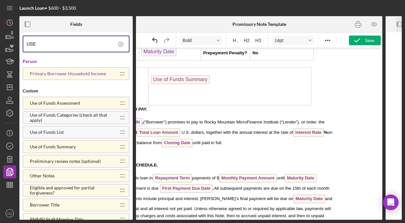
scroll to position [1124, 43]
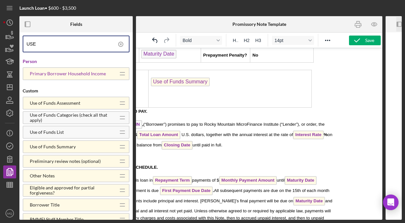
click at [162, 93] on p "Rich Text Area. Press ALT-0 for help." at bounding box center [230, 96] width 159 height 7
drag, startPoint x: 40, startPoint y: 44, endPoint x: -2, endPoint y: 42, distance: 42.1
click at [0, 42] on html "Launch Loan • $600 - $3,500 Fields USE Person Primary Borrower Household Income…" at bounding box center [202, 111] width 405 height 223
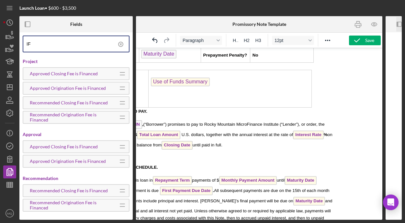
drag, startPoint x: 32, startPoint y: 43, endPoint x: -44, endPoint y: 38, distance: 76.2
click at [0, 38] on html "Launch Loan • $600 - $3,500 Fields IF Project Approved Closing Fee is Financed …" at bounding box center [202, 111] width 405 height 223
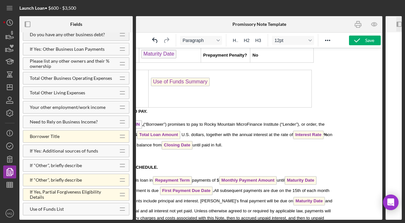
scroll to position [142, 0]
type input "OTHER"
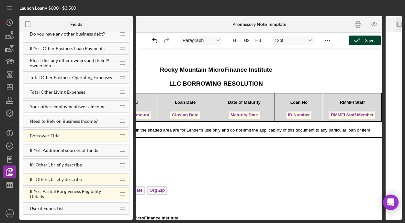
click at [365, 36] on div "Save" at bounding box center [369, 41] width 9 height 10
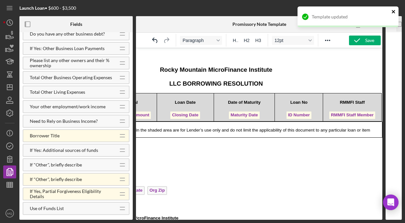
click at [393, 11] on icon "close" at bounding box center [393, 11] width 5 height 5
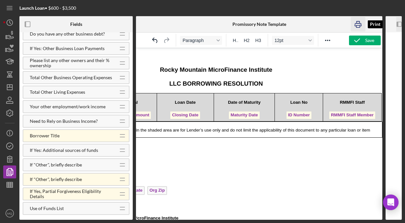
drag, startPoint x: 354, startPoint y: 22, endPoint x: 125, endPoint y: 105, distance: 243.6
click at [354, 22] on icon "button" at bounding box center [358, 24] width 15 height 15
click at [362, 42] on icon "button" at bounding box center [357, 40] width 16 height 16
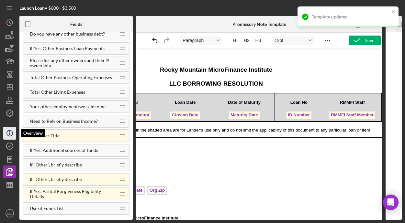
click at [10, 132] on icon "button" at bounding box center [9, 131] width 1 height 1
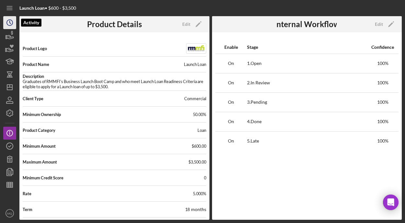
click at [8, 21] on icon "Icon/History" at bounding box center [10, 23] width 16 height 16
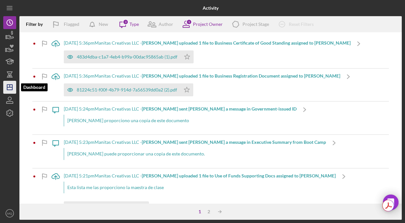
click at [7, 90] on polygon "button" at bounding box center [9, 87] width 5 height 5
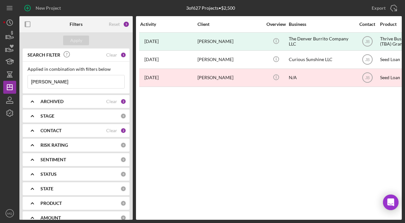
click at [86, 101] on div "ARCHIVED" at bounding box center [73, 101] width 66 height 5
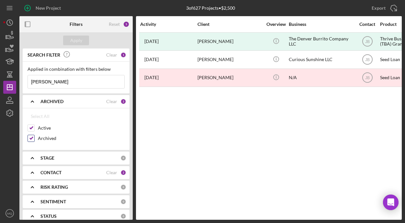
click at [31, 137] on input "Archived" at bounding box center [31, 138] width 6 height 6
checkbox input "false"
drag, startPoint x: 57, startPoint y: 83, endPoint x: -49, endPoint y: 72, distance: 107.0
click at [0, 72] on html "New Project 3 of 627 Projects • $2,500 [PERSON_NAME] Export Icon/Export Filters…" at bounding box center [202, 111] width 405 height 223
click at [77, 41] on div "Apply" at bounding box center [76, 41] width 12 height 10
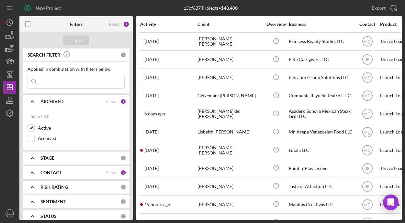
click at [48, 172] on b "CONTACT" at bounding box center [50, 172] width 21 height 5
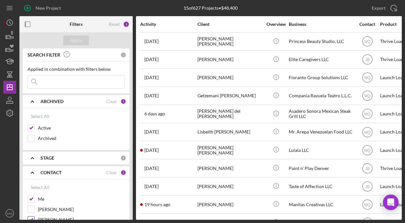
click at [30, 217] on input "[PERSON_NAME]" at bounding box center [31, 220] width 6 height 6
click at [78, 39] on div "Apply" at bounding box center [76, 41] width 12 height 10
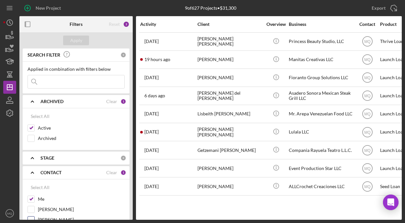
click at [30, 217] on input "[PERSON_NAME]" at bounding box center [31, 220] width 6 height 6
checkbox input "true"
click at [29, 135] on input "Archived" at bounding box center [31, 138] width 6 height 6
checkbox input "true"
click at [79, 43] on div "Apply" at bounding box center [76, 41] width 12 height 10
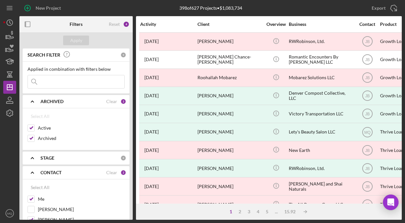
click at [70, 86] on input at bounding box center [76, 81] width 96 height 13
type input "[PERSON_NAME]"
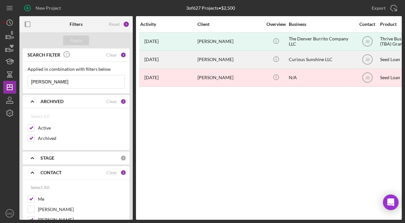
click at [223, 59] on div "[PERSON_NAME]" at bounding box center [229, 59] width 65 height 17
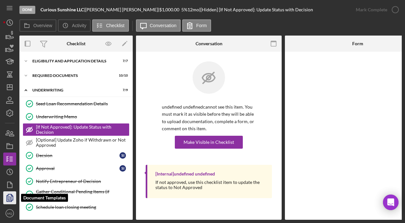
click at [12, 199] on icon "button" at bounding box center [10, 198] width 2 height 3
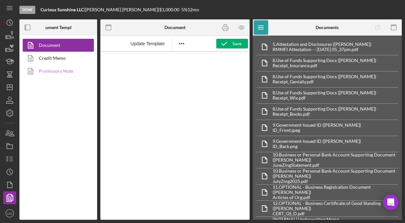
click at [69, 71] on link "Promissory Note" at bounding box center [57, 71] width 68 height 13
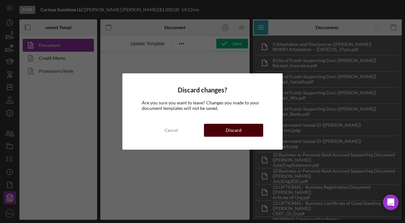
click at [251, 132] on button "Discard" at bounding box center [233, 130] width 59 height 13
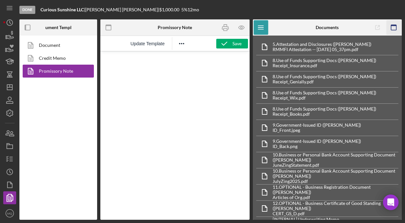
click at [398, 31] on icon "button" at bounding box center [393, 27] width 15 height 15
